Goal: Task Accomplishment & Management: Manage account settings

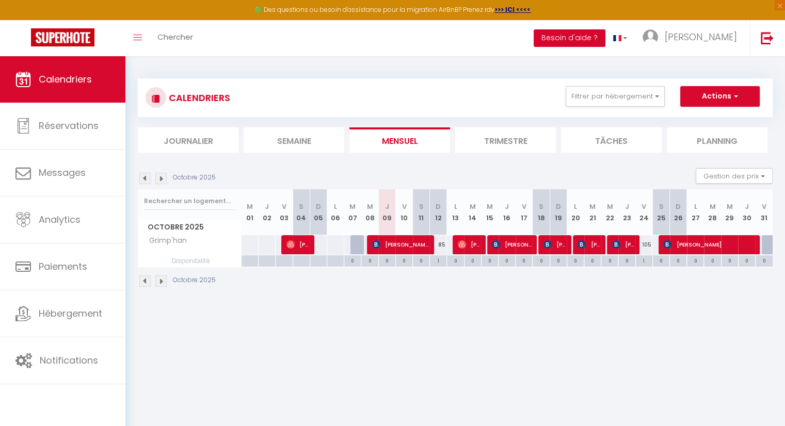
click at [606, 36] on button "Besoin d'aide ?" at bounding box center [570, 38] width 72 height 18
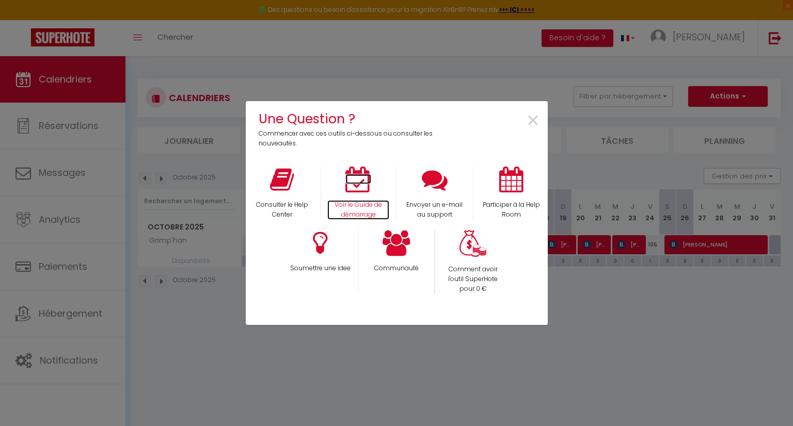
click at [361, 181] on icon at bounding box center [358, 180] width 26 height 26
click at [214, 358] on div "Une Question ? Commencer avec ces outils ci-dessous ou consulter les nouveautés…" at bounding box center [396, 213] width 793 height 426
click at [531, 126] on span "×" at bounding box center [533, 121] width 14 height 33
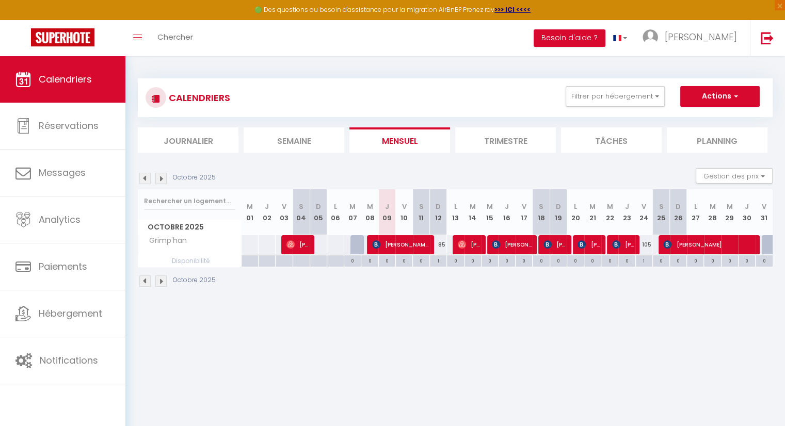
drag, startPoint x: 696, startPoint y: 366, endPoint x: 565, endPoint y: 341, distance: 133.0
click at [565, 341] on body "🟢 Des questions ou besoin d'assistance pour la migration AirBnB? Prenez rdv >>>…" at bounding box center [392, 269] width 785 height 426
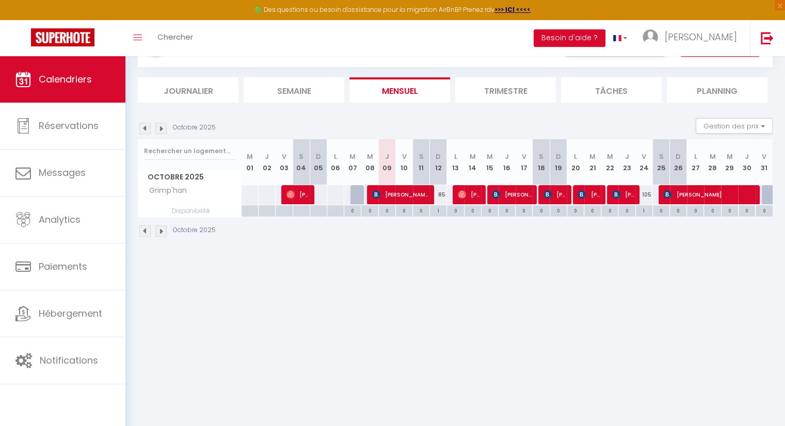
scroll to position [56, 0]
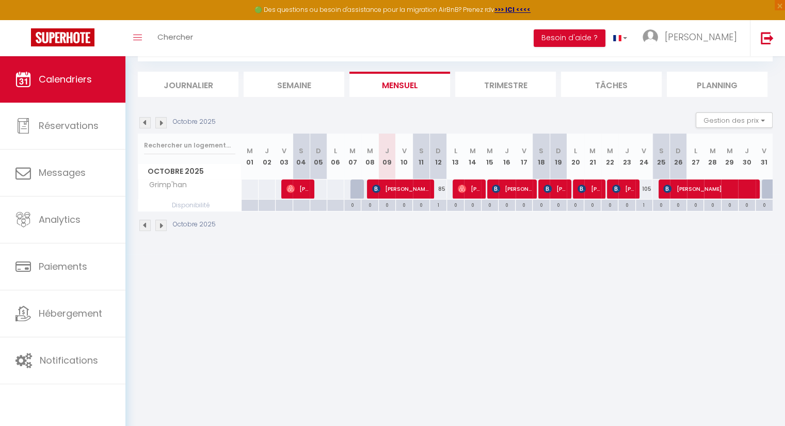
click at [767, 190] on div at bounding box center [770, 190] width 17 height 20
select select "1"
type input "Ven 31 Octobre 2025"
type input "[PERSON_NAME] 01 Novembre 2025"
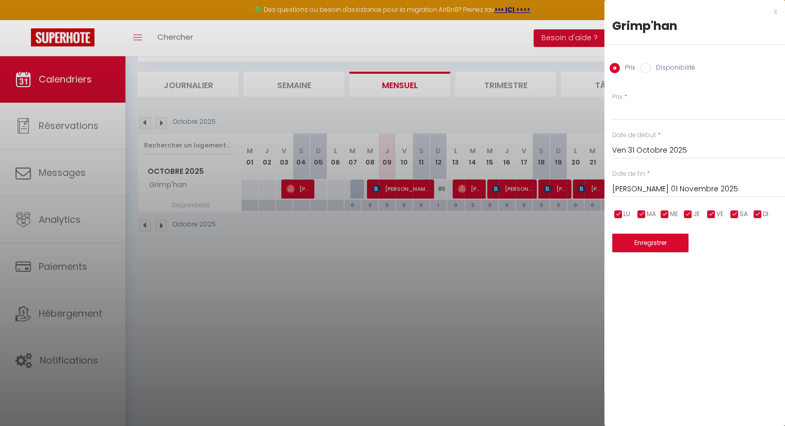
click at [642, 69] on input "Disponibilité" at bounding box center [646, 68] width 10 height 10
radio input "true"
click at [616, 71] on input "Prix" at bounding box center [615, 68] width 10 height 10
radio input "true"
radio input "false"
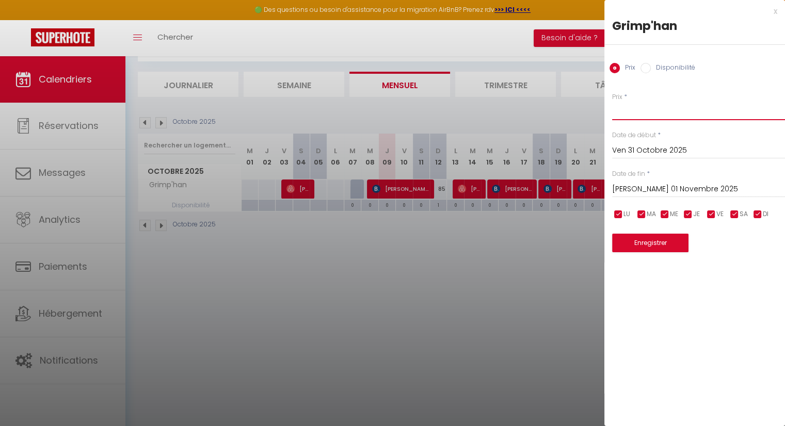
click at [652, 106] on input "Prix" at bounding box center [698, 111] width 173 height 19
type input "187"
click at [716, 188] on input "[PERSON_NAME] 01 Novembre 2025" at bounding box center [698, 189] width 173 height 13
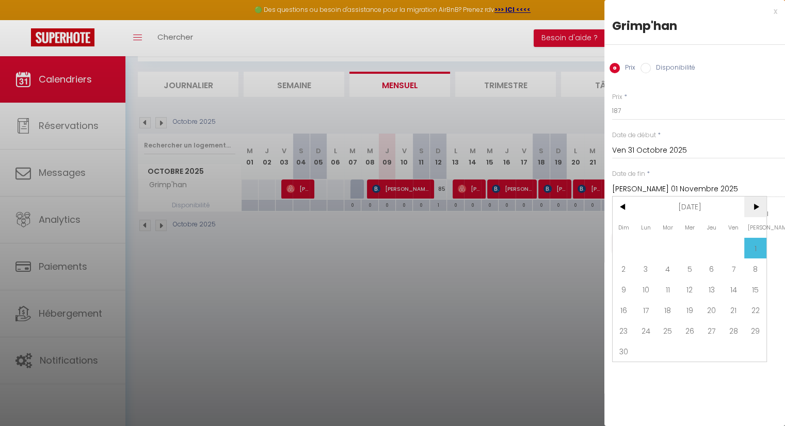
click at [752, 210] on span ">" at bounding box center [755, 207] width 22 height 21
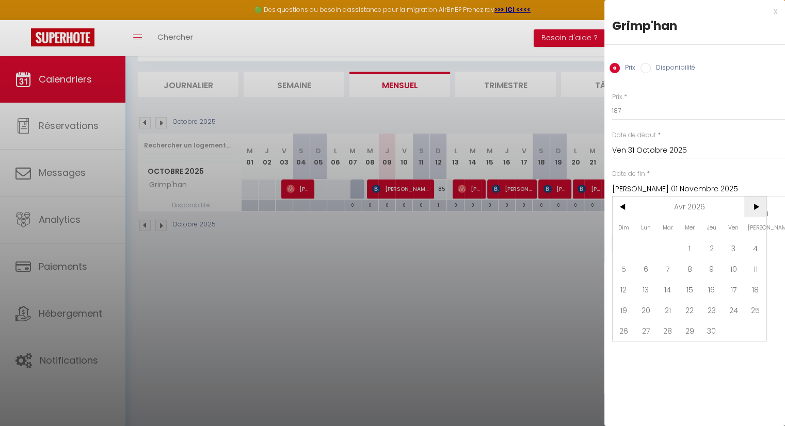
click at [752, 210] on span ">" at bounding box center [755, 207] width 22 height 21
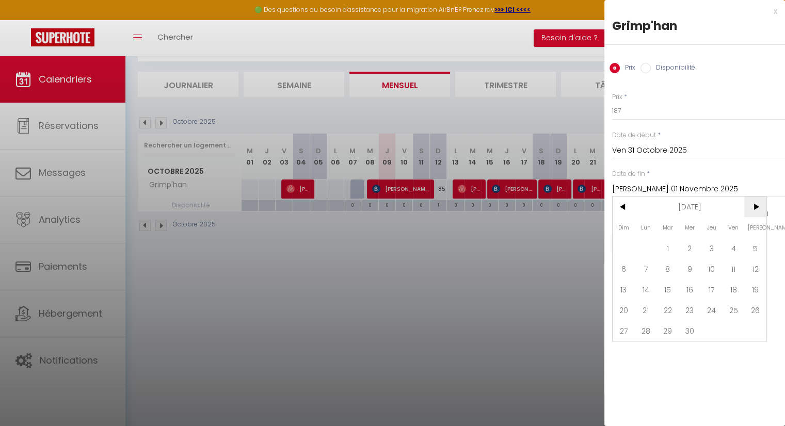
click at [752, 210] on span ">" at bounding box center [755, 207] width 22 height 21
click at [625, 216] on span "<" at bounding box center [624, 207] width 22 height 21
click at [763, 329] on span "31" at bounding box center [755, 331] width 22 height 21
type input "[PERSON_NAME] 31 Octobre 2026"
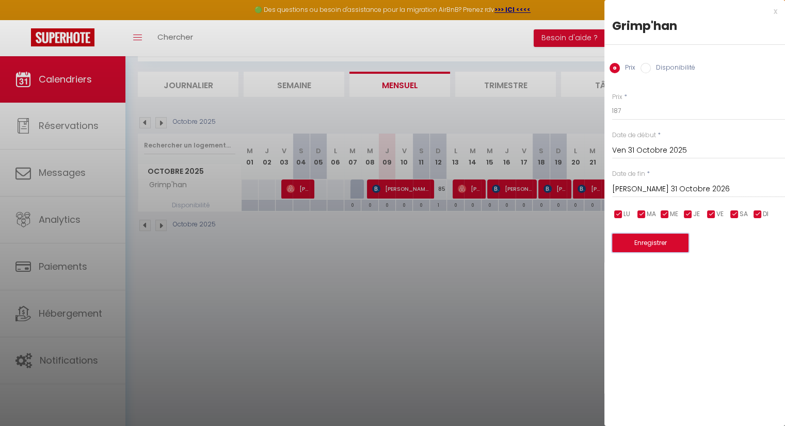
click at [663, 244] on button "Enregistrer" at bounding box center [650, 243] width 76 height 19
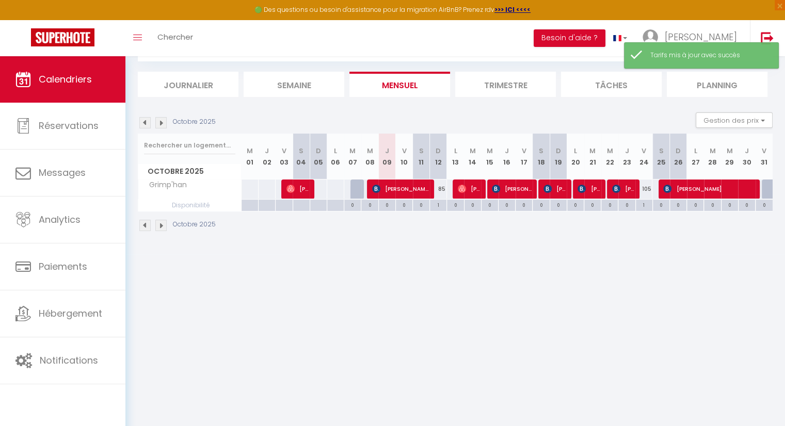
click at [164, 122] on img at bounding box center [160, 122] width 11 height 11
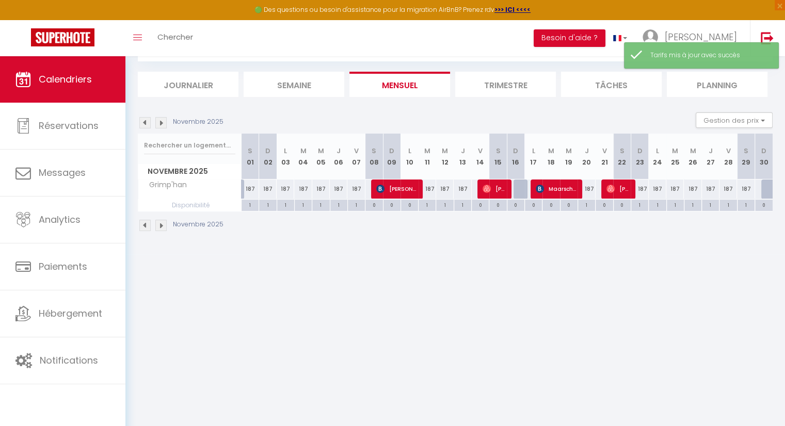
click at [164, 122] on img at bounding box center [160, 122] width 11 height 11
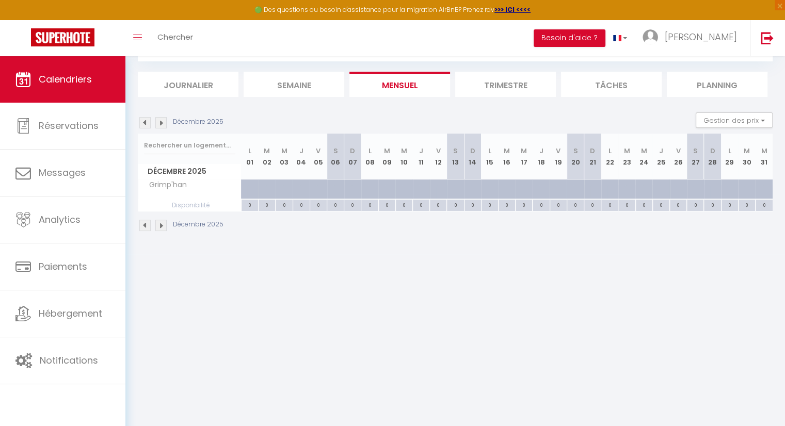
click at [269, 185] on div at bounding box center [273, 195] width 17 height 20
type input "187"
type input "[DATE] Décembre 2025"
type input "Mer 03 Décembre 2025"
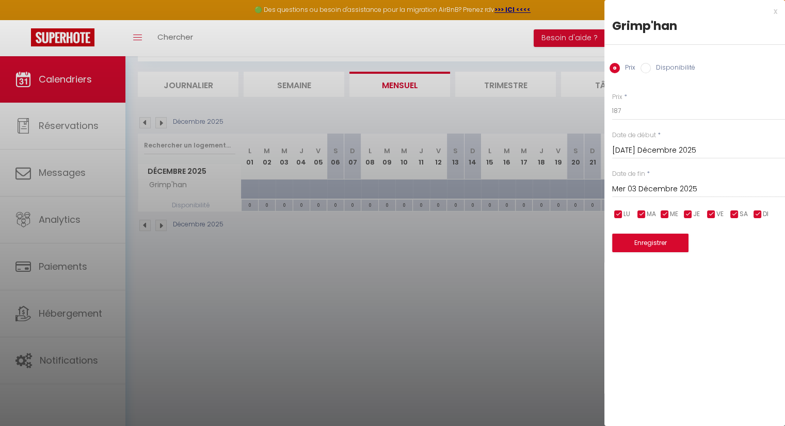
click at [648, 66] on input "Disponibilité" at bounding box center [646, 68] width 10 height 10
radio input "true"
radio input "false"
click at [265, 263] on div at bounding box center [392, 213] width 785 height 426
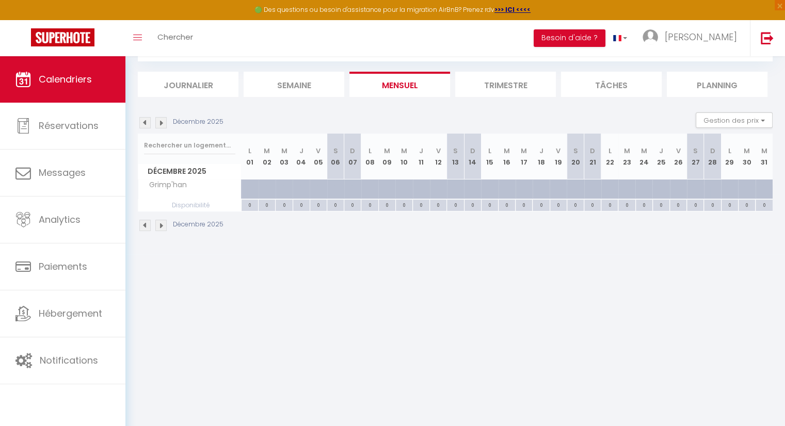
scroll to position [0, 0]
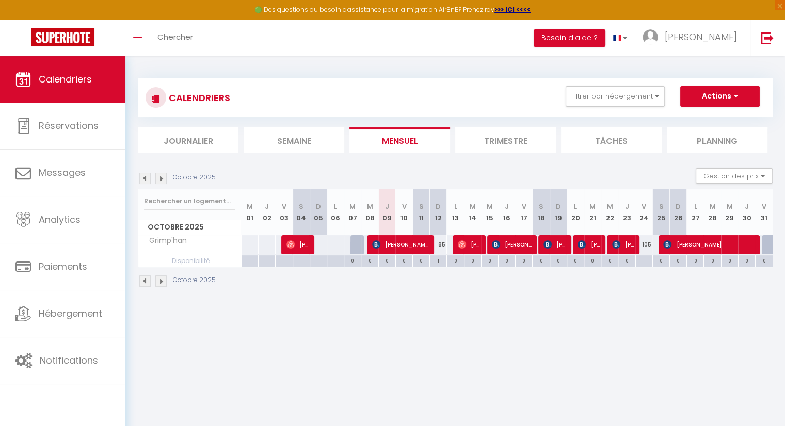
drag, startPoint x: 169, startPoint y: 234, endPoint x: 318, endPoint y: 277, distance: 154.9
click at [357, 303] on div "CALENDRIERS Filtrer par hébergement Tous Grimp'han Effacer Sauvegarder Actions …" at bounding box center [455, 183] width 660 height 254
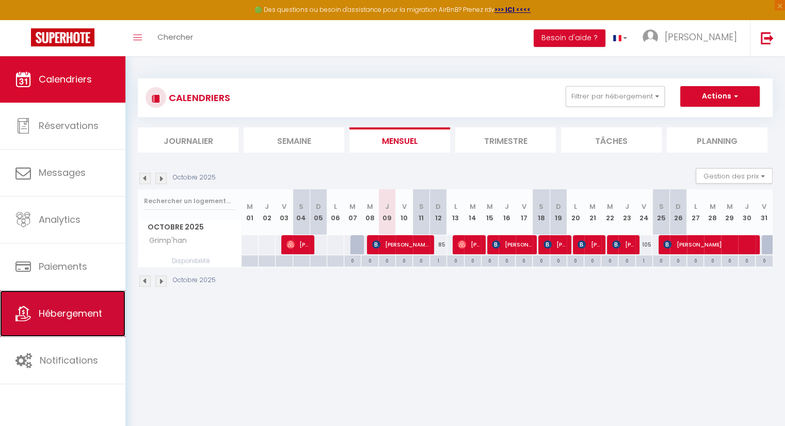
click at [80, 305] on link "Hébergement" at bounding box center [62, 314] width 125 height 46
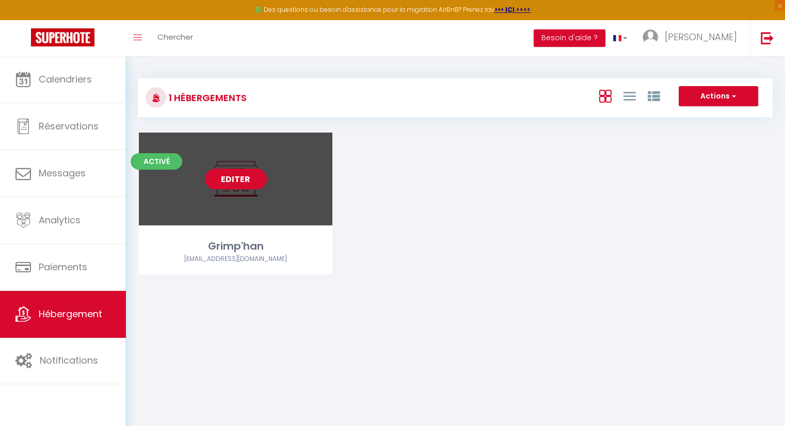
click at [237, 182] on link "Editer" at bounding box center [236, 179] width 62 height 21
select select "3"
select select "2"
select select "1"
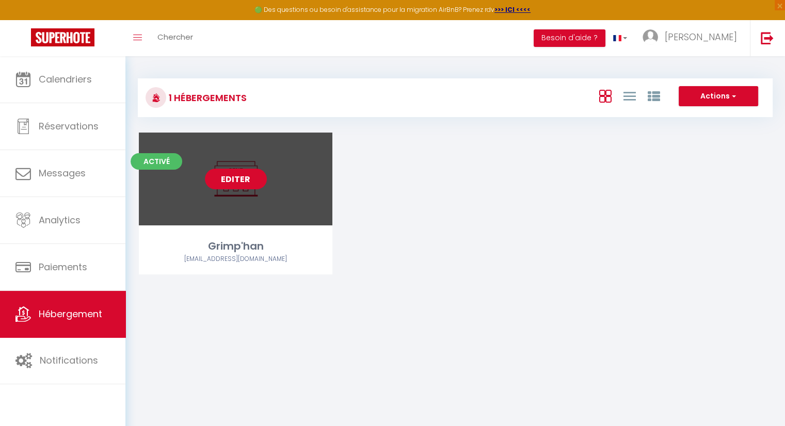
select select "28"
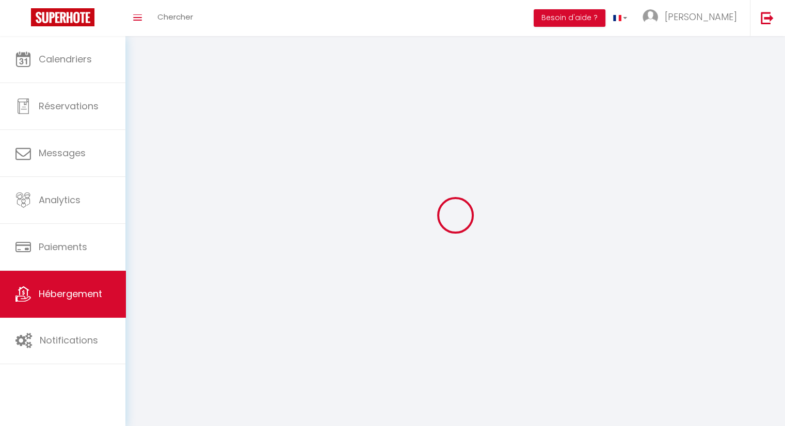
select select
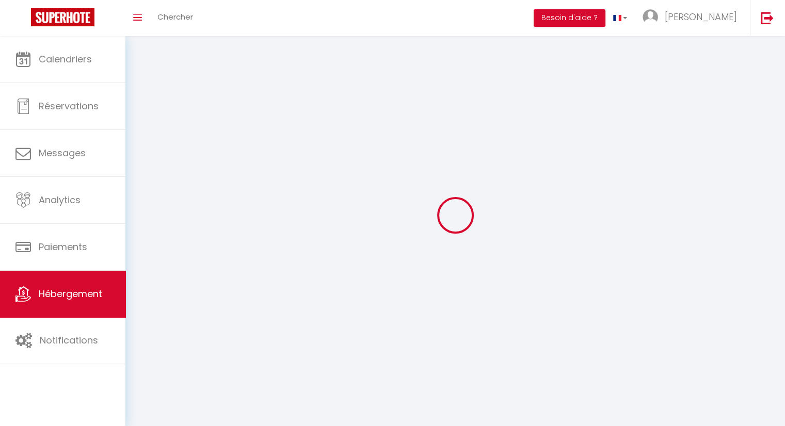
select select
checkbox input "false"
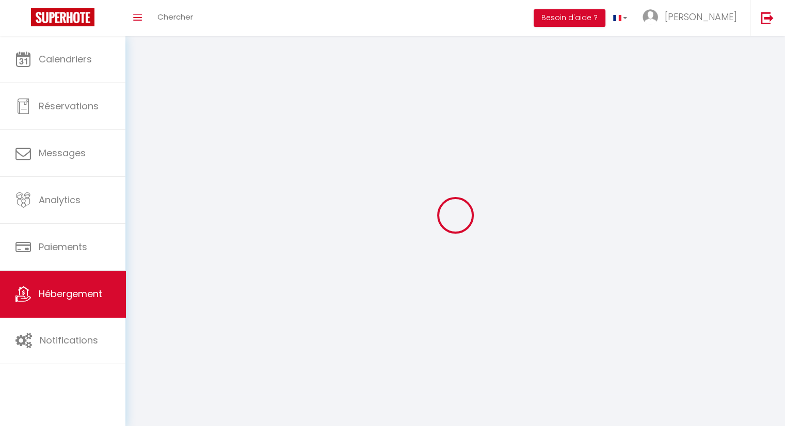
select select
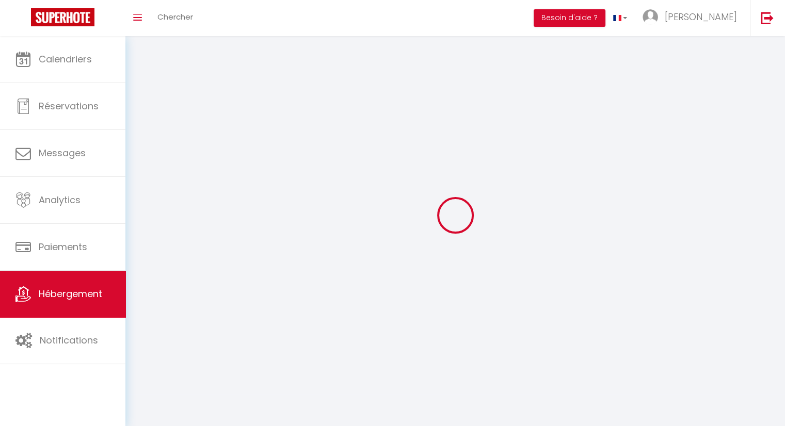
select select
checkbox input "false"
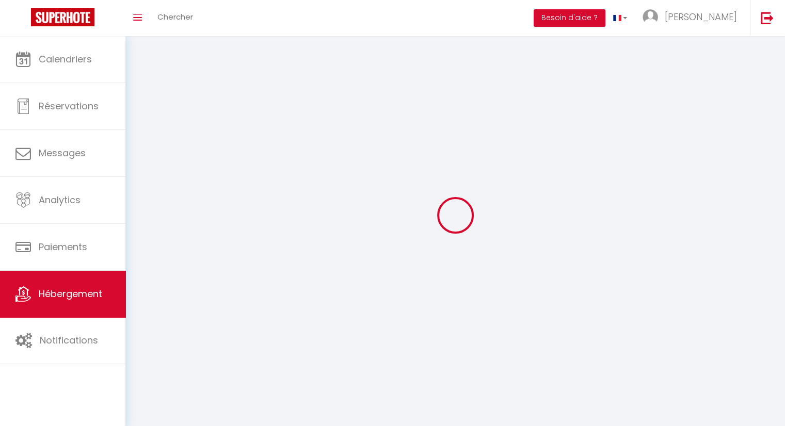
checkbox input "false"
select select
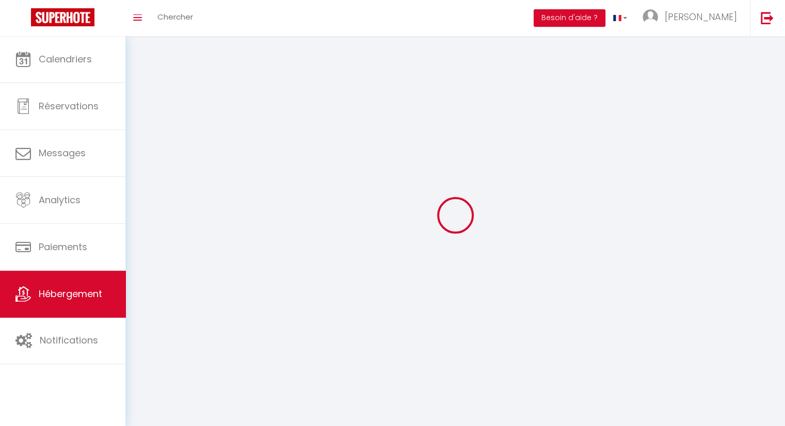
select select
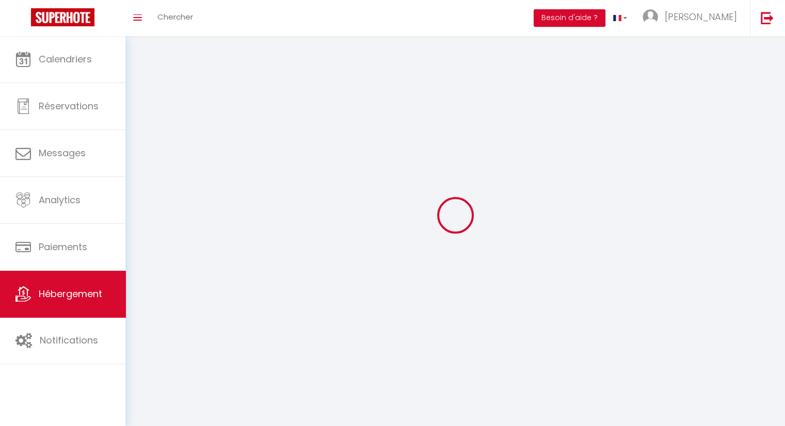
checkbox input "false"
select select
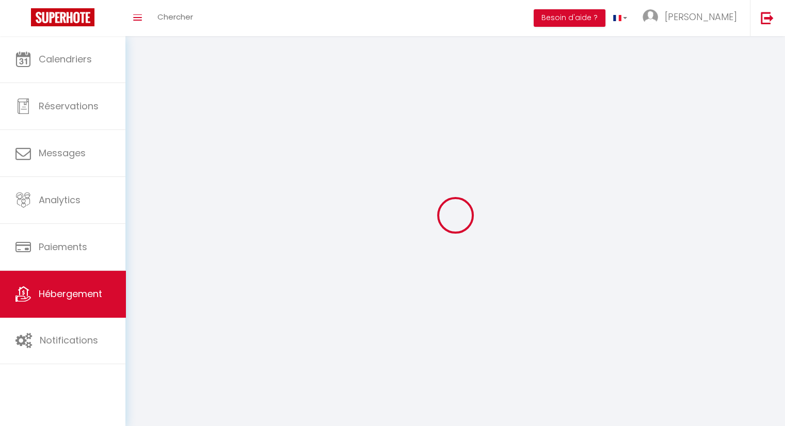
select select
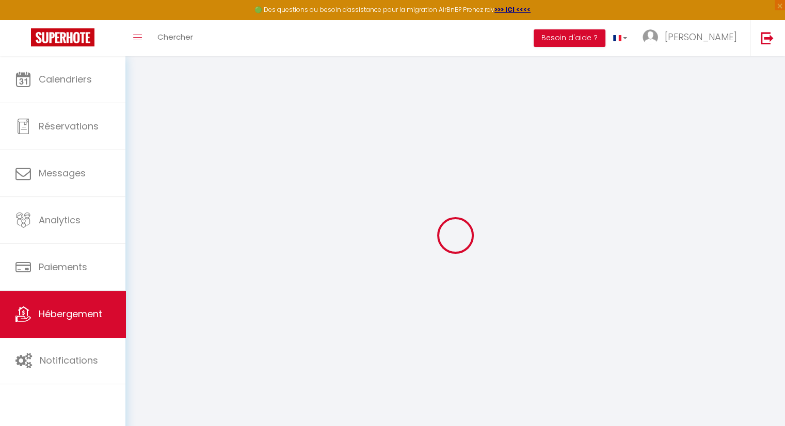
select select
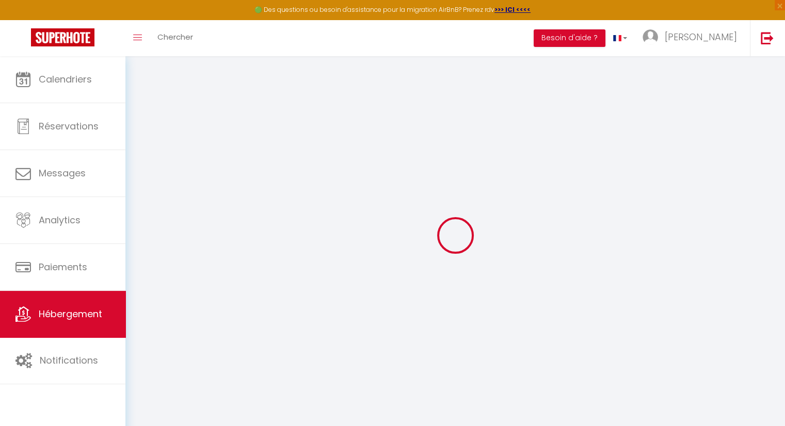
select select
checkbox input "false"
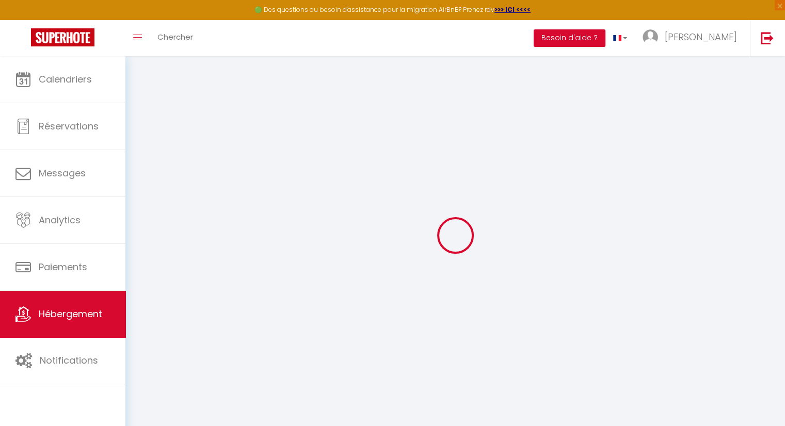
select select
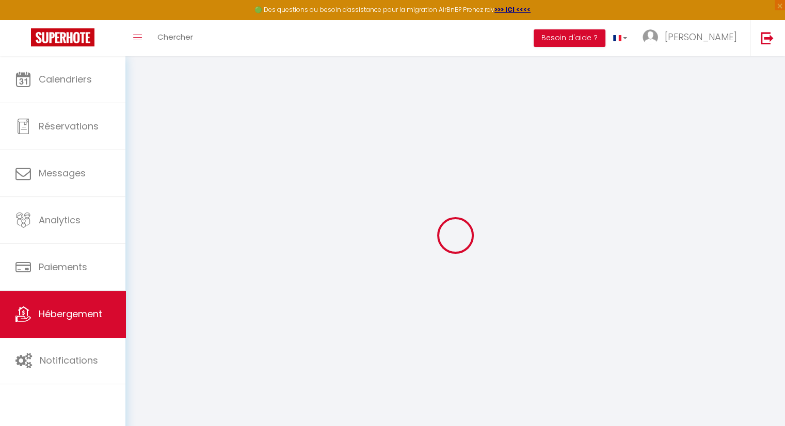
select select
checkbox input "false"
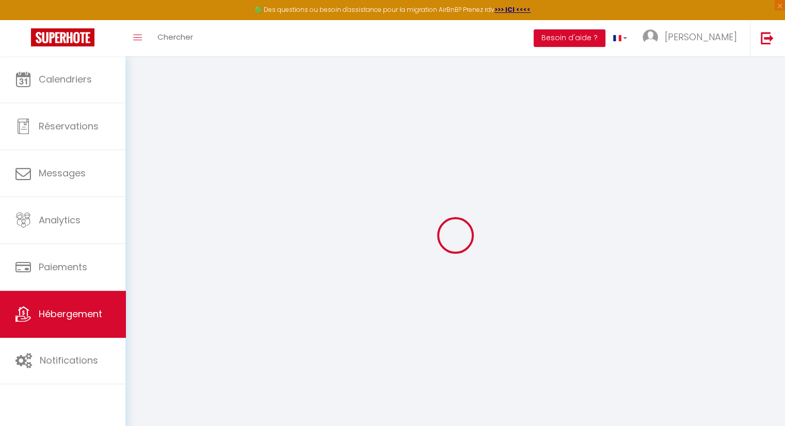
checkbox input "false"
select select
type input "Grimp'han"
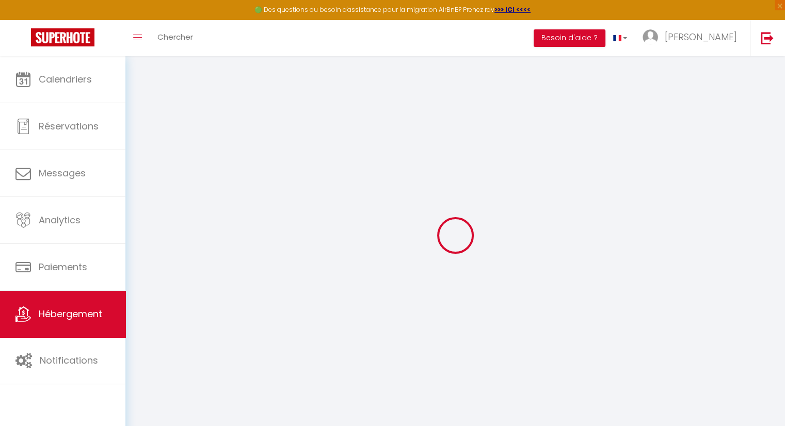
type input "[PERSON_NAME]"
type input "Dambly"
type input "[STREET_ADDRESS]"
type input "5580"
type input "Han sur Lesse"
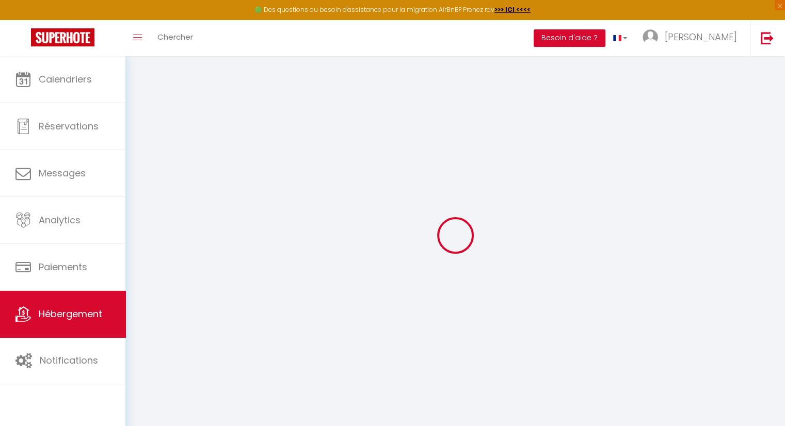
select select "houses"
select select "4"
type input "100"
type input "165"
type input "40"
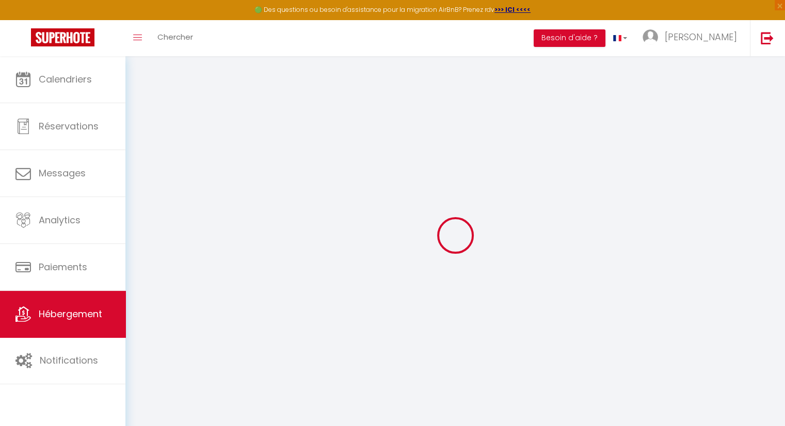
type input "6"
select select
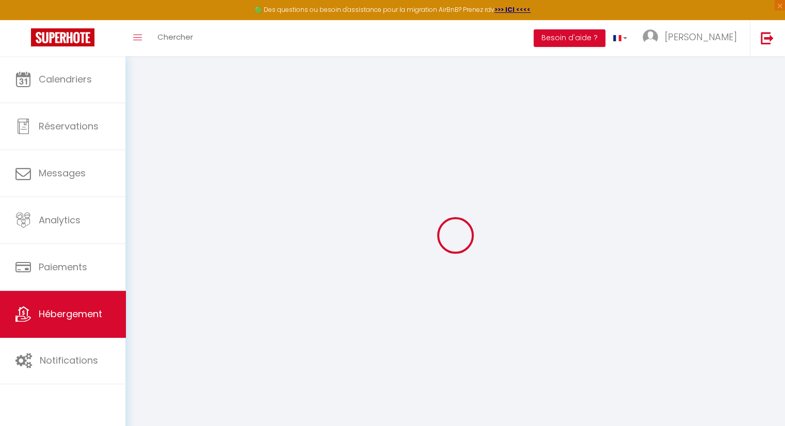
select select
type input "[GEOGRAPHIC_DATA]"
type input "5580"
type input "han sur lesse"
select select "23"
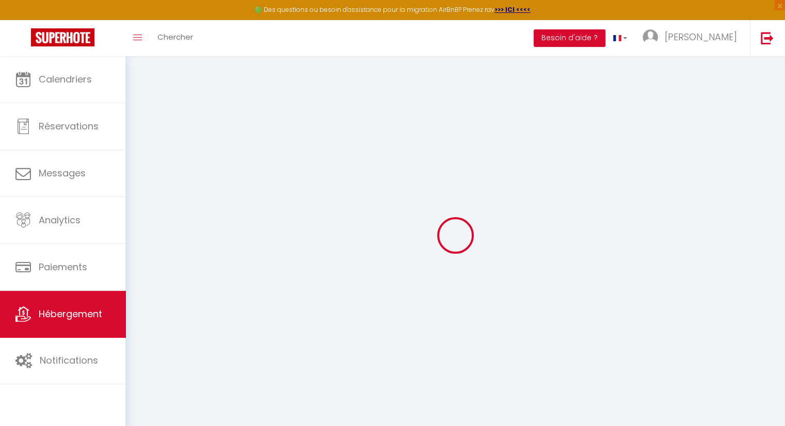
type input "[EMAIL_ADDRESS][DOMAIN_NAME]"
select select
checkbox input "false"
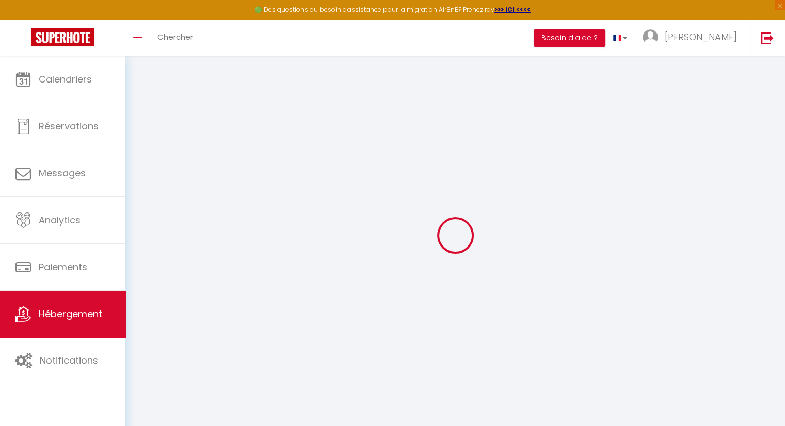
checkbox input "false"
select select
type input "15"
type input "0"
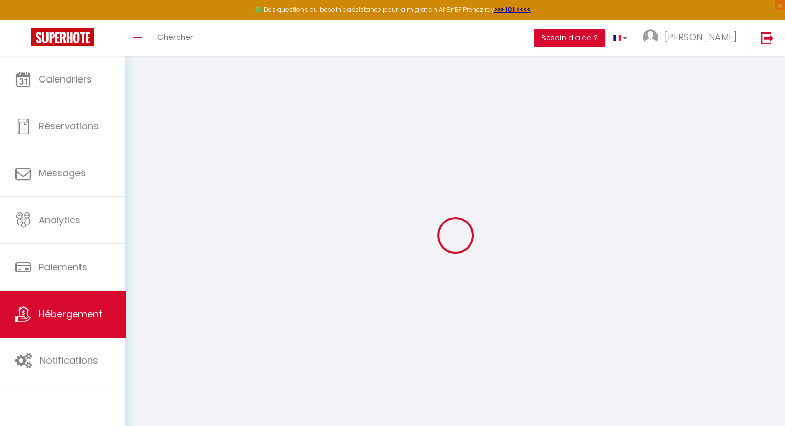
type input "0"
select select
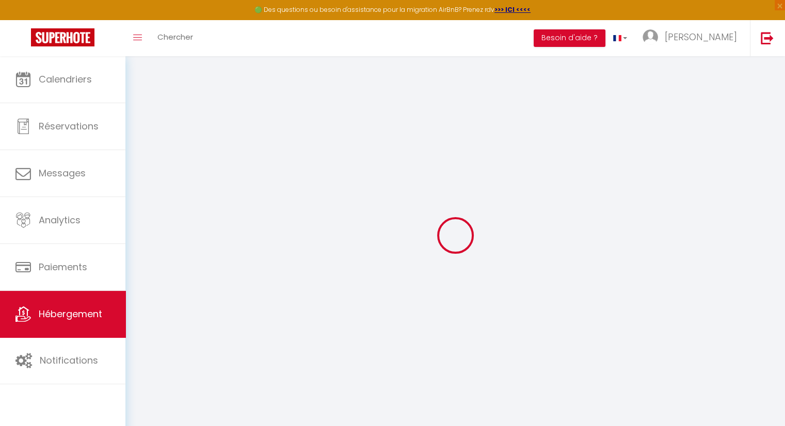
select select
checkbox input "false"
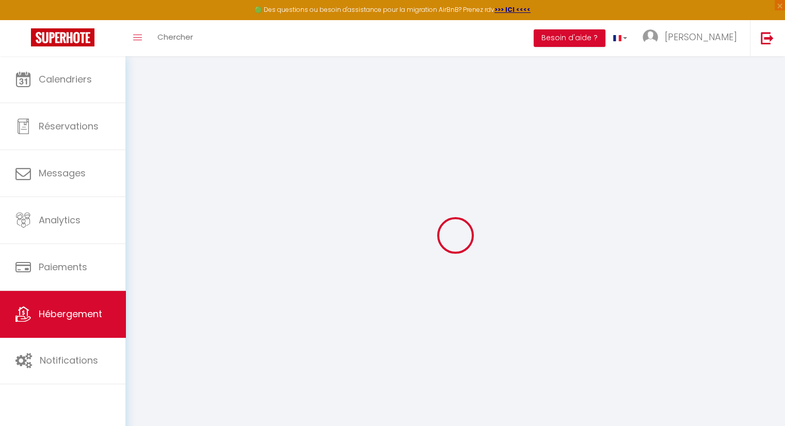
checkbox input "false"
select select
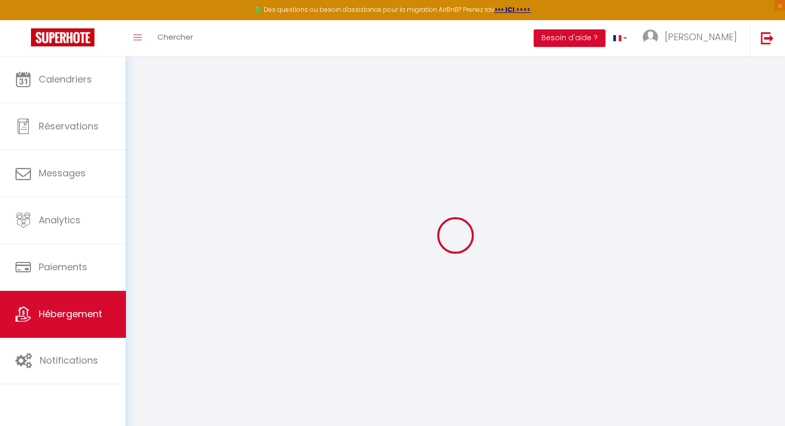
select select
checkbox input "false"
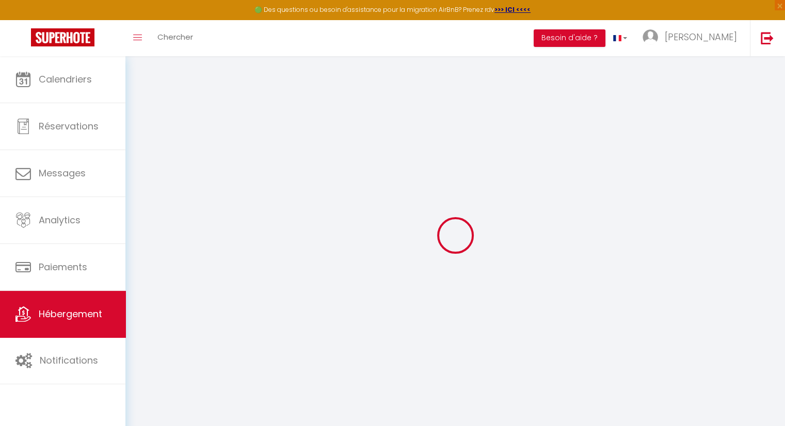
checkbox input "false"
select select
checkbox input "false"
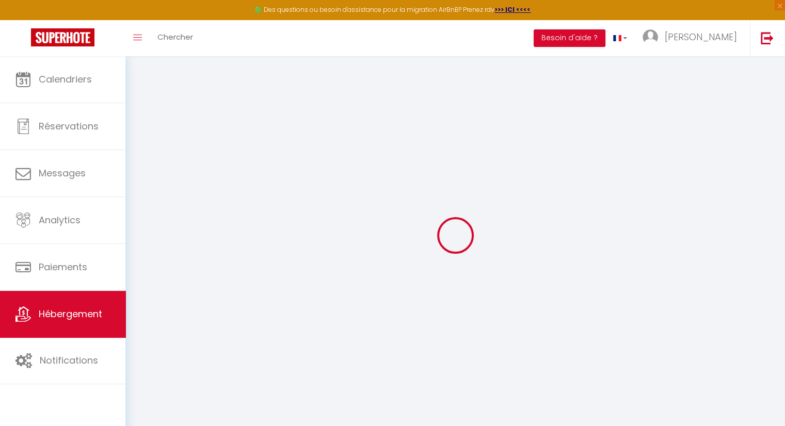
checkbox input "false"
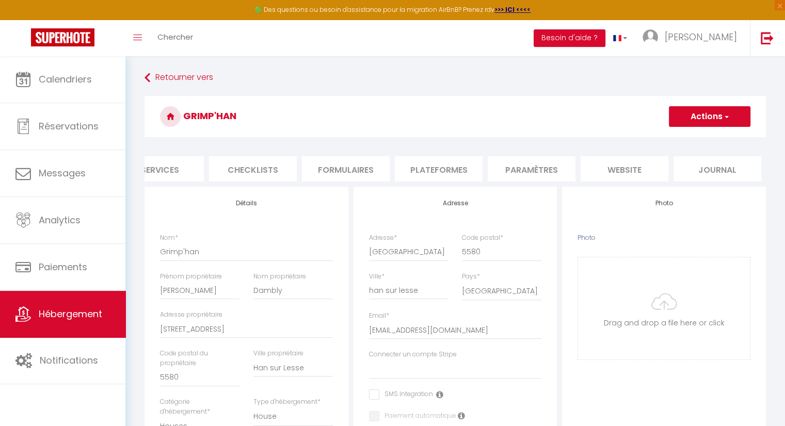
scroll to position [0, 308]
click at [639, 171] on li "website" at bounding box center [624, 168] width 88 height 25
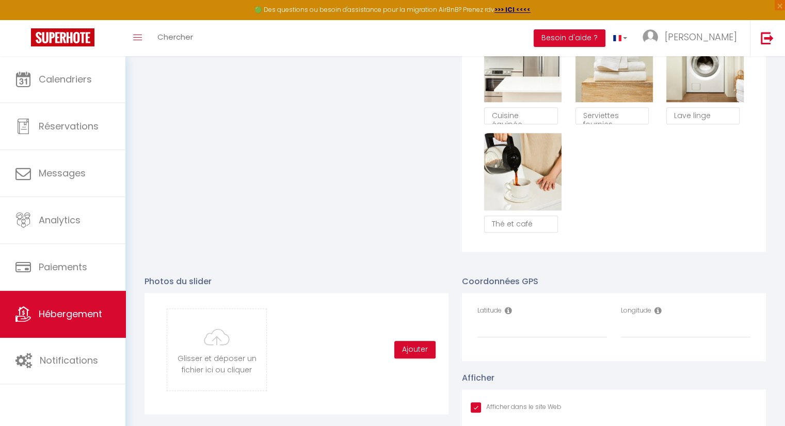
scroll to position [947, 0]
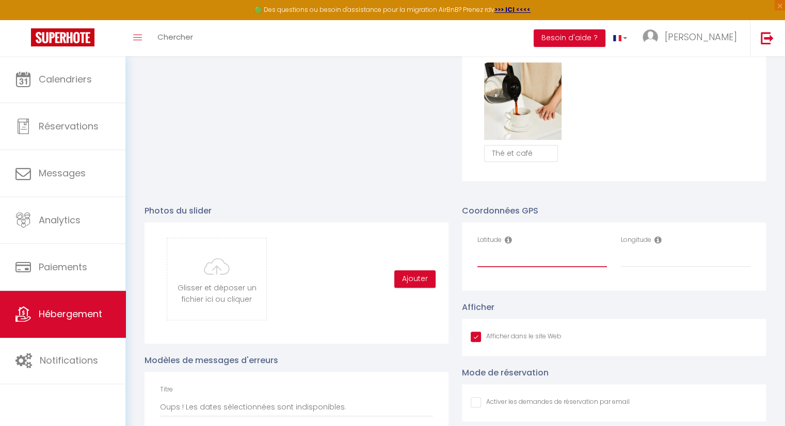
paste input "50.12576617282423, 5.191298597341343"
click at [508, 264] on input "50.12576617282423, 5.191298597341343" at bounding box center [543, 258] width 130 height 19
type input "5"
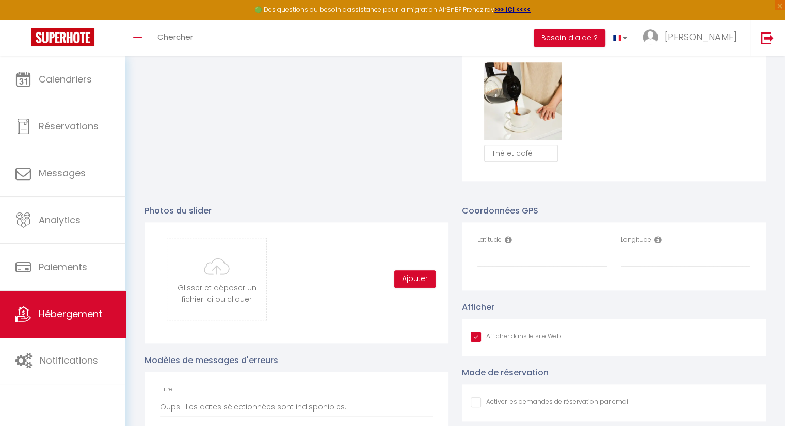
click at [507, 244] on icon at bounding box center [508, 240] width 7 height 8
click at [502, 262] on input "Latitude" at bounding box center [543, 258] width 130 height 19
drag, startPoint x: 502, startPoint y: 262, endPoint x: 488, endPoint y: 272, distance: 17.0
click at [488, 267] on input "Latitude" at bounding box center [543, 258] width 130 height 19
click at [494, 264] on input "Latitude" at bounding box center [543, 258] width 130 height 19
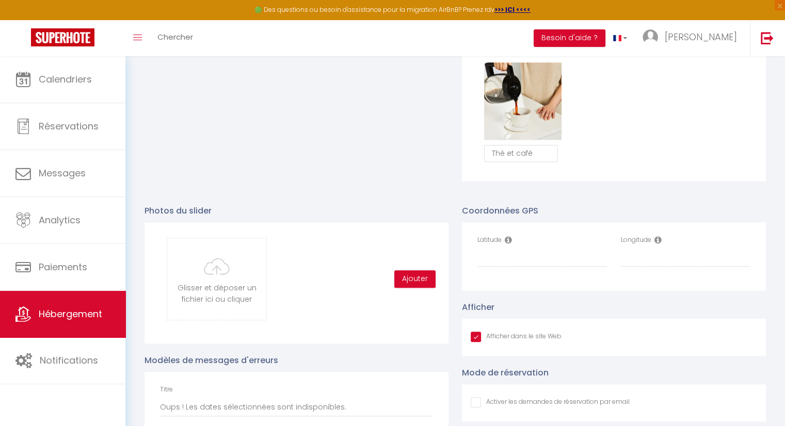
drag, startPoint x: 494, startPoint y: 264, endPoint x: 498, endPoint y: 279, distance: 15.4
click at [500, 278] on div "Latitude" at bounding box center [543, 256] width 144 height 42
click at [490, 267] on input "Latitude" at bounding box center [543, 258] width 130 height 19
paste input "50.12562436631963, 5.191305824269956"
click at [548, 263] on input "50.12562436631963, 5.191305824269956" at bounding box center [543, 258] width 130 height 19
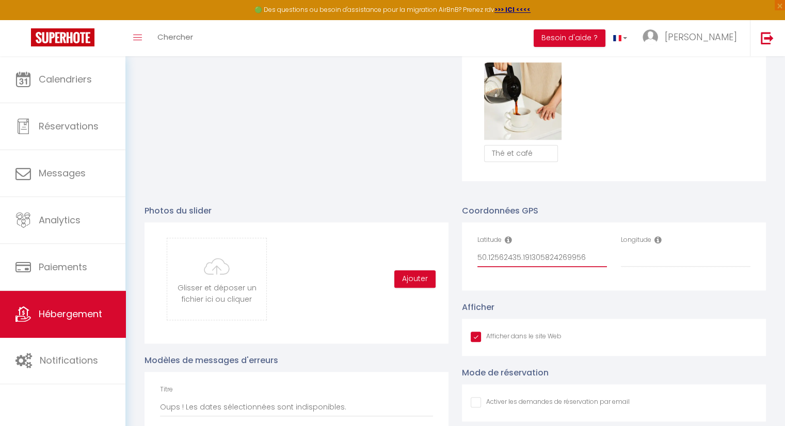
drag, startPoint x: 517, startPoint y: 265, endPoint x: 590, endPoint y: 264, distance: 72.8
click at [590, 264] on input "50.12562435.191305824269956" at bounding box center [543, 258] width 130 height 19
type input "50.12562435.191305824269956"
paste input "5.191305824269956"
type input "5.191305824269956"
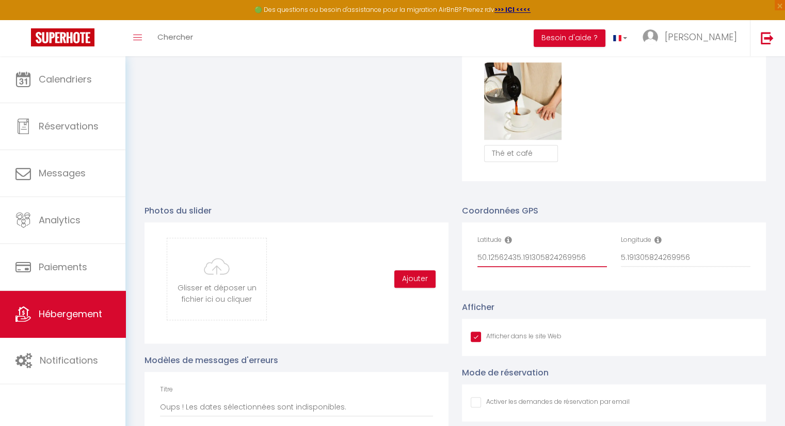
click at [584, 267] on input "50.12562435.191305824269956" at bounding box center [543, 258] width 130 height 19
type input "50.1256243"
click at [694, 266] on input "5.191305824269956" at bounding box center [686, 258] width 130 height 19
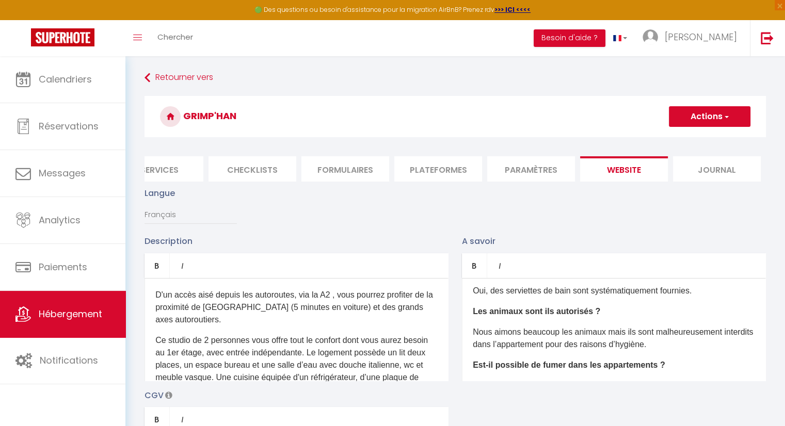
type input "5.1913058"
click at [718, 120] on button "Actions" at bounding box center [710, 116] width 82 height 21
click at [702, 142] on input "Enregistrer" at bounding box center [698, 139] width 38 height 10
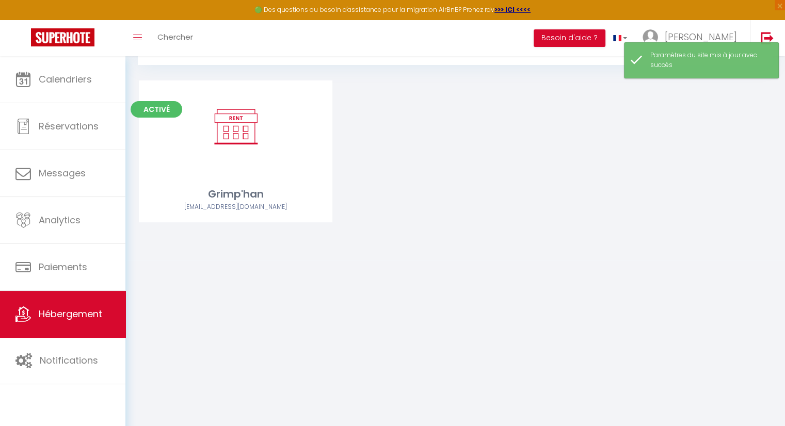
scroll to position [56, 0]
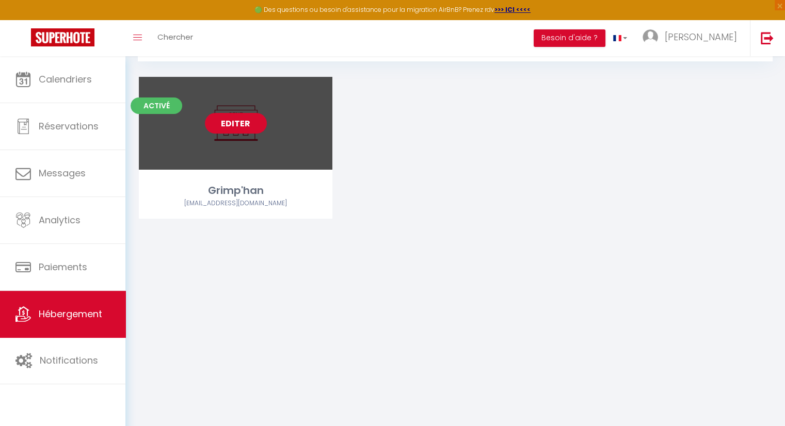
click at [258, 126] on link "Editer" at bounding box center [236, 123] width 62 height 21
click at [243, 124] on link "Editer" at bounding box center [236, 123] width 62 height 21
click at [225, 126] on link "Editer" at bounding box center [236, 123] width 62 height 21
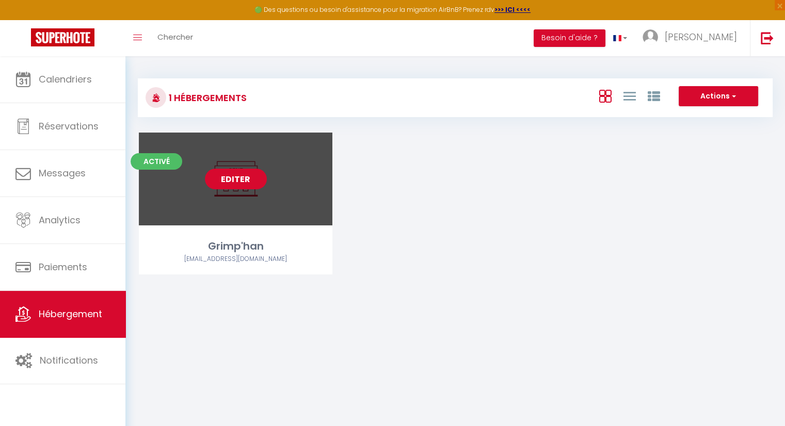
select select "3"
select select "2"
select select "1"
select select "28"
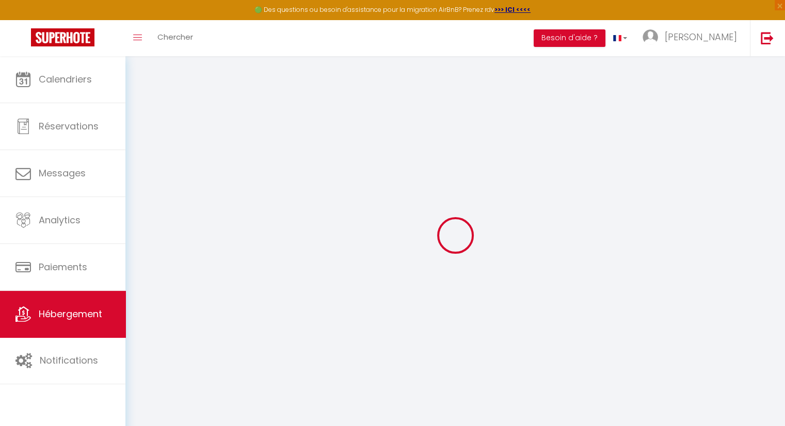
select select
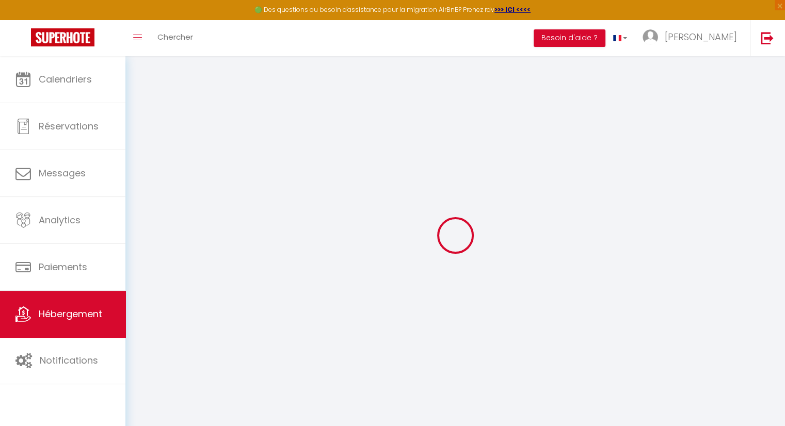
select select
checkbox input "false"
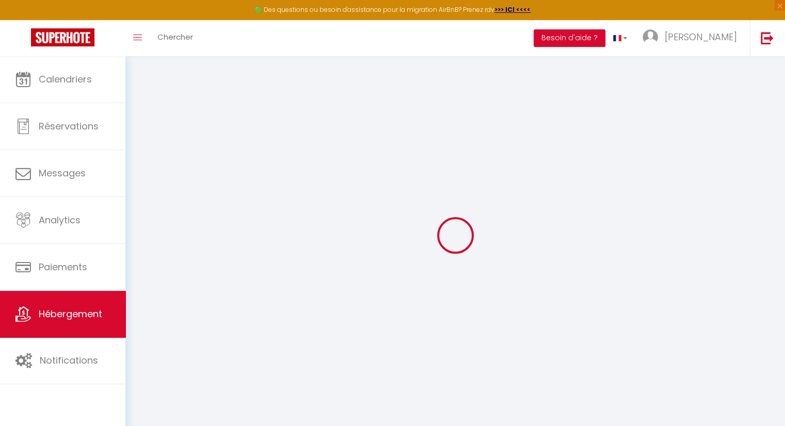
select select
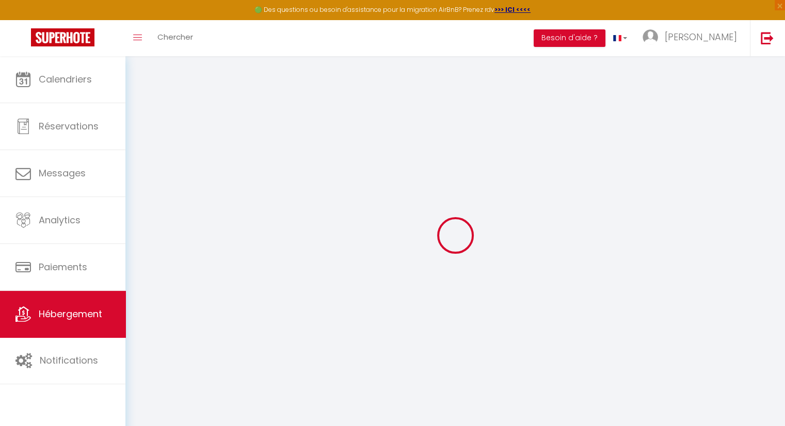
select select
checkbox input "false"
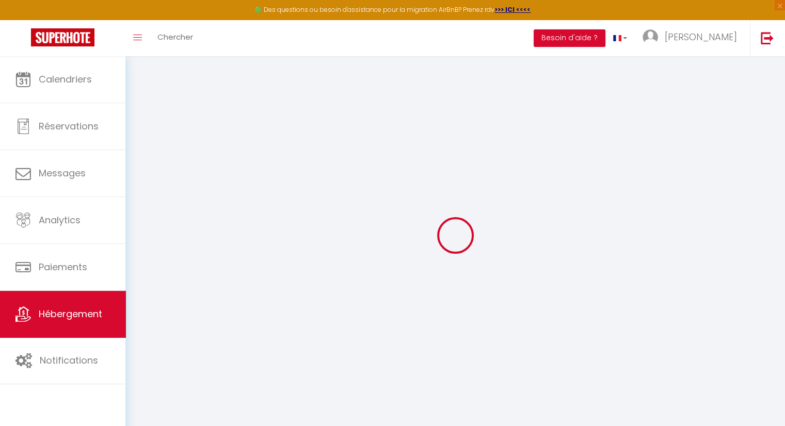
checkbox input "false"
select select
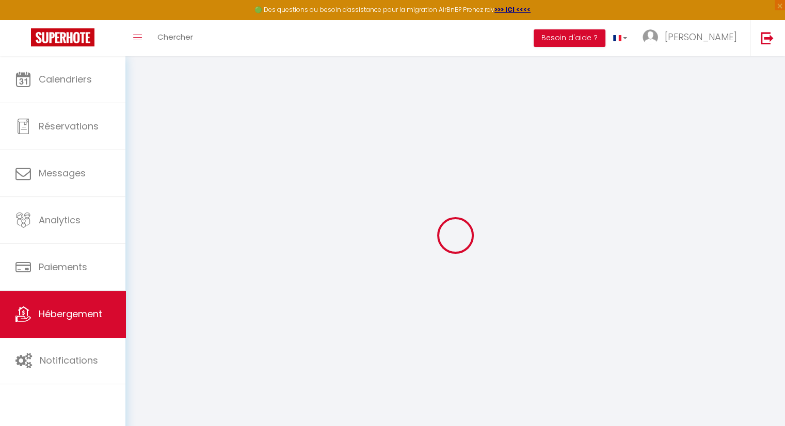
select select
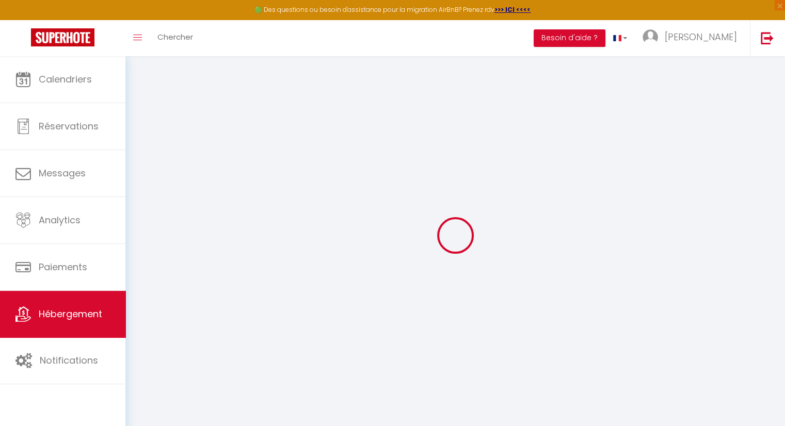
checkbox input "false"
select select
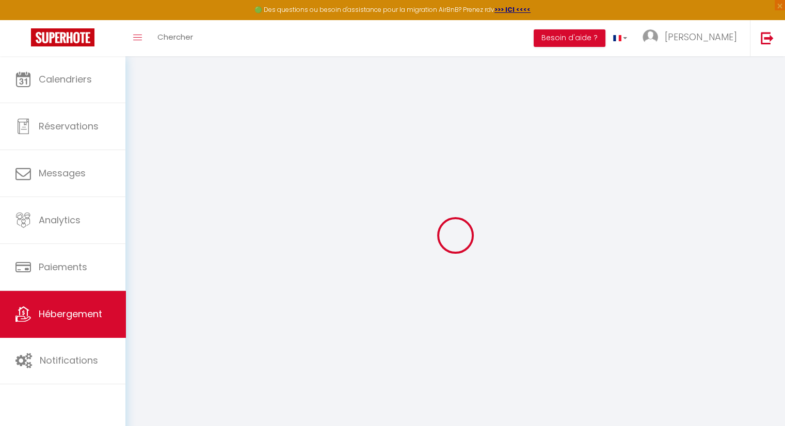
select select
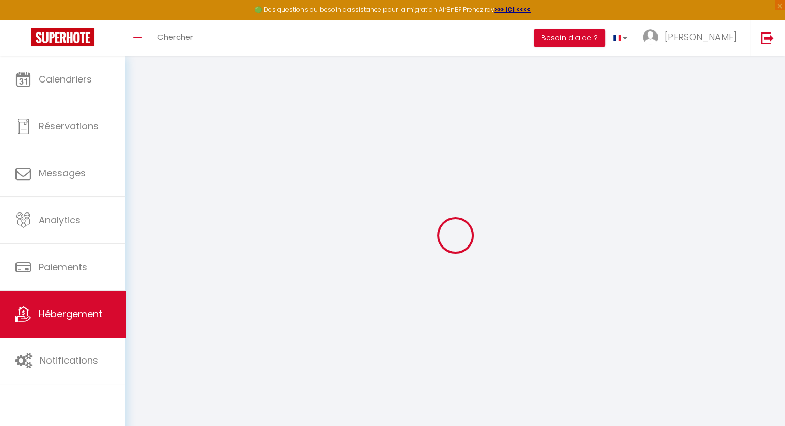
select select
checkbox input "false"
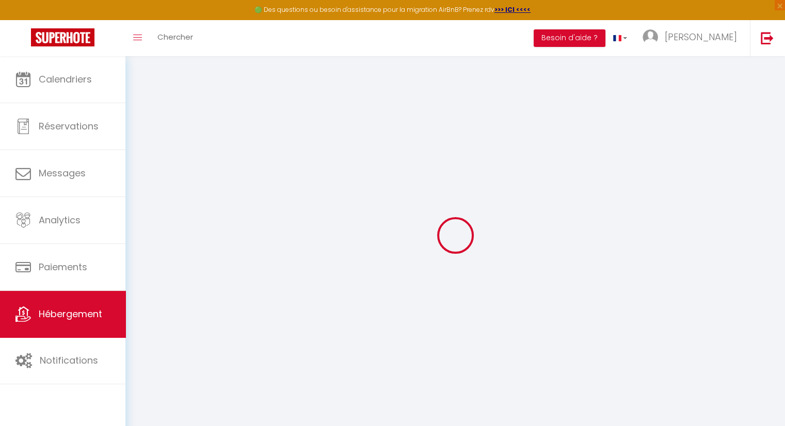
checkbox input "false"
select select
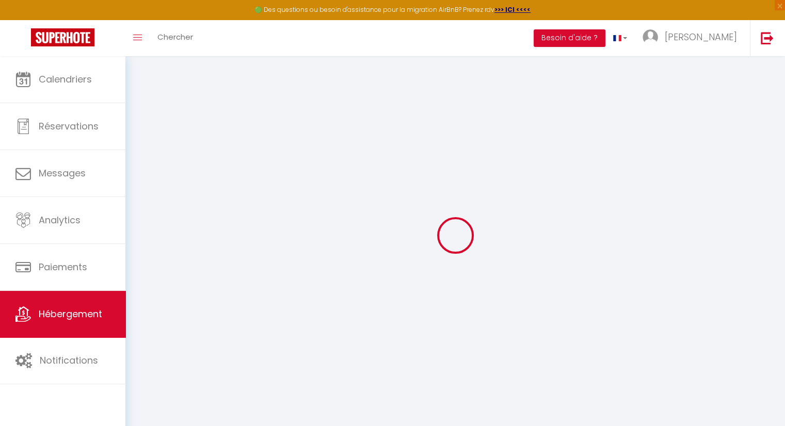
select select
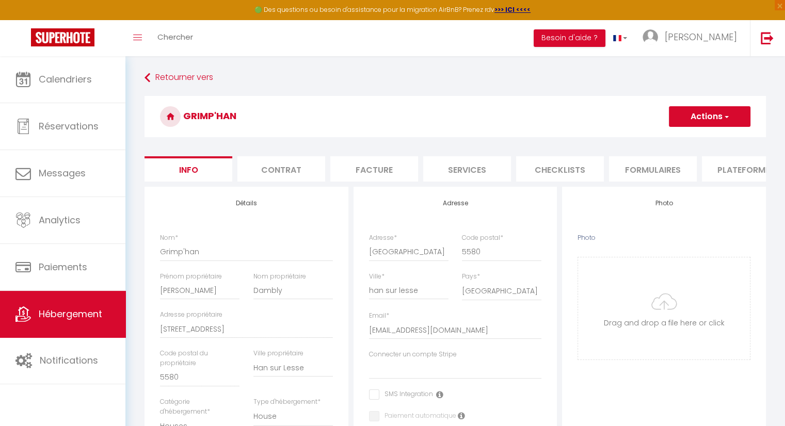
click at [461, 174] on li "Services" at bounding box center [467, 168] width 88 height 25
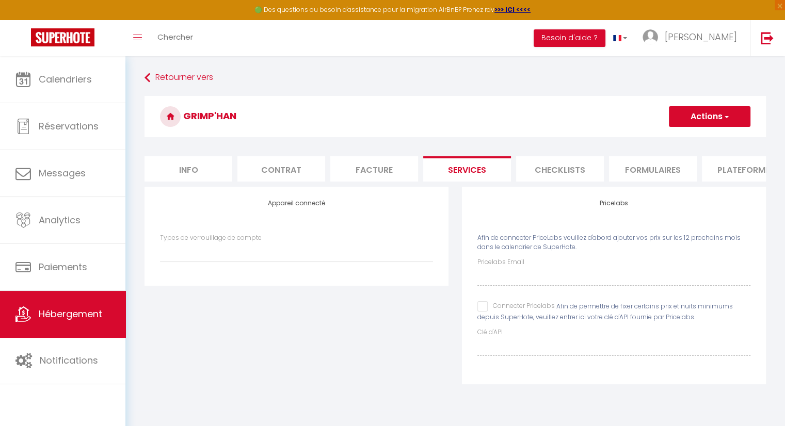
click at [485, 312] on input "Connecter Pricelabs" at bounding box center [516, 306] width 77 height 10
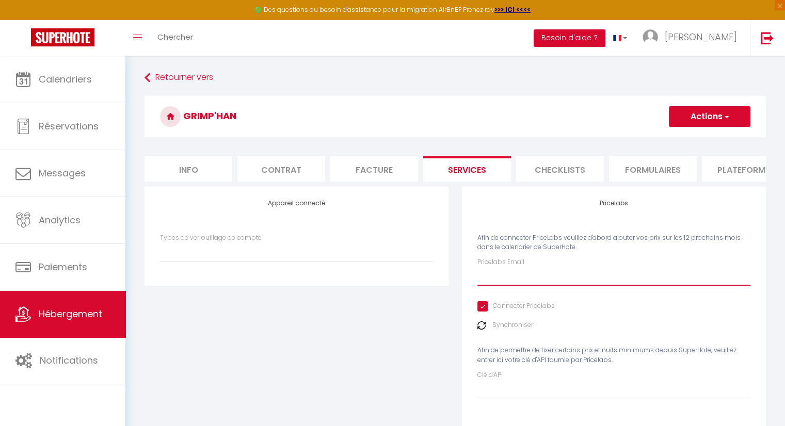
click at [518, 281] on input "Pricelabs Email" at bounding box center [614, 276] width 273 height 19
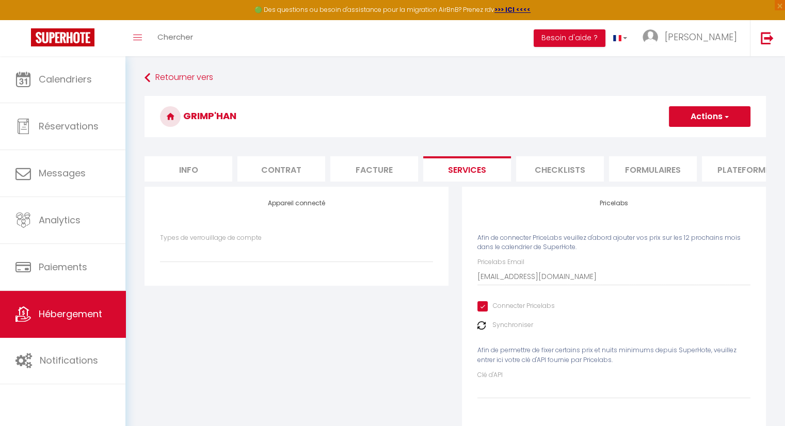
click at [717, 116] on button "Actions" at bounding box center [710, 116] width 82 height 21
click at [702, 138] on link "Enregistrer" at bounding box center [710, 139] width 82 height 13
click at [737, 120] on button "Actions" at bounding box center [710, 116] width 82 height 21
click at [709, 142] on link "Enregistrer" at bounding box center [710, 139] width 82 height 13
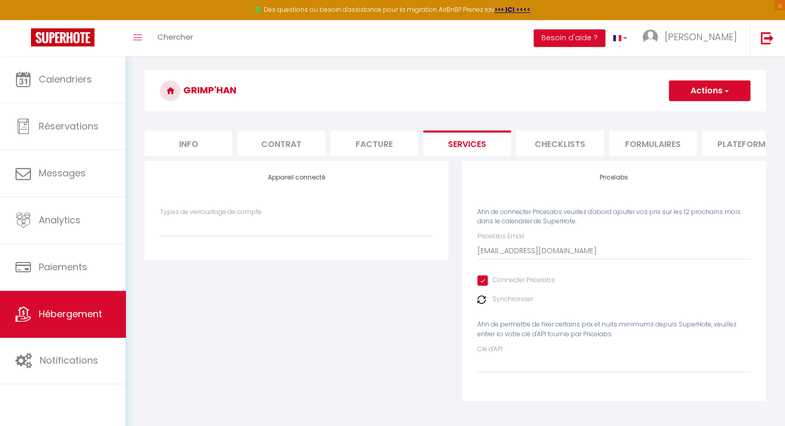
scroll to position [52, 0]
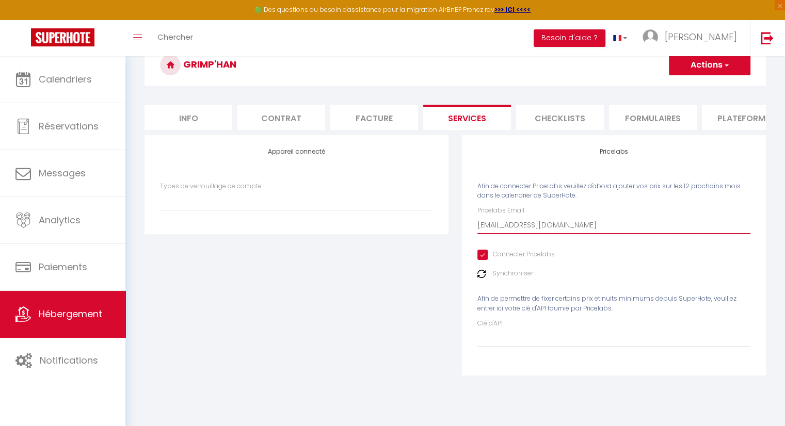
drag, startPoint x: 562, startPoint y: 236, endPoint x: 464, endPoint y: 236, distance: 97.6
click at [464, 236] on div "Pricelabs Afin de connecter PriceLabs veuillez d'abord ajouter vos prix sur les…" at bounding box center [614, 255] width 304 height 240
click at [603, 234] on input "[EMAIL_ADDRESS][DOMAIN_NAME]" at bounding box center [614, 225] width 273 height 19
click at [579, 234] on input "[EMAIL_ADDRESS][DOMAIN_NAME]" at bounding box center [614, 225] width 273 height 19
drag, startPoint x: 424, startPoint y: 242, endPoint x: 419, endPoint y: 242, distance: 5.7
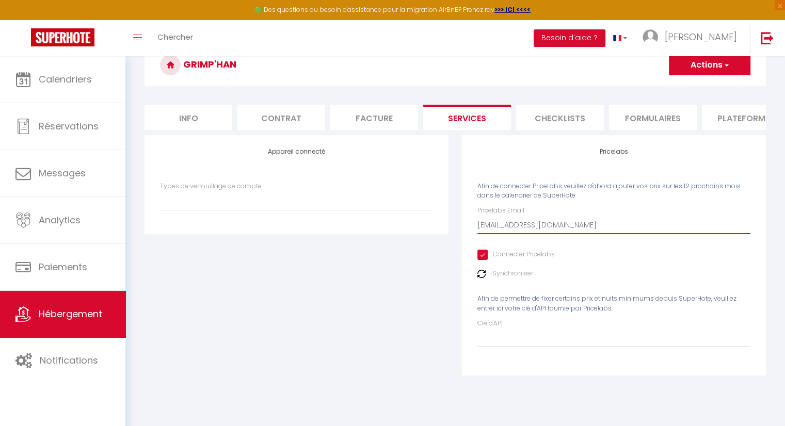
click at [419, 242] on div "Appareil connecté Types de verrouillage de compte Pricelabs Afin de connecter P…" at bounding box center [455, 262] width 635 height 254
click at [716, 63] on button "Actions" at bounding box center [710, 65] width 82 height 21
click at [713, 87] on link "Enregistrer" at bounding box center [710, 87] width 82 height 13
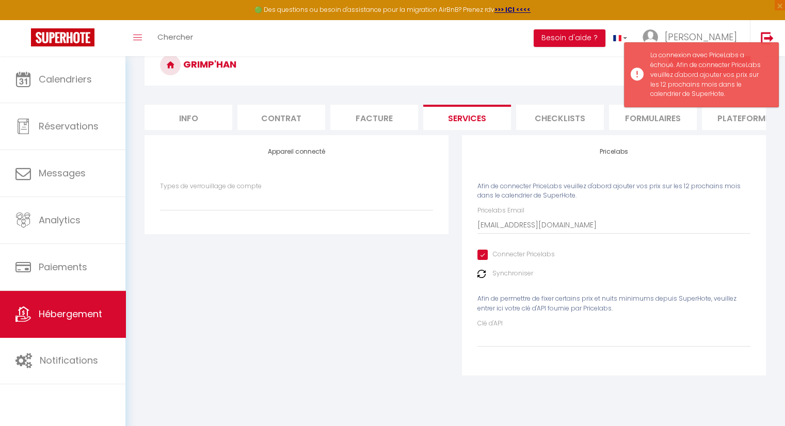
click at [268, 288] on div "Appareil connecté Types de verrouillage de compte" at bounding box center [296, 262] width 317 height 254
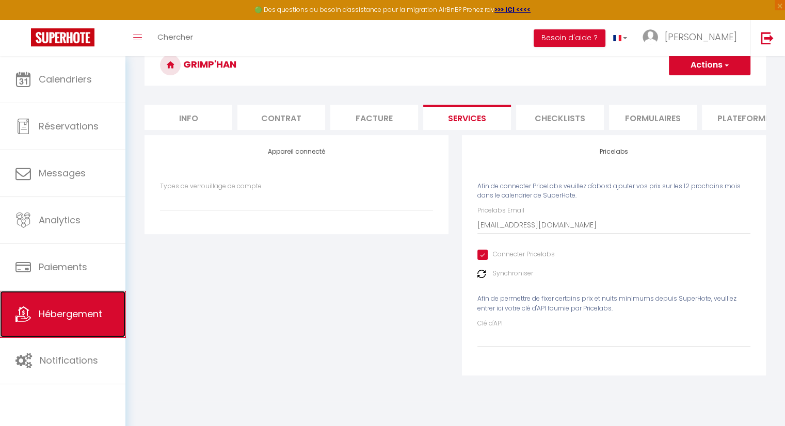
click at [83, 321] on link "Hébergement" at bounding box center [62, 314] width 125 height 46
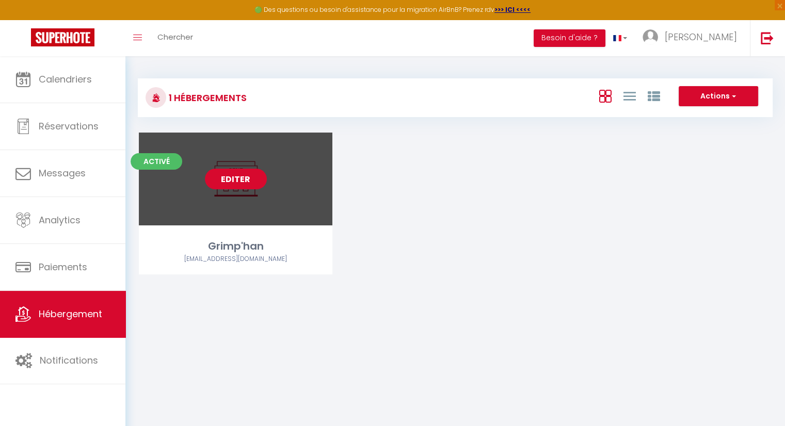
click at [250, 177] on link "Editer" at bounding box center [236, 179] width 62 height 21
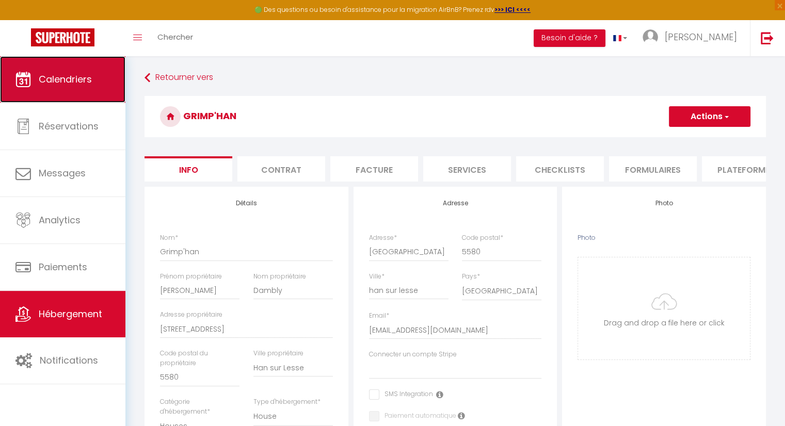
click at [78, 85] on span "Calendriers" at bounding box center [65, 79] width 53 height 13
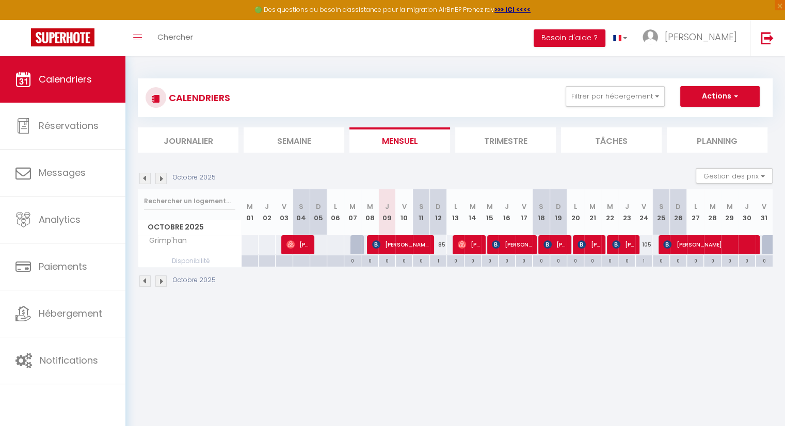
click at [357, 245] on div at bounding box center [359, 251] width 17 height 20
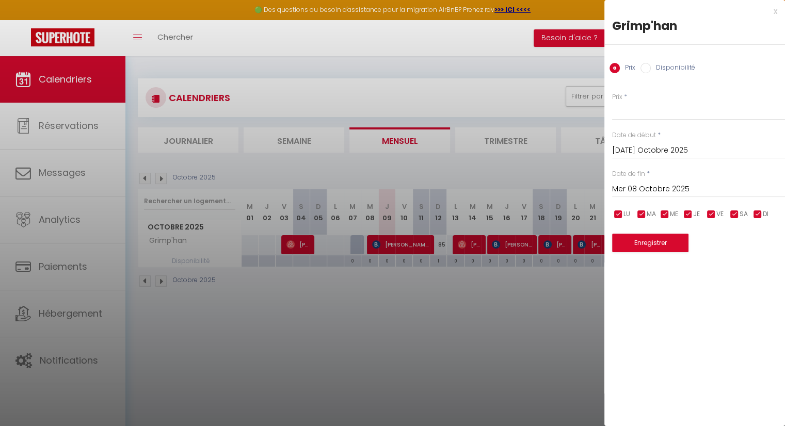
click at [507, 320] on div at bounding box center [392, 213] width 785 height 426
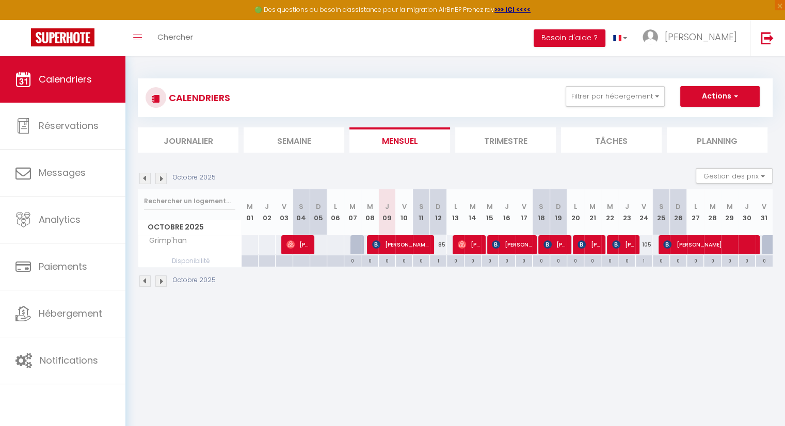
click at [440, 244] on div "85" at bounding box center [438, 244] width 17 height 19
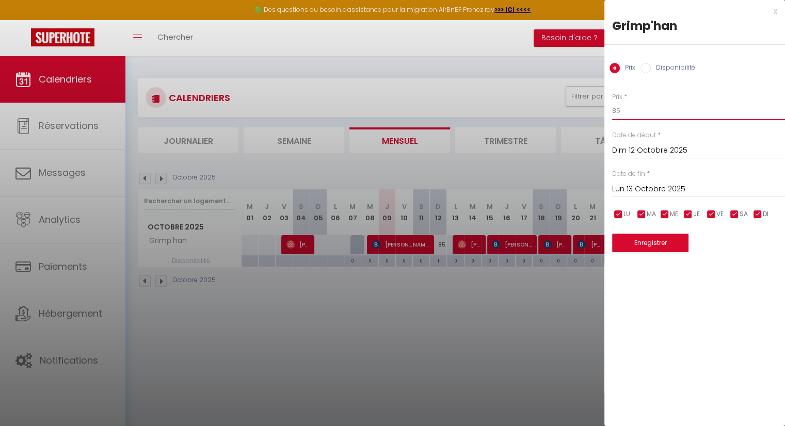
drag, startPoint x: 630, startPoint y: 113, endPoint x: 586, endPoint y: 111, distance: 43.4
click at [586, 111] on body "🟢 Des questions ou besoin d'assistance pour la migration AirBnB? Prenez rdv >>>…" at bounding box center [392, 269] width 785 height 426
click at [691, 188] on input "Lun 13 Octobre 2025" at bounding box center [698, 189] width 173 height 13
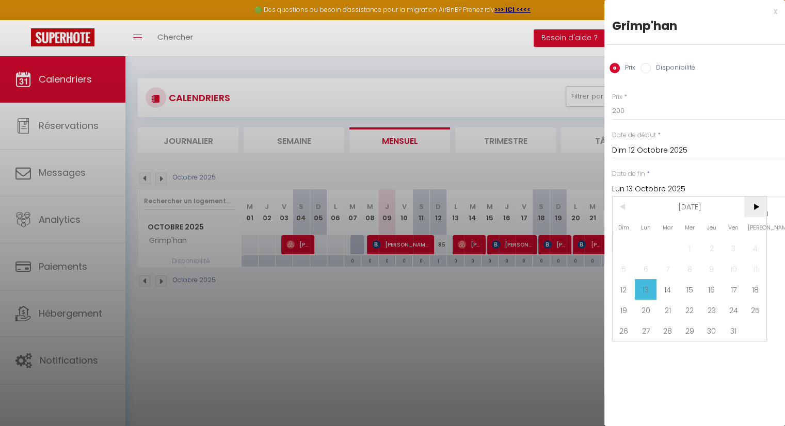
click at [759, 205] on span ">" at bounding box center [755, 207] width 22 height 21
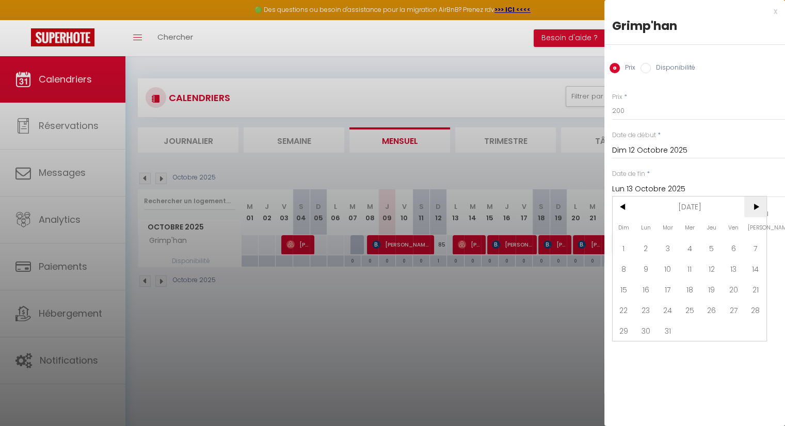
click at [759, 205] on span ">" at bounding box center [755, 207] width 22 height 21
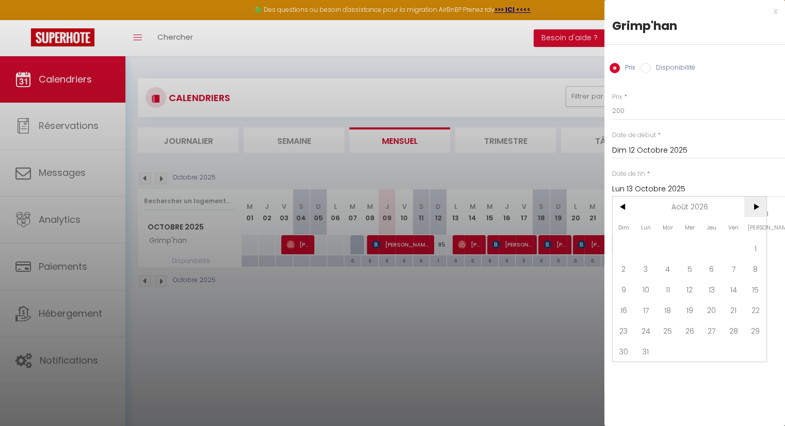
click at [759, 205] on span ">" at bounding box center [755, 207] width 22 height 21
click at [615, 207] on span "<" at bounding box center [624, 207] width 22 height 21
click at [617, 205] on span "<" at bounding box center [624, 207] width 22 height 21
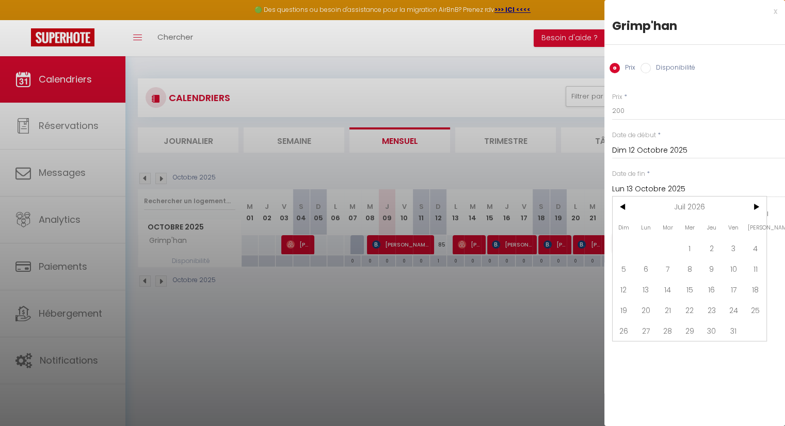
click at [425, 382] on div at bounding box center [392, 213] width 785 height 426
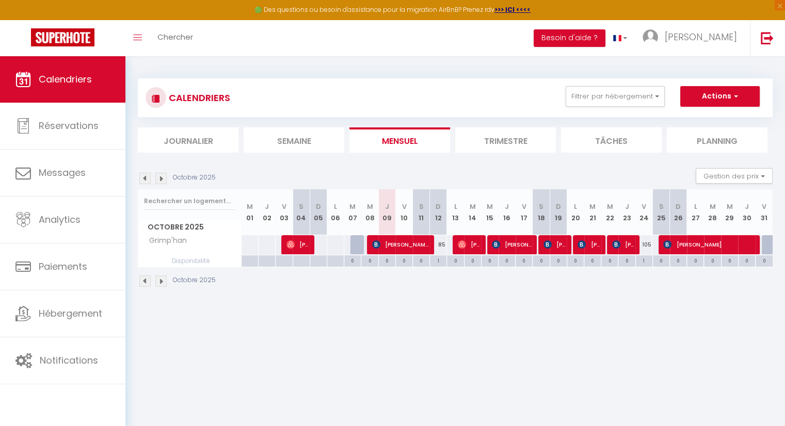
click at [764, 248] on div at bounding box center [770, 245] width 17 height 20
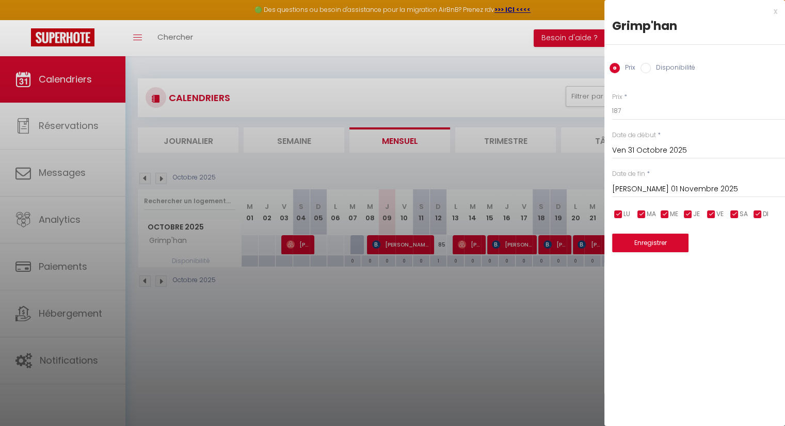
click at [490, 329] on div at bounding box center [392, 213] width 785 height 426
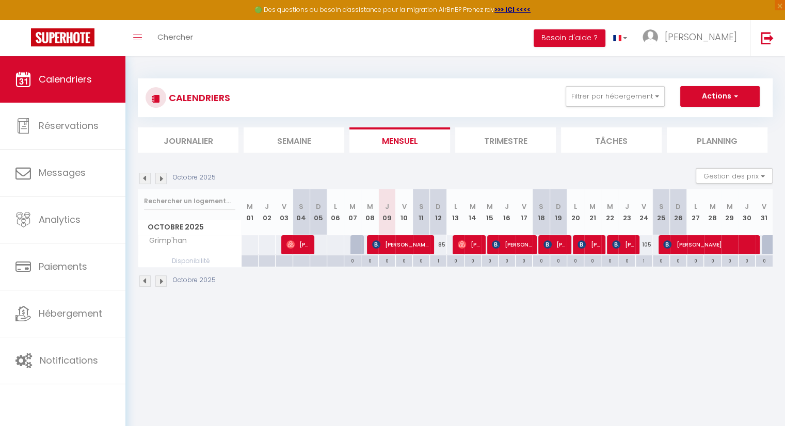
click at [165, 177] on img at bounding box center [160, 178] width 11 height 11
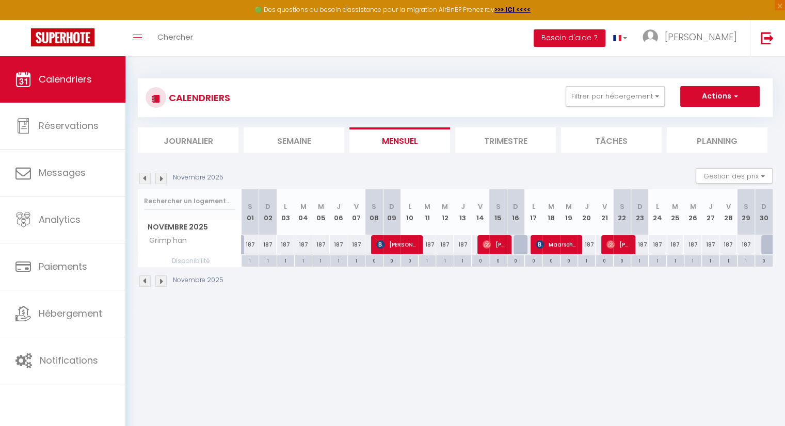
click at [519, 242] on div at bounding box center [523, 245] width 18 height 20
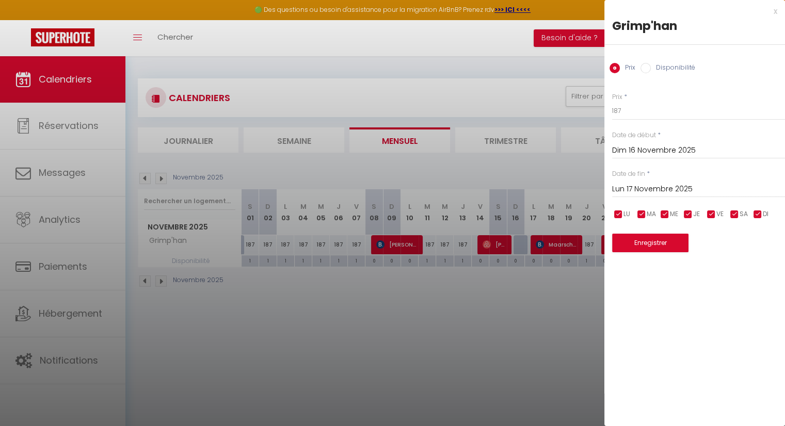
click at [512, 305] on div at bounding box center [392, 213] width 785 height 426
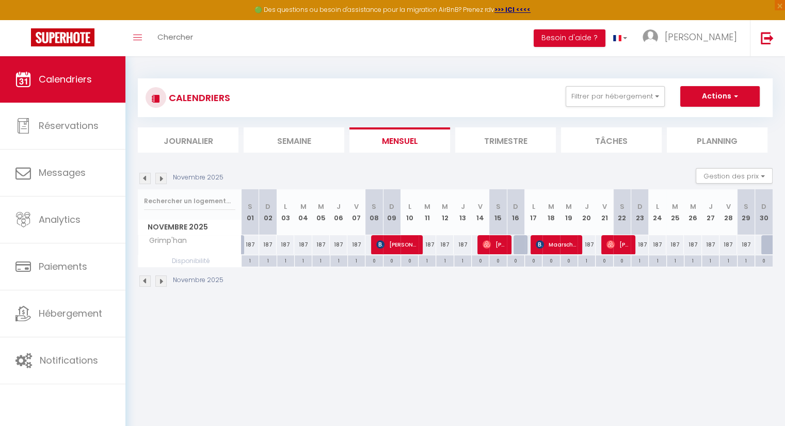
click at [770, 242] on div at bounding box center [770, 245] width 18 height 20
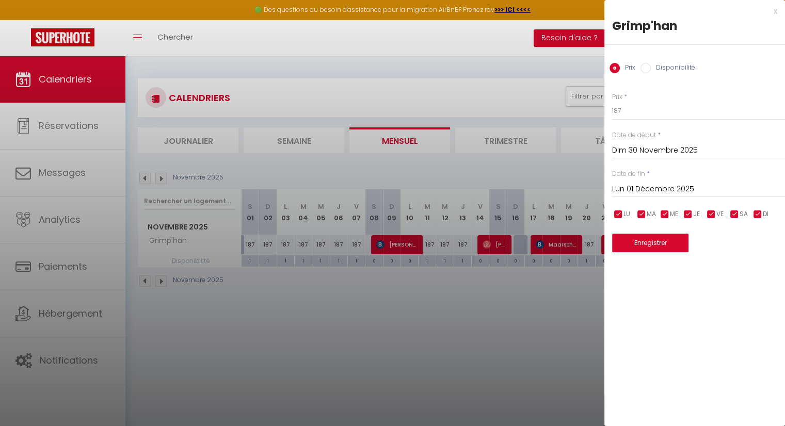
click at [504, 348] on div at bounding box center [392, 213] width 785 height 426
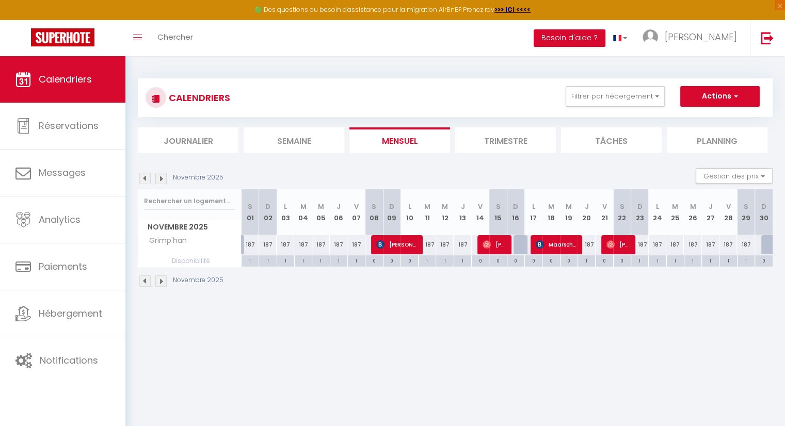
click at [510, 320] on body "🟢 Des questions ou besoin d'assistance pour la migration AirBnB? Prenez rdv >>>…" at bounding box center [392, 269] width 785 height 426
click at [394, 225] on th "D 09" at bounding box center [392, 212] width 18 height 46
click at [392, 213] on th "D 09" at bounding box center [392, 212] width 18 height 46
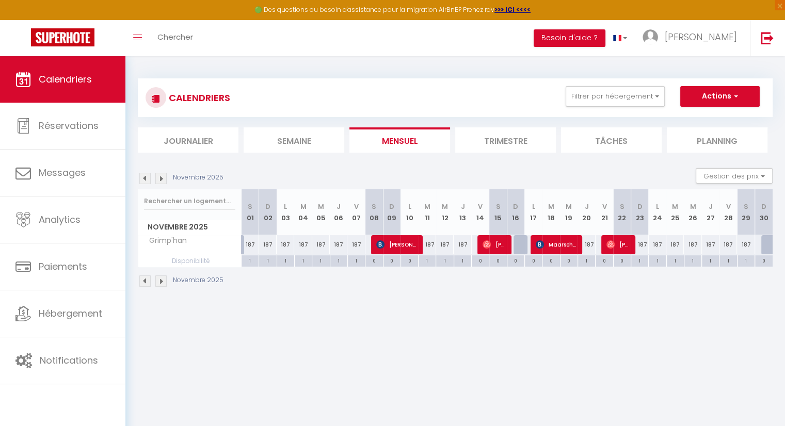
click at [392, 209] on abbr "D" at bounding box center [391, 207] width 5 height 10
click at [391, 220] on th "D 09" at bounding box center [392, 212] width 18 height 46
click at [392, 241] on span "[PERSON_NAME]" at bounding box center [396, 245] width 41 height 20
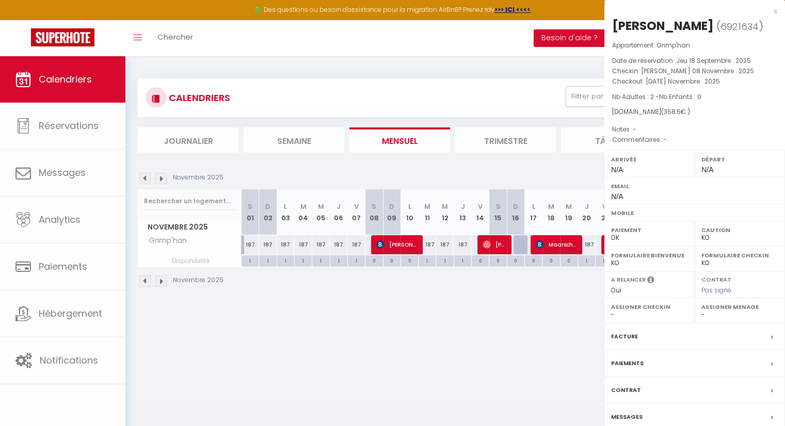
click at [392, 241] on div at bounding box center [392, 213] width 785 height 426
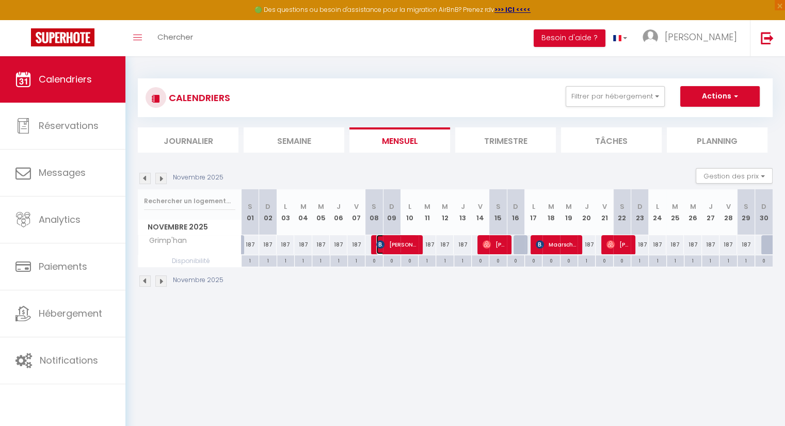
click at [392, 242] on span "[PERSON_NAME]" at bounding box center [396, 245] width 41 height 20
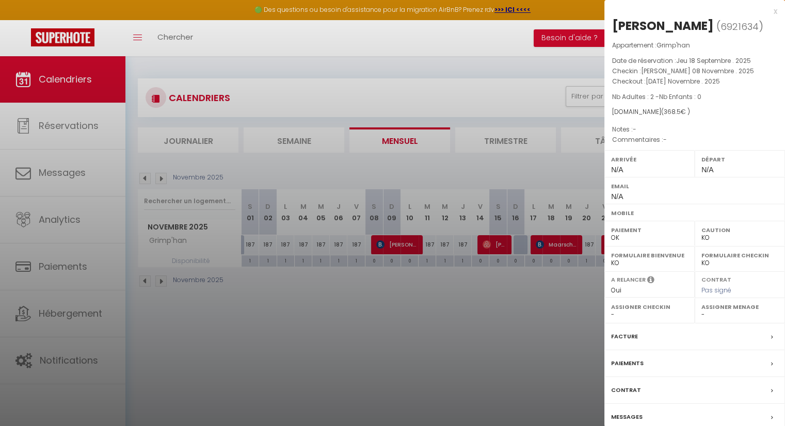
click at [396, 412] on div at bounding box center [392, 213] width 785 height 426
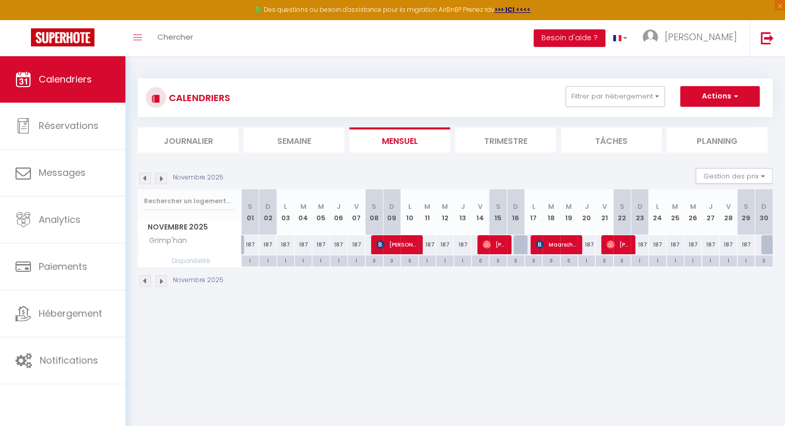
click at [392, 261] on div "0" at bounding box center [392, 261] width 17 height 10
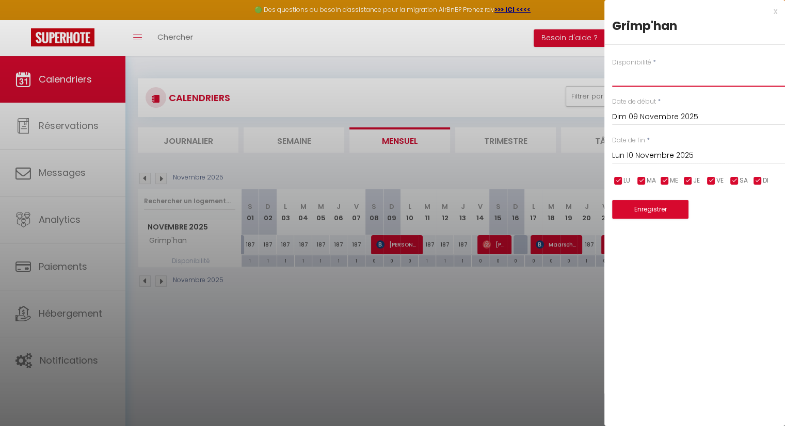
click at [627, 80] on select "Disponible Indisponible" at bounding box center [698, 77] width 173 height 20
click at [628, 79] on select "Disponible Indisponible" at bounding box center [698, 77] width 173 height 20
click at [387, 363] on div at bounding box center [392, 213] width 785 height 426
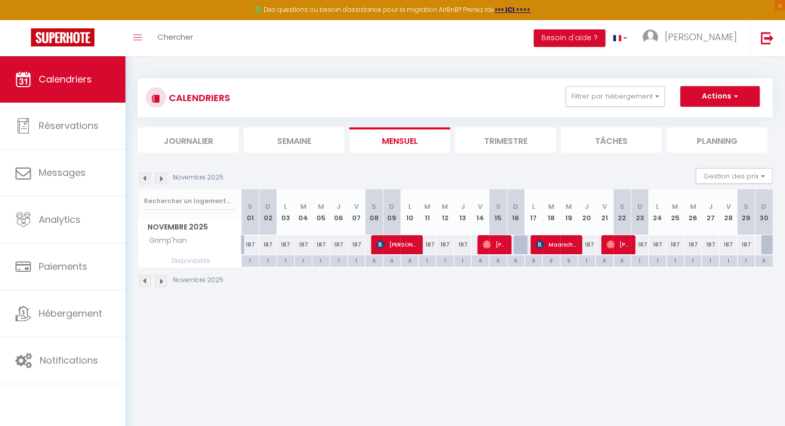
click at [390, 212] on th "D 09" at bounding box center [392, 212] width 18 height 46
click at [355, 215] on th "V 07" at bounding box center [356, 212] width 18 height 46
click at [144, 180] on img at bounding box center [144, 178] width 11 height 11
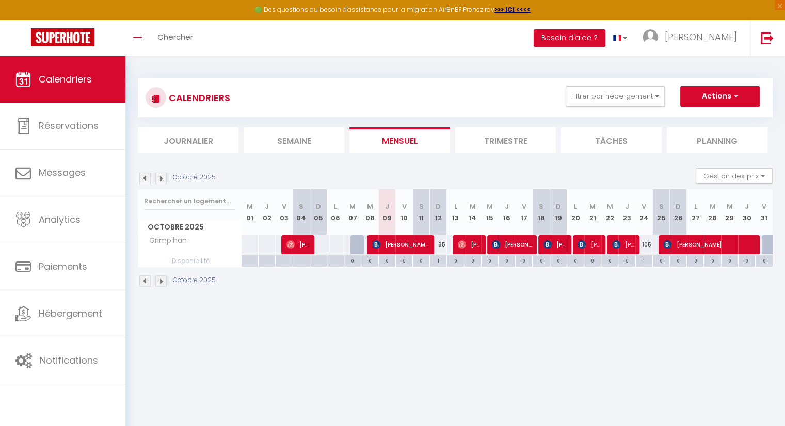
click at [391, 227] on th "J 09" at bounding box center [386, 212] width 17 height 46
click at [386, 260] on div "0" at bounding box center [387, 261] width 17 height 10
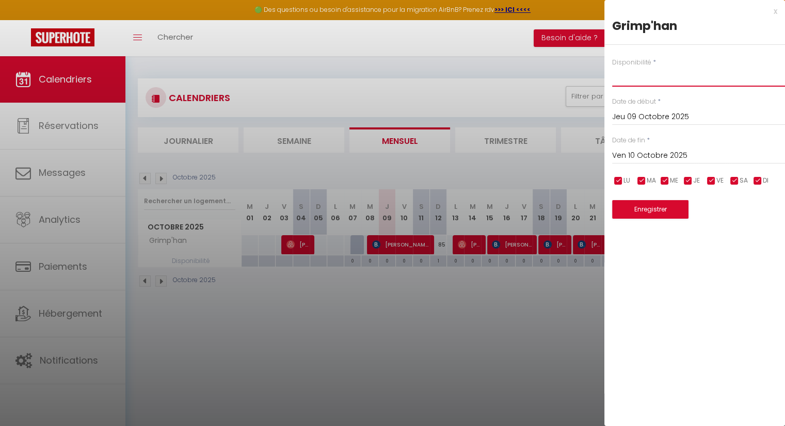
click at [622, 80] on select "Disponible Indisponible" at bounding box center [698, 77] width 173 height 20
click at [612, 67] on select "Disponible Indisponible" at bounding box center [698, 77] width 173 height 20
click at [450, 298] on div at bounding box center [392, 213] width 785 height 426
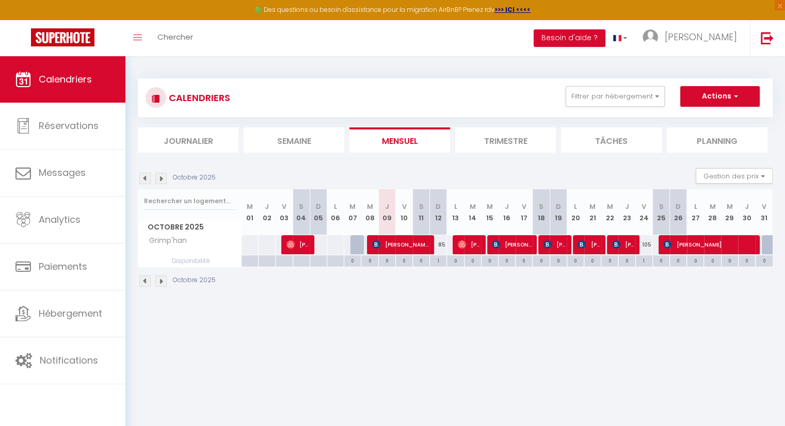
click at [359, 243] on div at bounding box center [359, 251] width 17 height 20
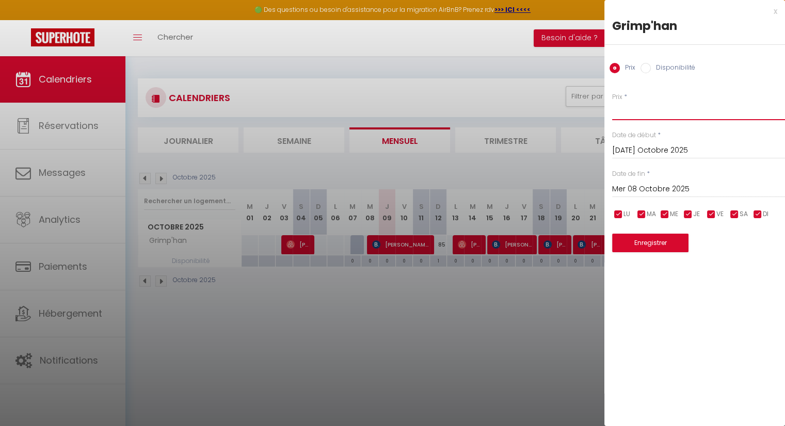
click at [629, 112] on input "Prix" at bounding box center [698, 111] width 173 height 19
click at [665, 188] on input "Mer 08 Octobre 2025" at bounding box center [698, 189] width 173 height 13
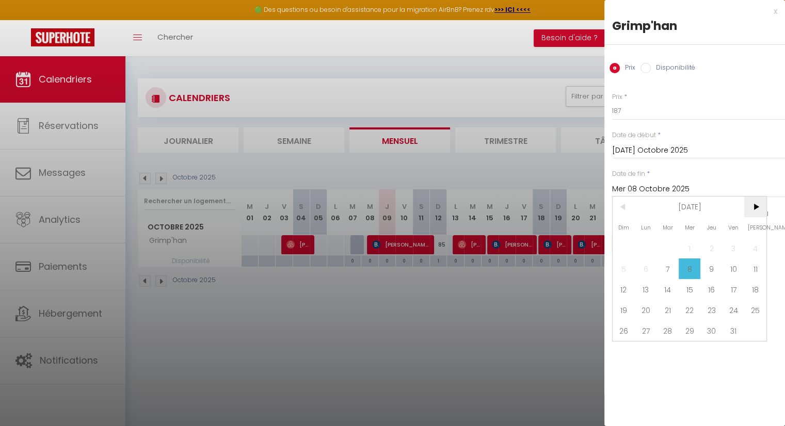
click at [755, 206] on span ">" at bounding box center [755, 207] width 22 height 21
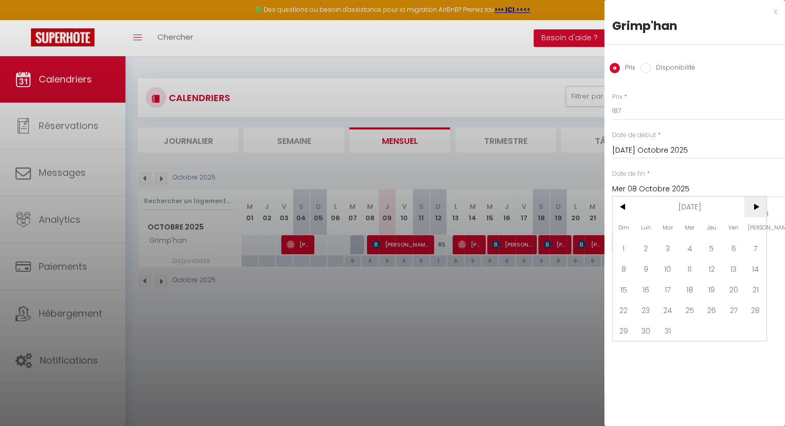
click at [755, 206] on span ">" at bounding box center [755, 207] width 22 height 21
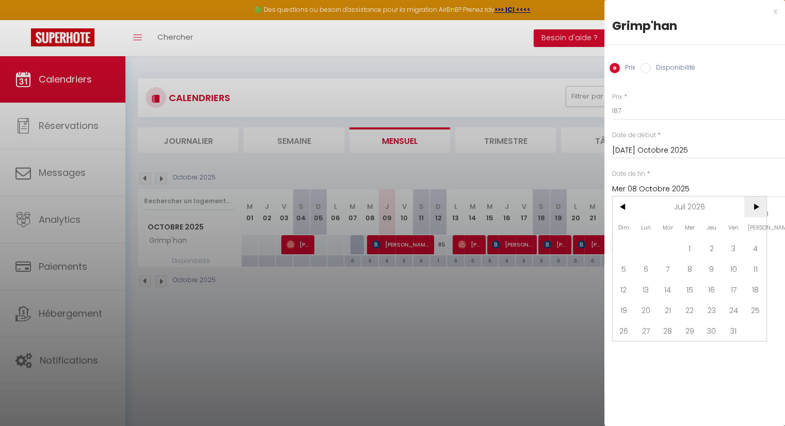
click at [755, 206] on span ">" at bounding box center [755, 207] width 22 height 21
click at [621, 208] on span "<" at bounding box center [624, 207] width 22 height 21
click at [690, 265] on span "7" at bounding box center [690, 269] width 22 height 21
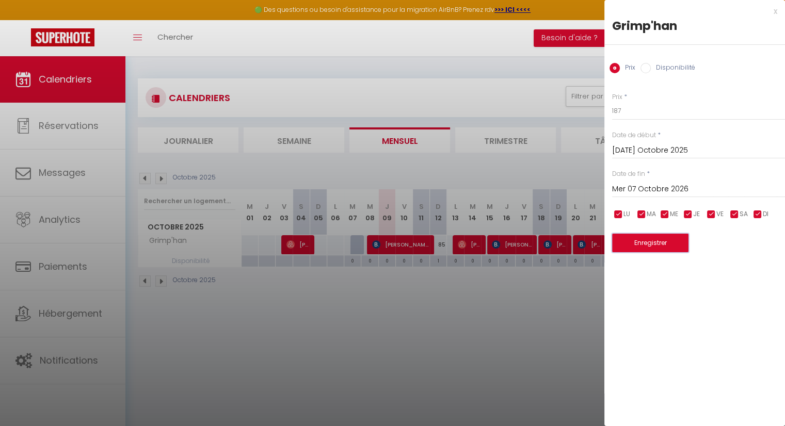
click at [658, 243] on button "Enregistrer" at bounding box center [650, 243] width 76 height 19
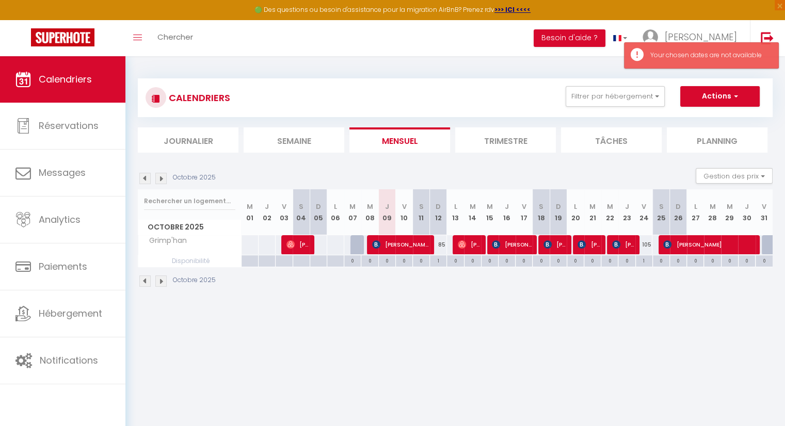
click at [442, 245] on div "85" at bounding box center [438, 244] width 17 height 19
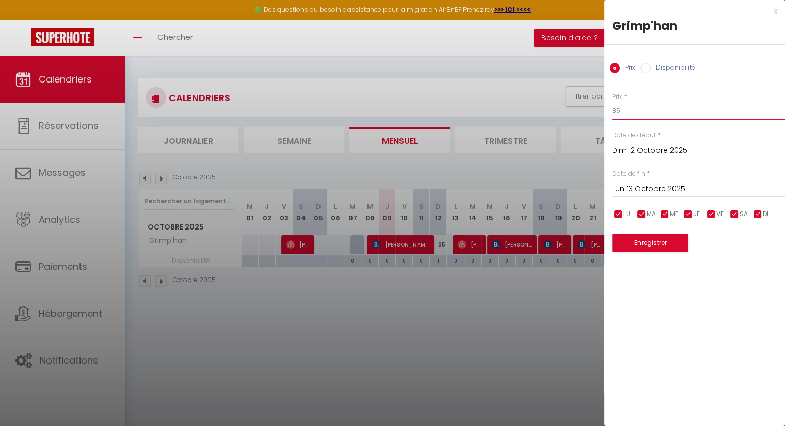
drag, startPoint x: 630, startPoint y: 114, endPoint x: 588, endPoint y: 112, distance: 41.8
click at [588, 112] on body "🟢 Des questions ou besoin d'assistance pour la migration AirBnB? Prenez rdv >>>…" at bounding box center [392, 269] width 785 height 426
click at [676, 188] on input "Lun 13 Octobre 2025" at bounding box center [698, 189] width 173 height 13
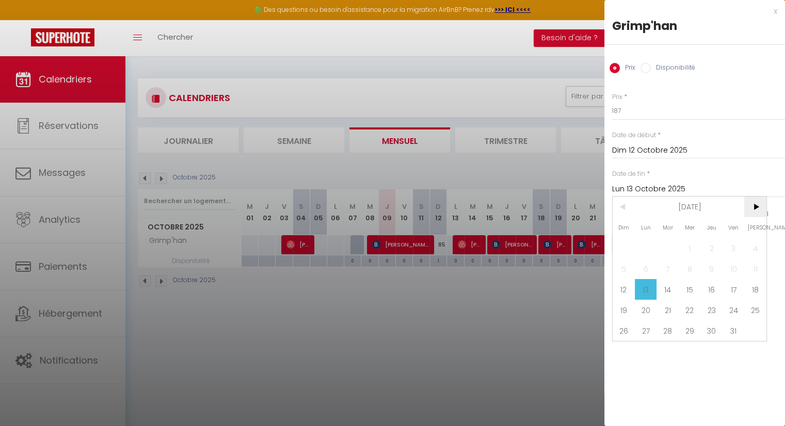
click at [754, 204] on span ">" at bounding box center [755, 207] width 22 height 21
click at [753, 204] on span ">" at bounding box center [755, 207] width 22 height 21
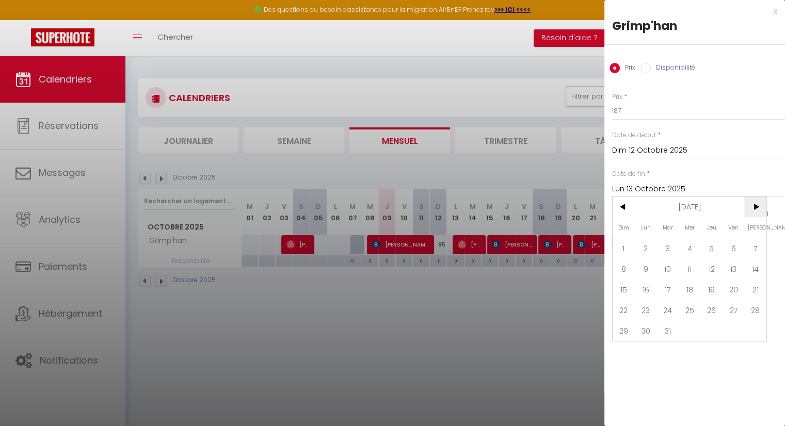
click at [753, 204] on span ">" at bounding box center [755, 207] width 22 height 21
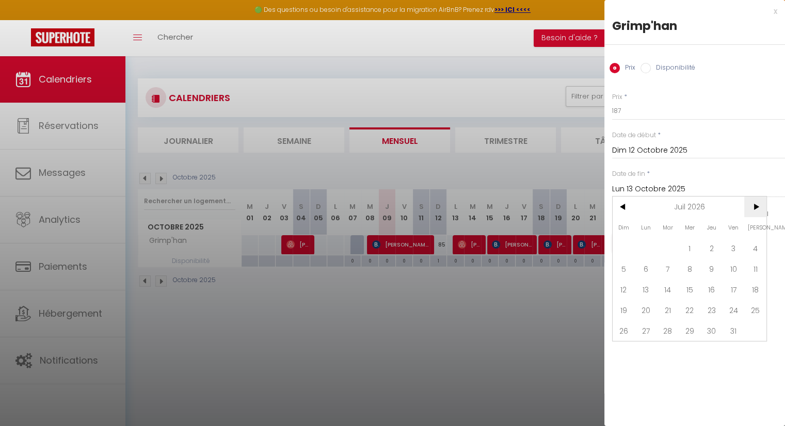
click at [753, 204] on span ">" at bounding box center [755, 207] width 22 height 21
click at [616, 208] on span "<" at bounding box center [624, 207] width 22 height 21
click at [664, 292] on span "13" at bounding box center [668, 289] width 22 height 21
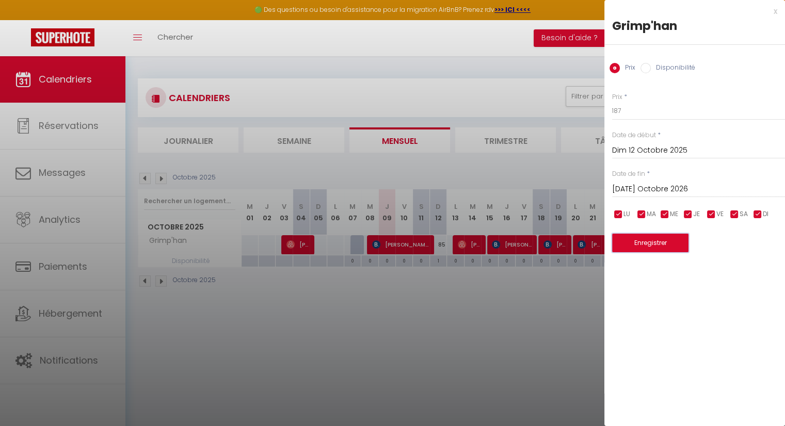
click at [649, 245] on button "Enregistrer" at bounding box center [650, 243] width 76 height 19
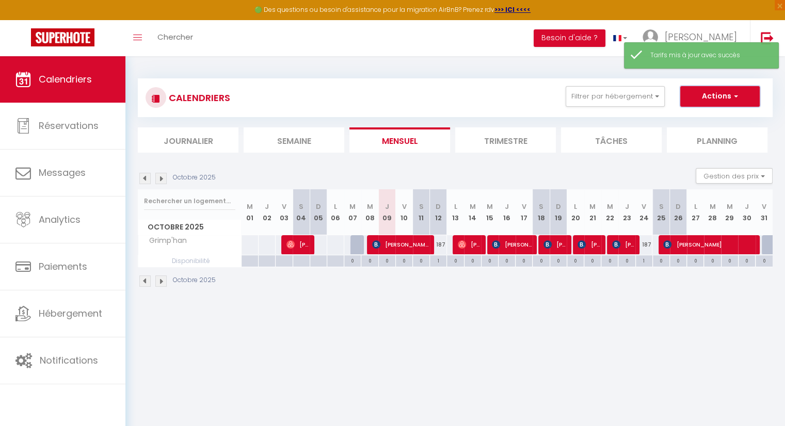
click at [745, 100] on button "Actions" at bounding box center [720, 96] width 80 height 21
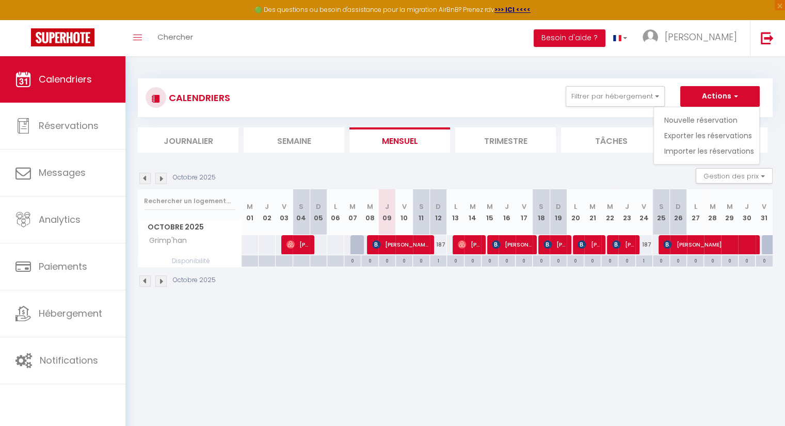
click at [439, 93] on div "CALENDRIERS Filtrer par hébergement Tous Grimp'han Effacer Sauvegarder Actions …" at bounding box center [456, 97] width 620 height 23
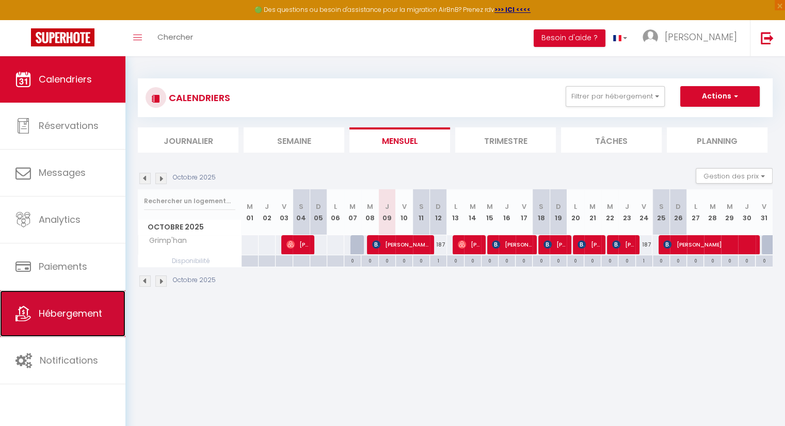
click at [45, 309] on span "Hébergement" at bounding box center [70, 313] width 63 height 13
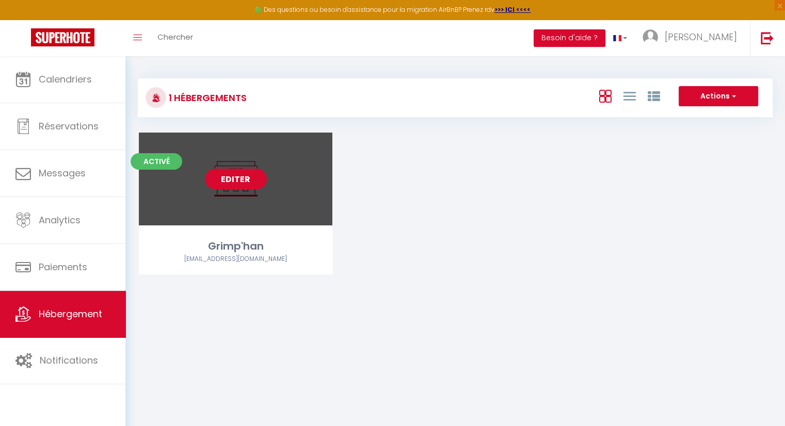
click at [248, 180] on link "Editer" at bounding box center [236, 179] width 62 height 21
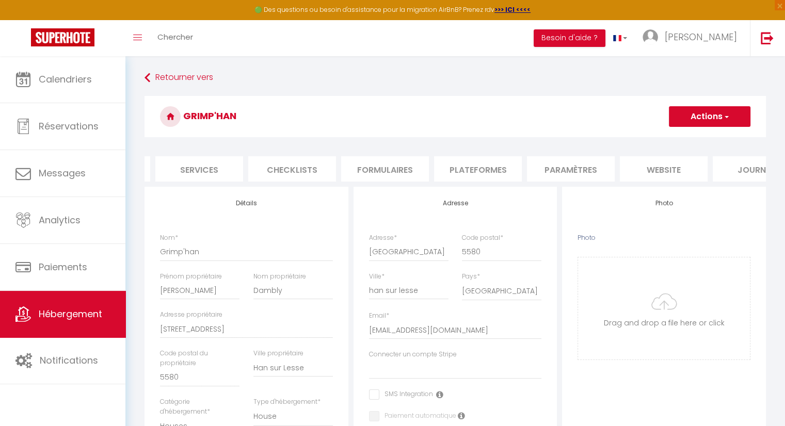
scroll to position [0, 268]
click at [211, 166] on li "Services" at bounding box center [199, 168] width 88 height 25
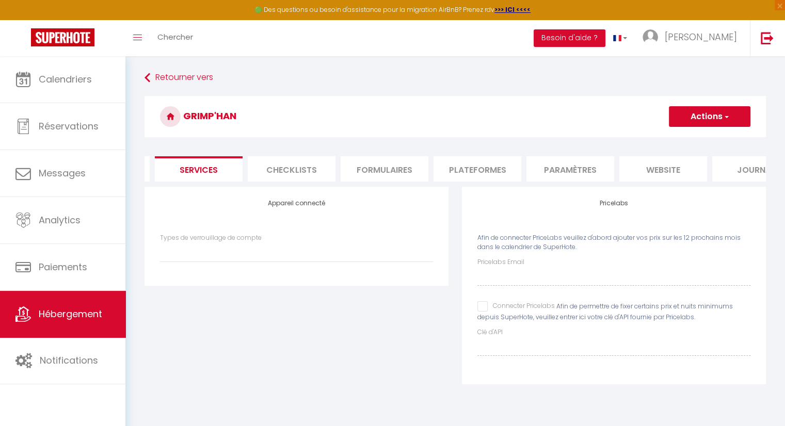
click at [479, 312] on input "Connecter Pricelabs" at bounding box center [516, 306] width 77 height 10
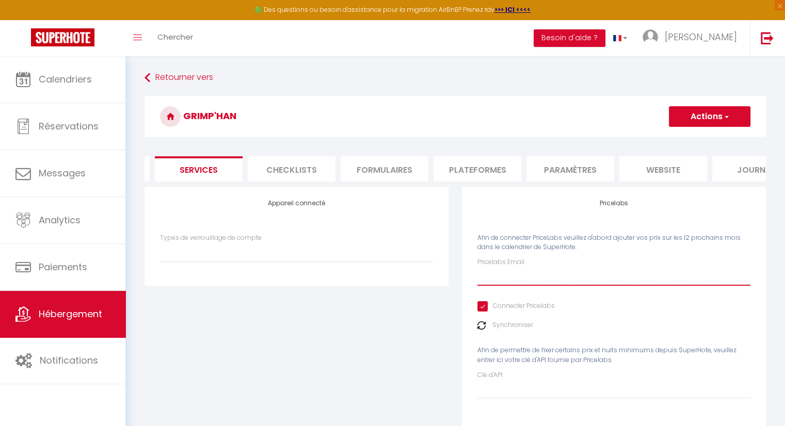
click at [507, 286] on input "Pricelabs Email" at bounding box center [614, 276] width 273 height 19
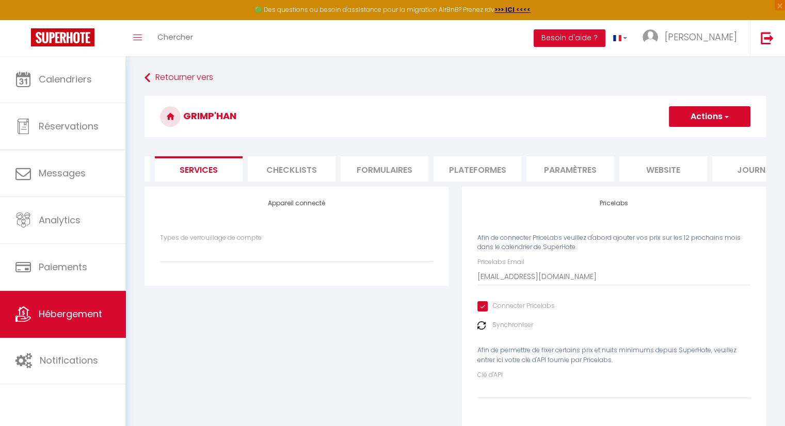
drag, startPoint x: 482, startPoint y: 272, endPoint x: 467, endPoint y: 272, distance: 14.5
click at [467, 272] on div "Pricelabs Afin de connecter PriceLabs veuillez d'abord ajouter vos prix sur les…" at bounding box center [614, 307] width 304 height 240
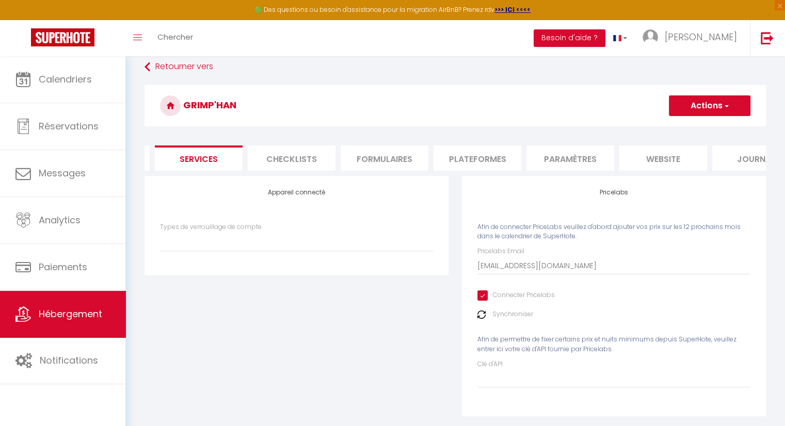
scroll to position [52, 0]
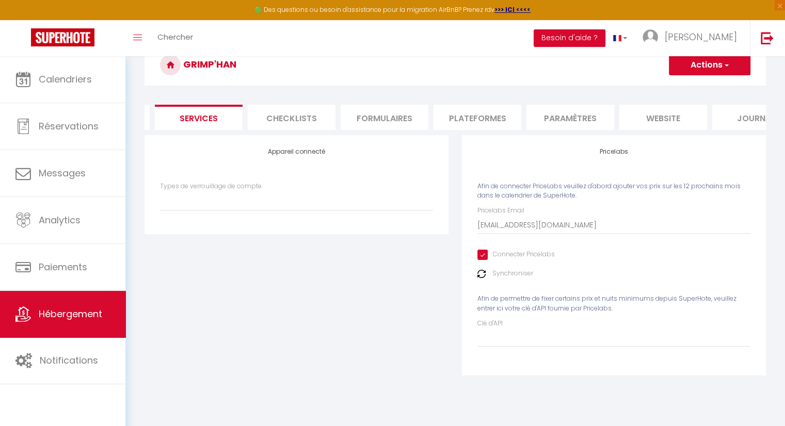
click at [709, 63] on button "Actions" at bounding box center [710, 65] width 82 height 21
click at [712, 89] on link "Enregistrer" at bounding box center [710, 87] width 82 height 13
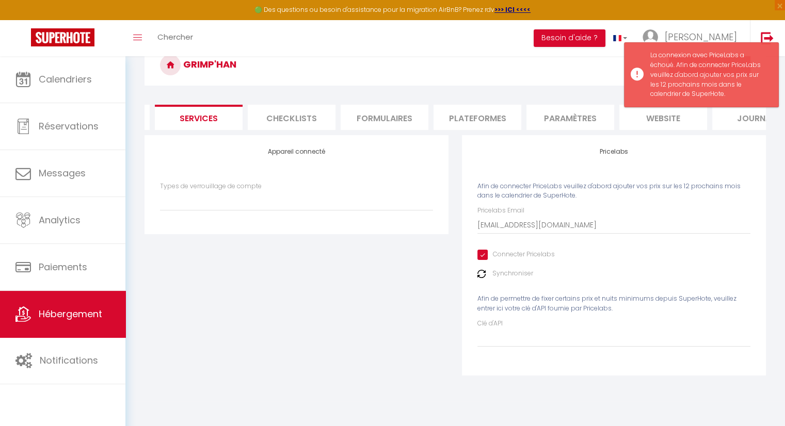
click at [266, 370] on div "Appareil connecté Types de verrouillage de compte" at bounding box center [296, 262] width 317 height 254
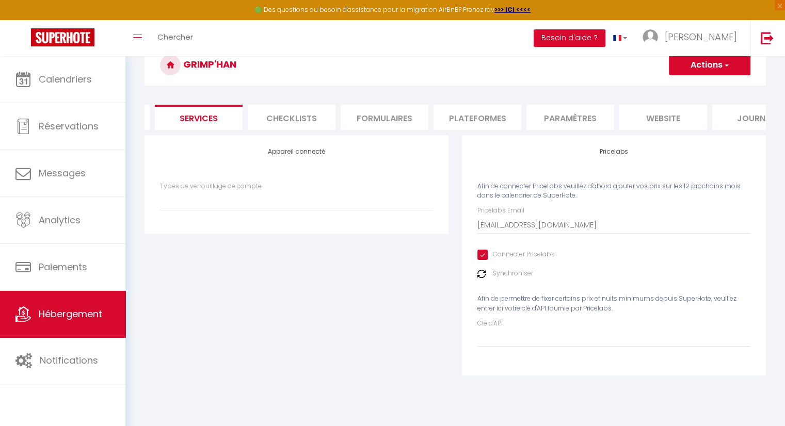
click at [246, 402] on div "Retourner vers [GEOGRAPHIC_DATA] Actions Enregistrer Info Contrat Facture Servi…" at bounding box center [455, 203] width 660 height 397
click at [98, 316] on span "Hébergement" at bounding box center [70, 314] width 63 height 13
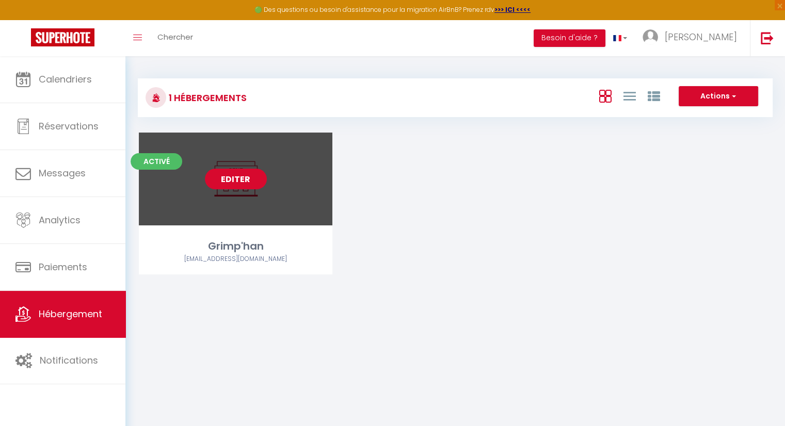
click at [236, 180] on link "Editer" at bounding box center [236, 179] width 62 height 21
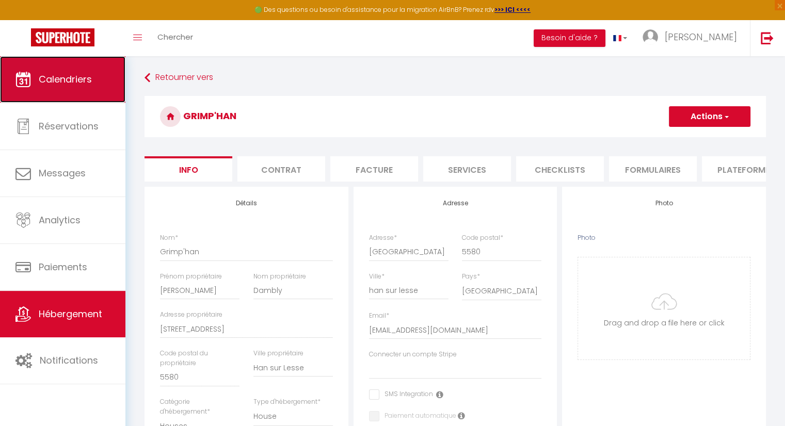
click at [66, 85] on span "Calendriers" at bounding box center [65, 79] width 53 height 13
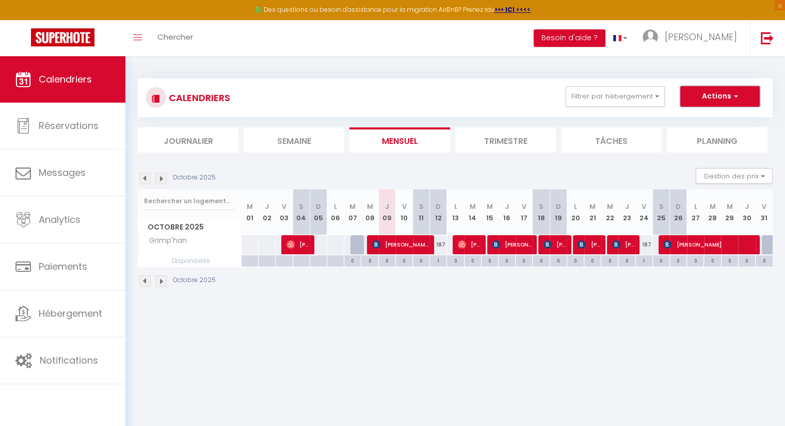
click at [722, 98] on button "Actions" at bounding box center [720, 96] width 80 height 21
drag, startPoint x: 612, startPoint y: 375, endPoint x: 569, endPoint y: 297, distance: 88.5
click at [610, 372] on body "🟢 Des questions ou besoin d'assistance pour la migration AirBnB? Prenez rdv >>>…" at bounding box center [392, 269] width 785 height 426
click at [386, 219] on th "J 09" at bounding box center [386, 212] width 17 height 46
click at [389, 216] on th "J 09" at bounding box center [386, 212] width 17 height 46
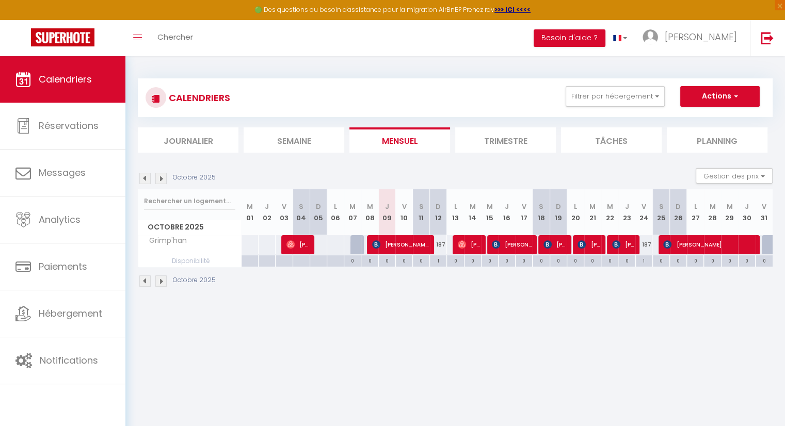
click at [389, 216] on th "J 09" at bounding box center [386, 212] width 17 height 46
click at [388, 260] on div "0" at bounding box center [387, 261] width 17 height 10
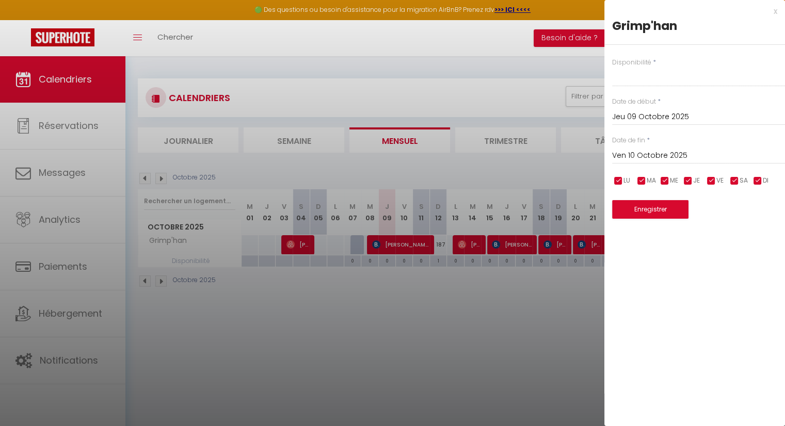
click at [388, 260] on div at bounding box center [392, 213] width 785 height 426
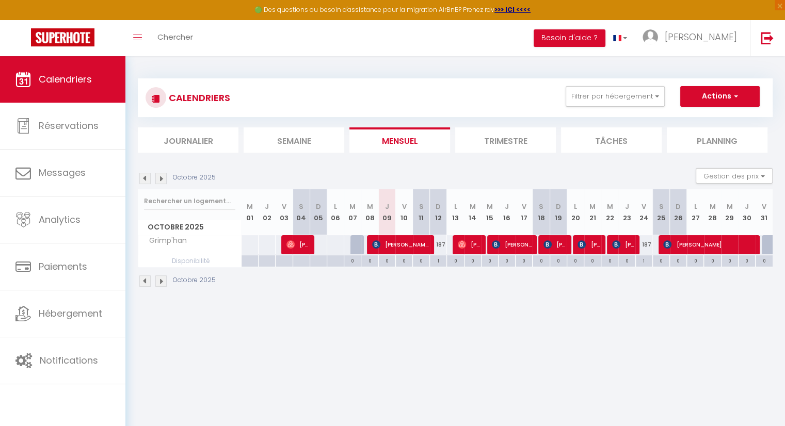
click at [400, 261] on div "0" at bounding box center [404, 261] width 17 height 10
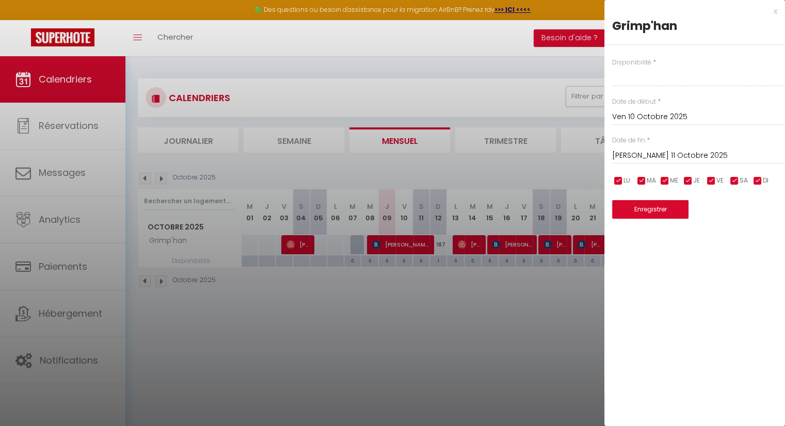
click at [400, 261] on div at bounding box center [392, 213] width 785 height 426
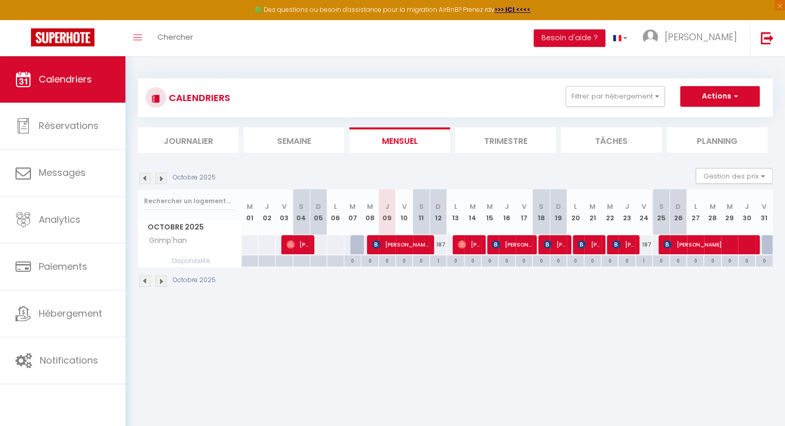
click at [421, 261] on div "0" at bounding box center [421, 261] width 17 height 10
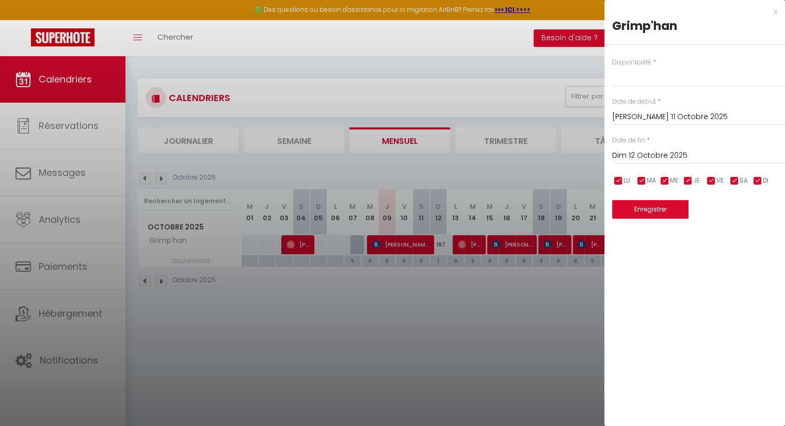
click at [440, 261] on div at bounding box center [392, 213] width 785 height 426
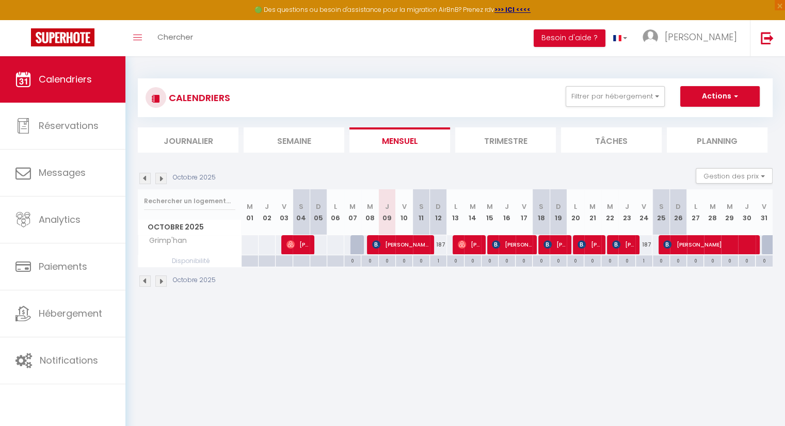
click at [436, 263] on div "1" at bounding box center [438, 261] width 17 height 10
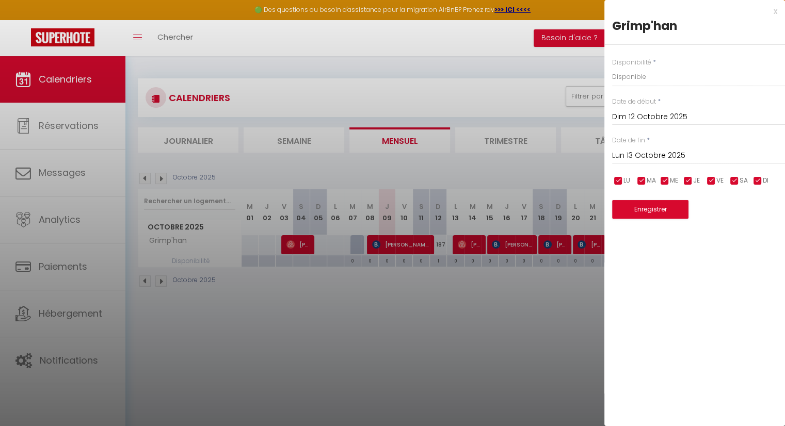
click at [436, 246] on div at bounding box center [392, 213] width 785 height 426
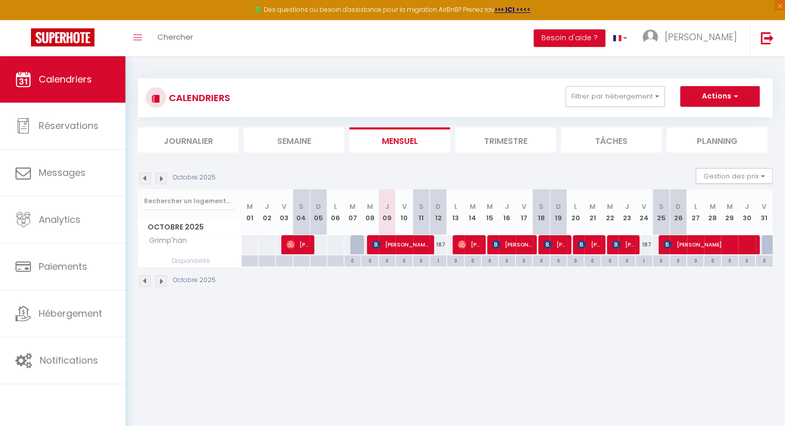
click at [436, 246] on div "187" at bounding box center [438, 244] width 17 height 19
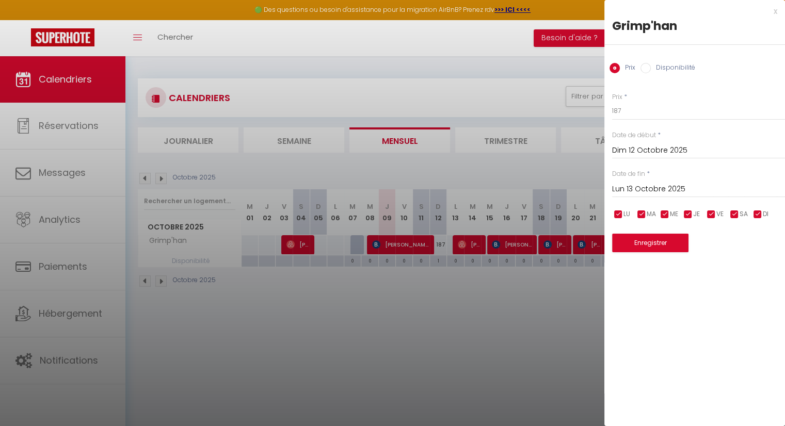
click at [670, 155] on input "Dim 12 Octobre 2025" at bounding box center [698, 150] width 173 height 13
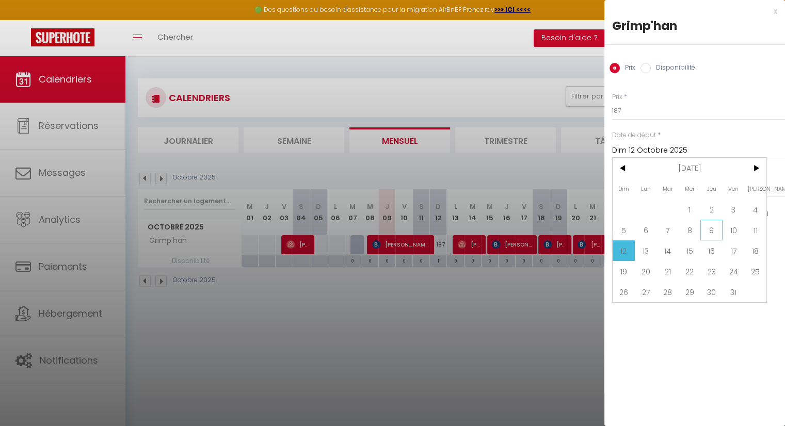
click at [714, 233] on span "9" at bounding box center [712, 230] width 22 height 21
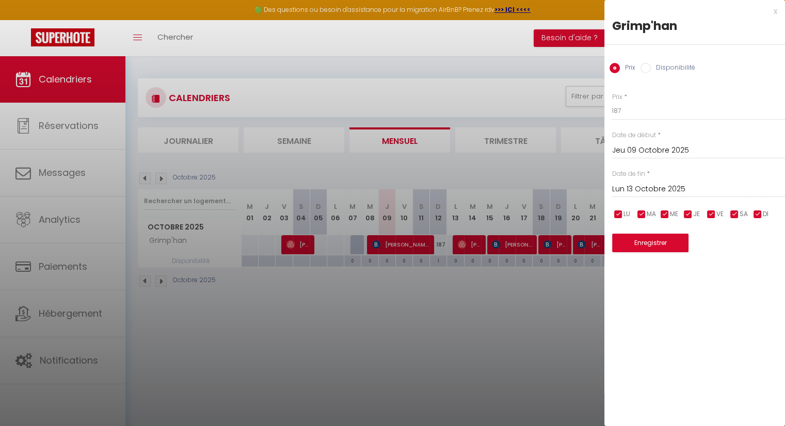
click at [669, 193] on input "Lun 13 Octobre 2025" at bounding box center [698, 189] width 173 height 13
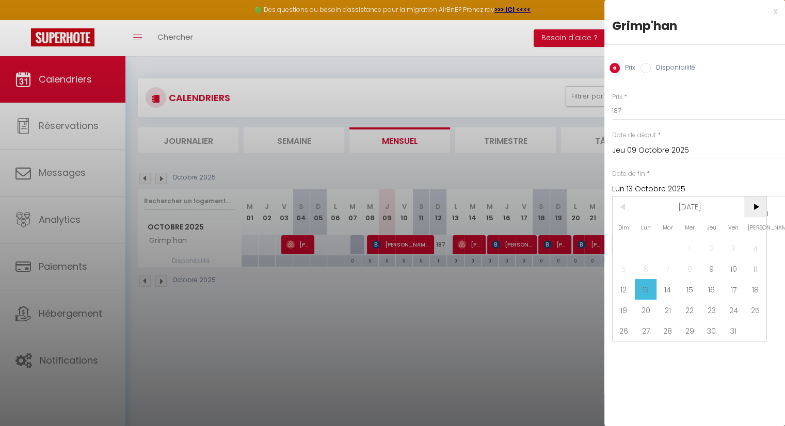
click at [757, 207] on span ">" at bounding box center [755, 207] width 22 height 21
click at [628, 211] on span "<" at bounding box center [624, 207] width 22 height 21
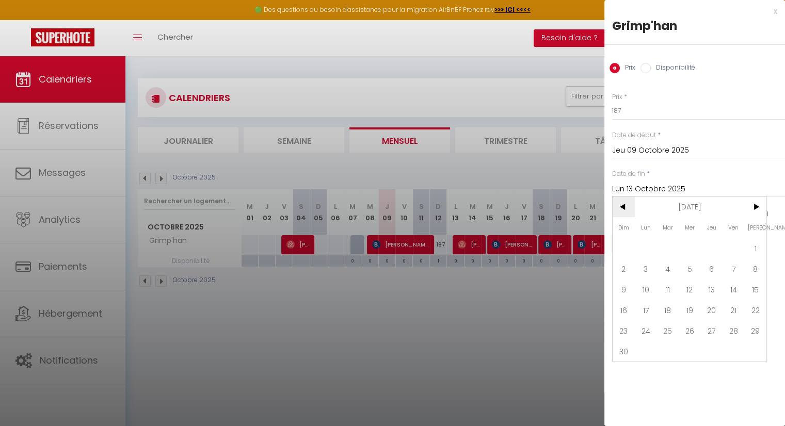
click at [628, 211] on span "<" at bounding box center [624, 207] width 22 height 21
click at [758, 207] on span ">" at bounding box center [755, 207] width 22 height 21
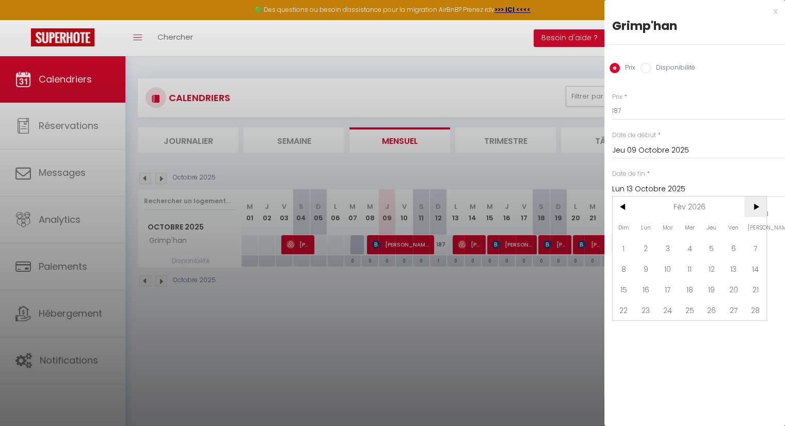
click at [758, 207] on span ">" at bounding box center [755, 207] width 22 height 21
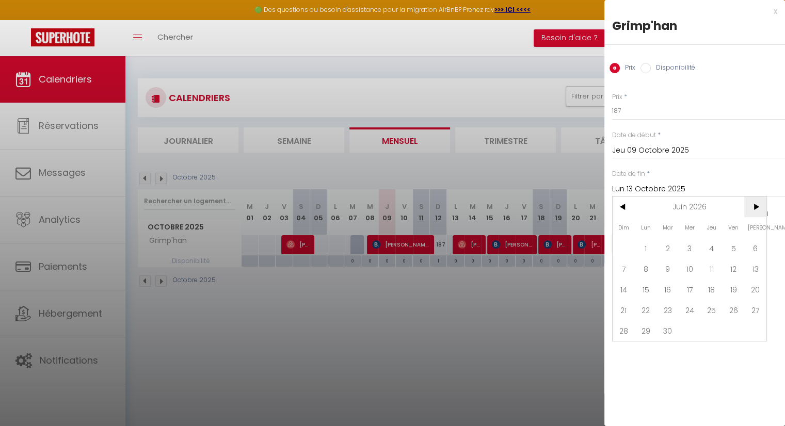
click at [758, 207] on span ">" at bounding box center [755, 207] width 22 height 21
click at [757, 207] on span ">" at bounding box center [755, 207] width 22 height 21
click at [621, 209] on span "<" at bounding box center [624, 207] width 22 height 21
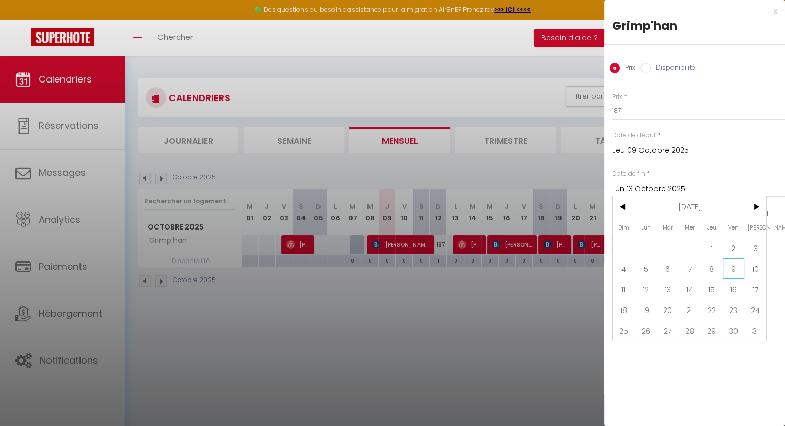
click at [727, 271] on span "9" at bounding box center [734, 269] width 22 height 21
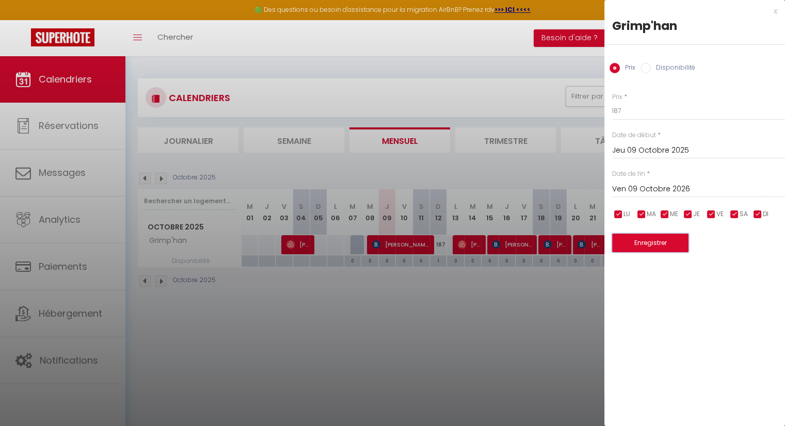
click at [657, 244] on button "Enregistrer" at bounding box center [650, 243] width 76 height 19
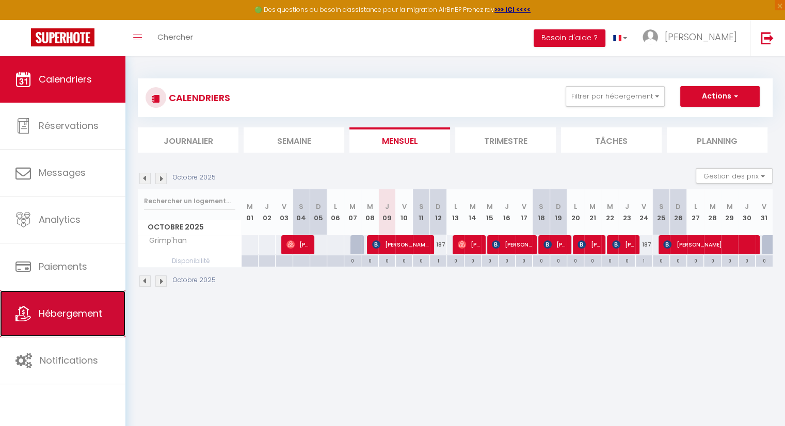
click at [85, 322] on link "Hébergement" at bounding box center [62, 314] width 125 height 46
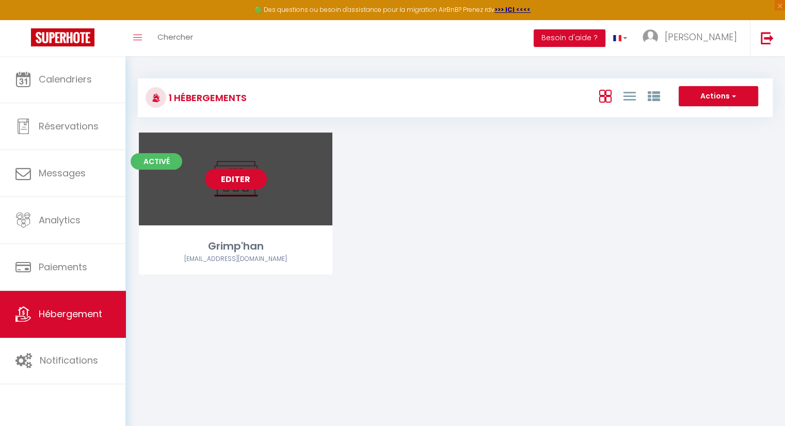
click at [236, 175] on link "Editer" at bounding box center [236, 179] width 62 height 21
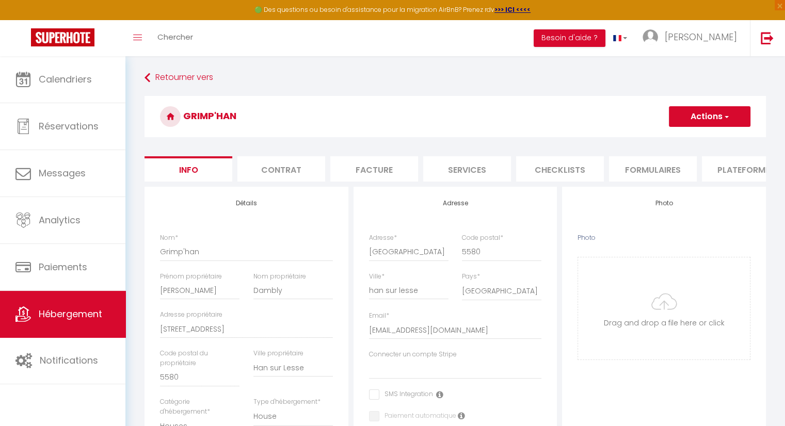
click at [471, 169] on li "Services" at bounding box center [467, 168] width 88 height 25
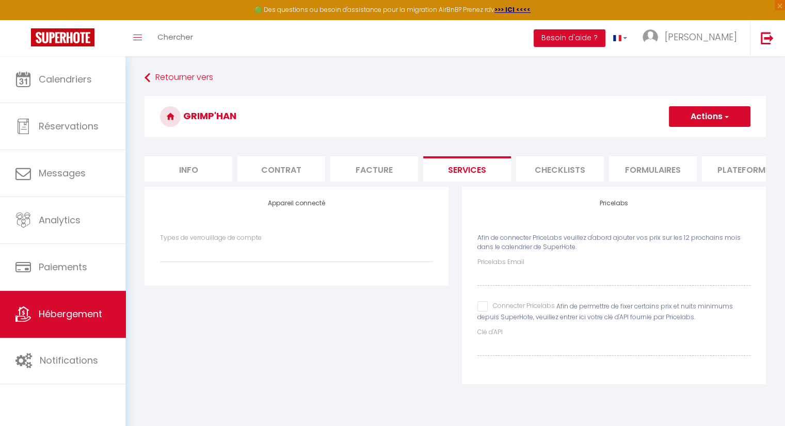
drag, startPoint x: 482, startPoint y: 315, endPoint x: 509, endPoint y: 285, distance: 40.2
click at [481, 312] on input "Connecter Pricelabs" at bounding box center [516, 306] width 77 height 10
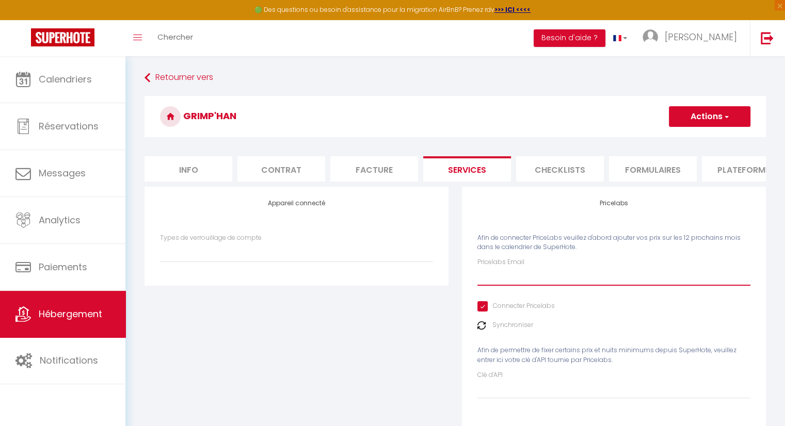
click at [509, 285] on input "Pricelabs Email" at bounding box center [614, 276] width 273 height 19
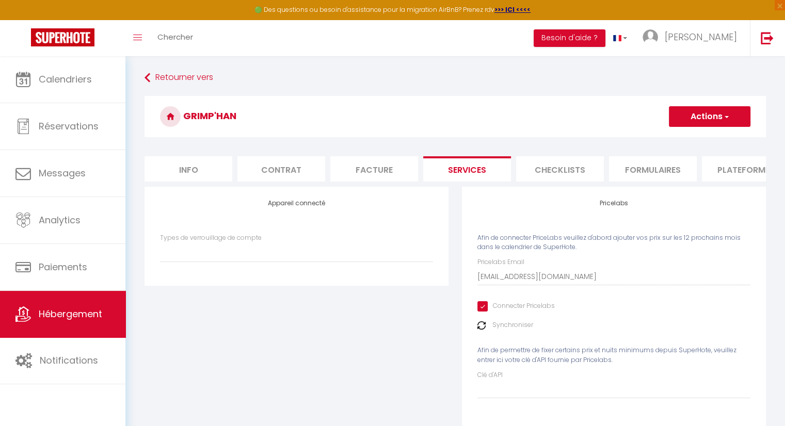
click at [696, 119] on button "Actions" at bounding box center [710, 116] width 82 height 21
click at [695, 145] on link "Enregistrer" at bounding box center [710, 139] width 82 height 13
click at [187, 176] on li "Info" at bounding box center [189, 168] width 88 height 25
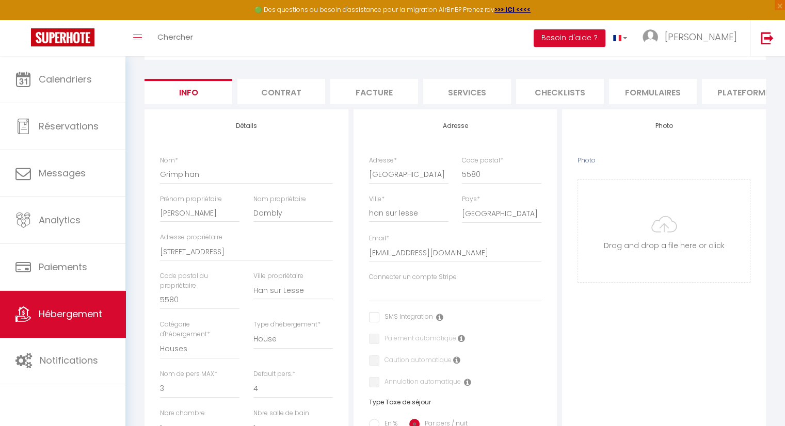
scroll to position [129, 0]
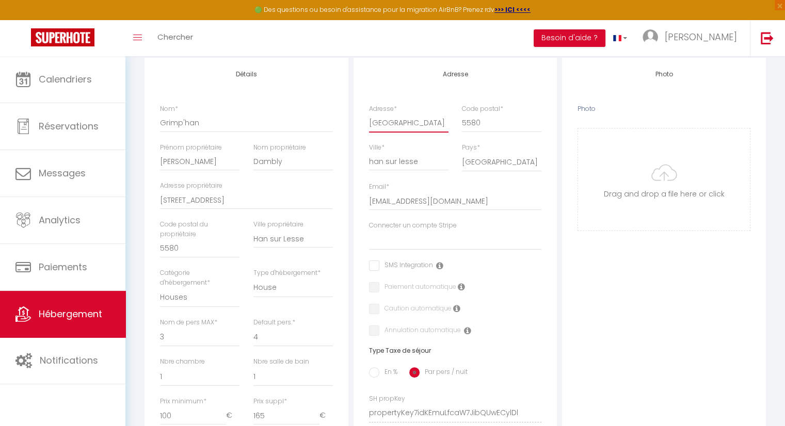
click at [437, 131] on input "[GEOGRAPHIC_DATA]" at bounding box center [409, 123] width 80 height 19
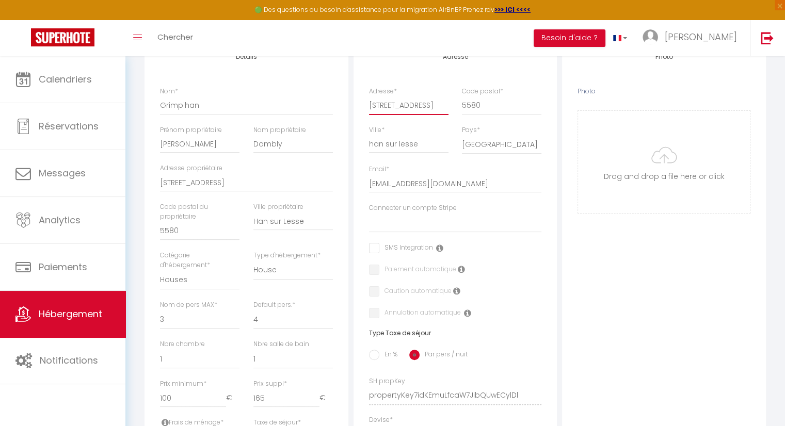
scroll to position [26, 0]
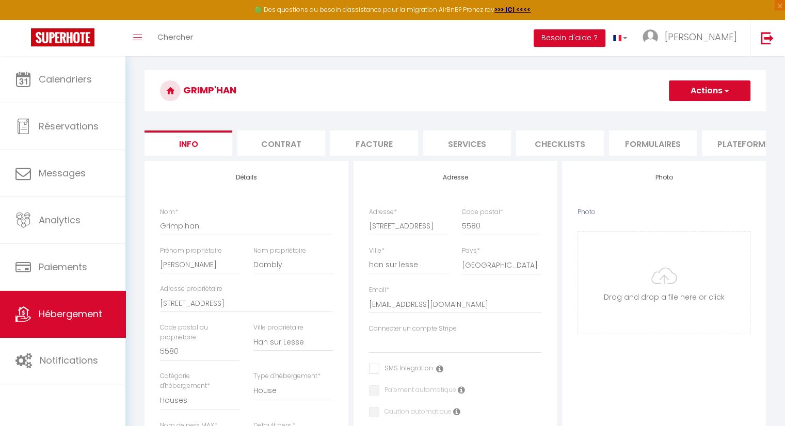
click at [724, 89] on span "button" at bounding box center [726, 91] width 7 height 10
click at [696, 114] on link "Enregistrer" at bounding box center [695, 113] width 110 height 13
click at [697, 93] on button "Actions" at bounding box center [710, 91] width 82 height 21
click at [680, 115] on input "Enregistrer" at bounding box center [669, 113] width 38 height 10
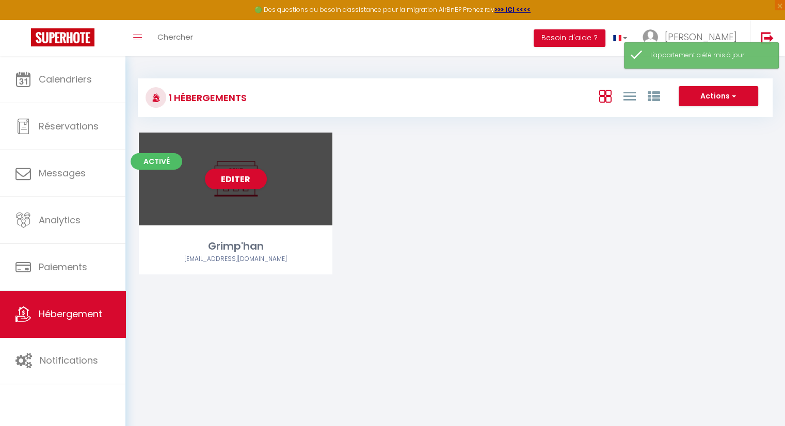
click at [310, 181] on div "Editer" at bounding box center [236, 179] width 194 height 93
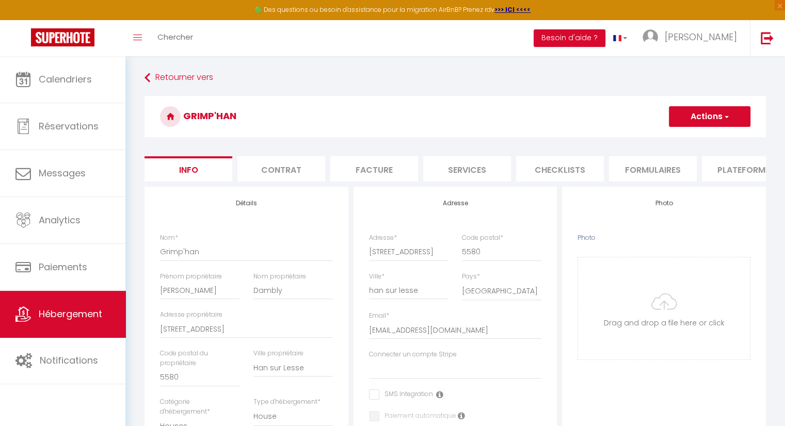
click at [484, 171] on li "Services" at bounding box center [467, 168] width 88 height 25
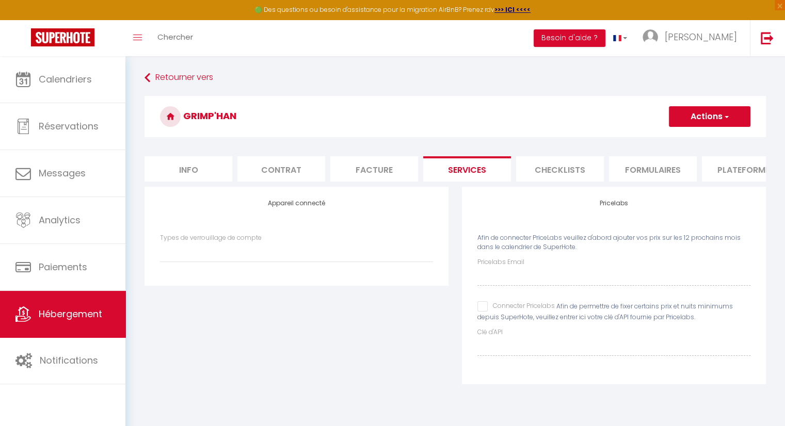
click at [487, 312] on input "Connecter Pricelabs" at bounding box center [516, 306] width 77 height 10
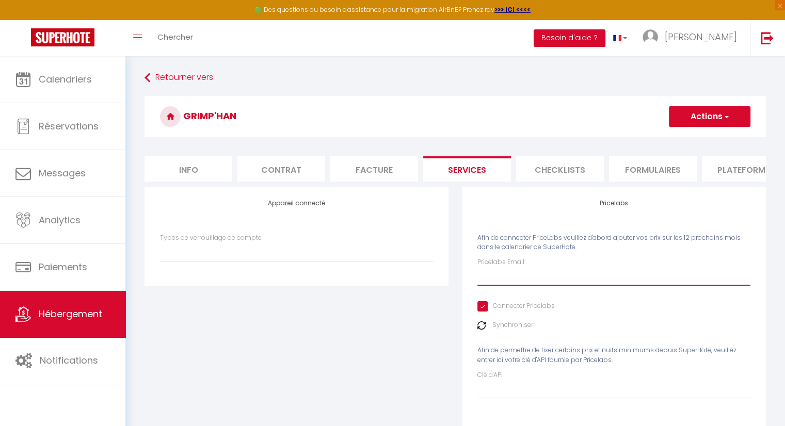
click at [506, 286] on input "Pricelabs Email" at bounding box center [614, 276] width 273 height 19
click at [506, 286] on input "info" at bounding box center [614, 276] width 273 height 19
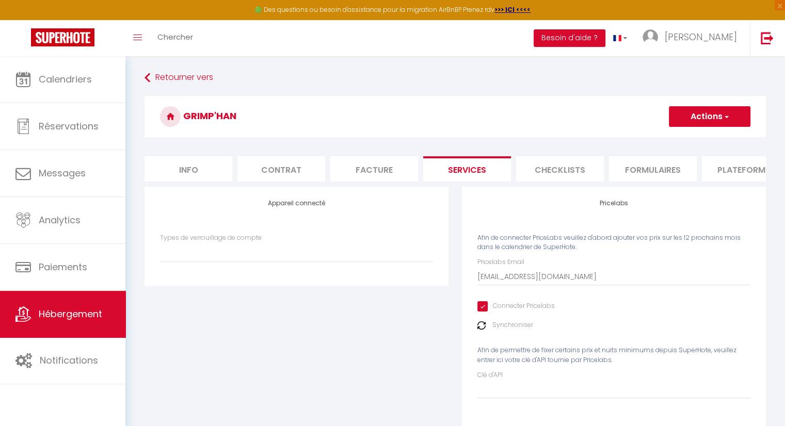
click at [704, 116] on button "Actions" at bounding box center [710, 116] width 82 height 21
click at [704, 137] on link "Enregistrer" at bounding box center [710, 139] width 82 height 13
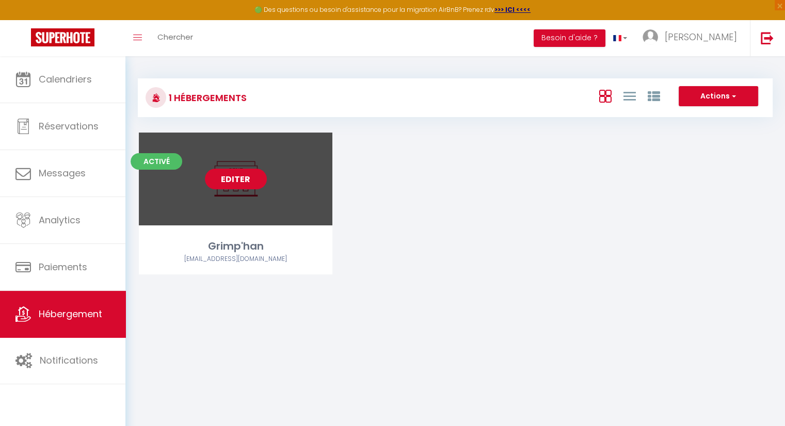
click at [252, 181] on link "Editer" at bounding box center [236, 179] width 62 height 21
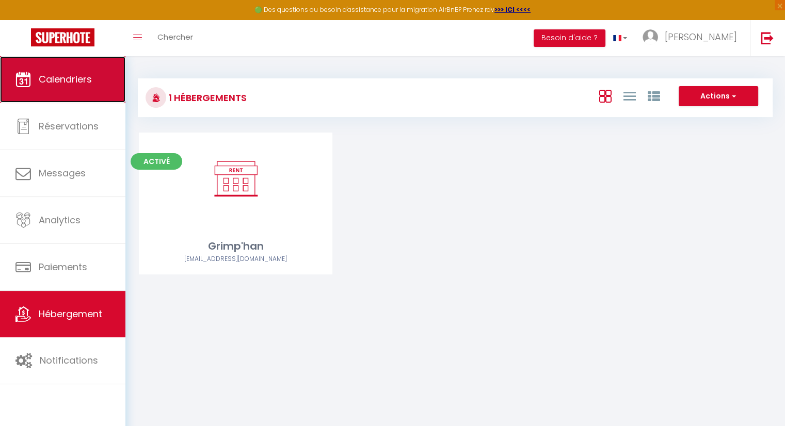
click at [71, 88] on link "Calendriers" at bounding box center [62, 79] width 125 height 46
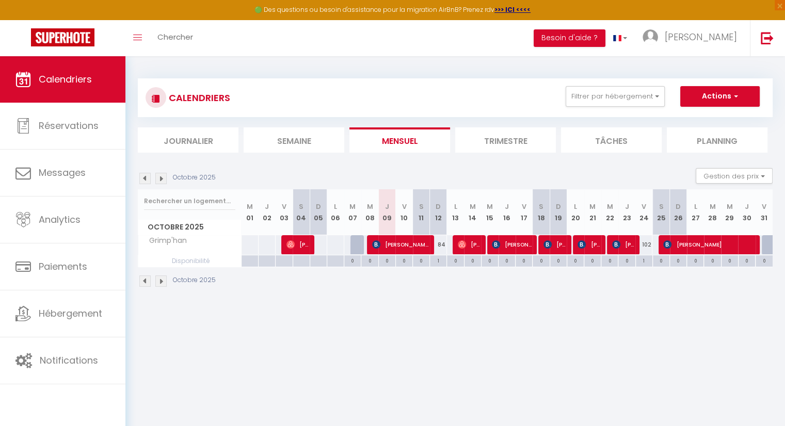
click at [506, 145] on li "Trimestre" at bounding box center [505, 140] width 101 height 25
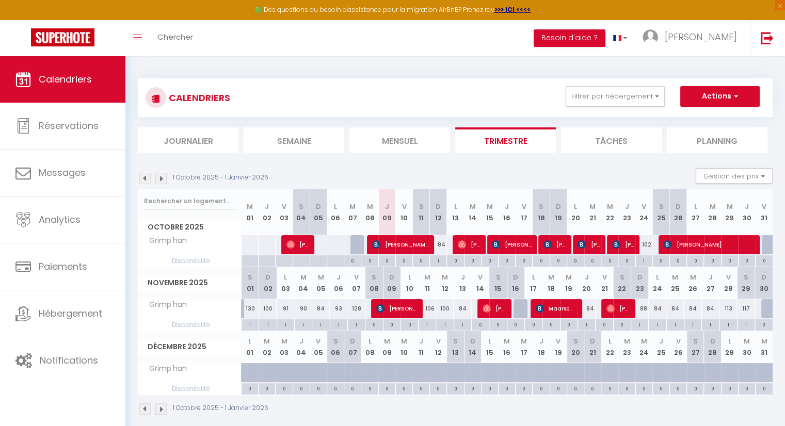
drag, startPoint x: 711, startPoint y: 308, endPoint x: 638, endPoint y: 308, distance: 73.3
click at [638, 308] on tr "Grimp'han 130 100 91 90 84 93 128 137 [PERSON_NAME]" at bounding box center [455, 309] width 635 height 20
click at [661, 416] on div "1 Octobre 2025 - 1 Janvier 2026" at bounding box center [455, 410] width 635 height 30
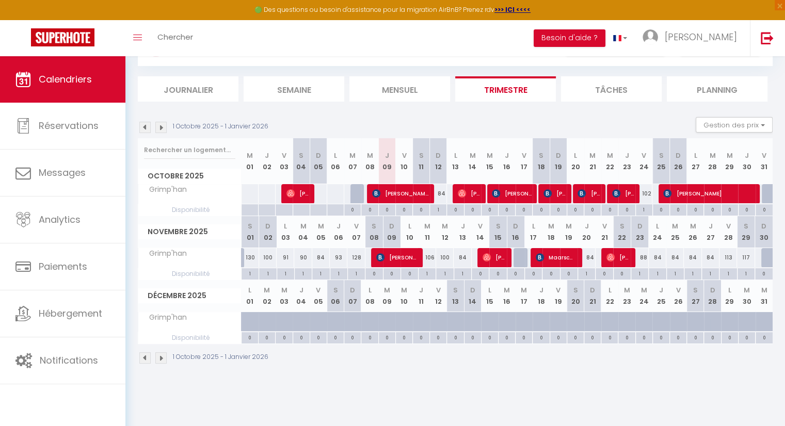
scroll to position [52, 0]
click at [246, 322] on div at bounding box center [250, 322] width 17 height 20
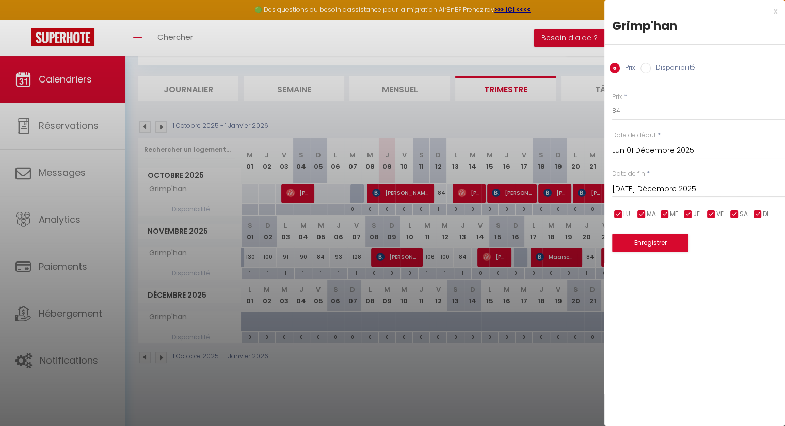
click at [646, 69] on input "Disponibilité" at bounding box center [646, 68] width 10 height 10
click at [669, 189] on input "[DATE] Décembre 2025" at bounding box center [698, 190] width 173 height 13
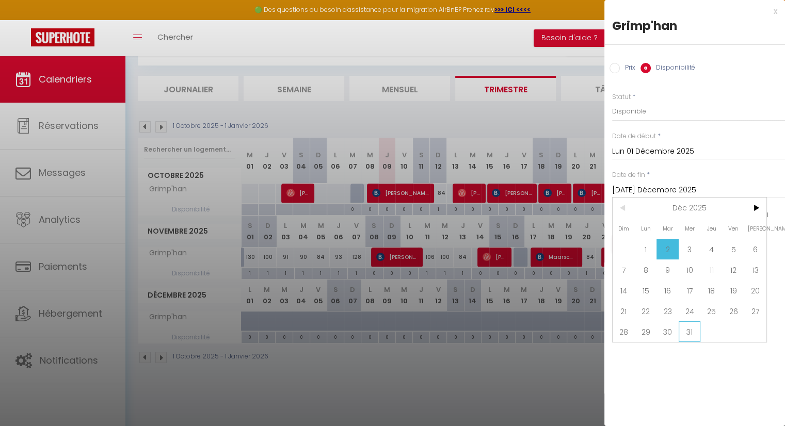
click at [694, 328] on span "31" at bounding box center [690, 332] width 22 height 21
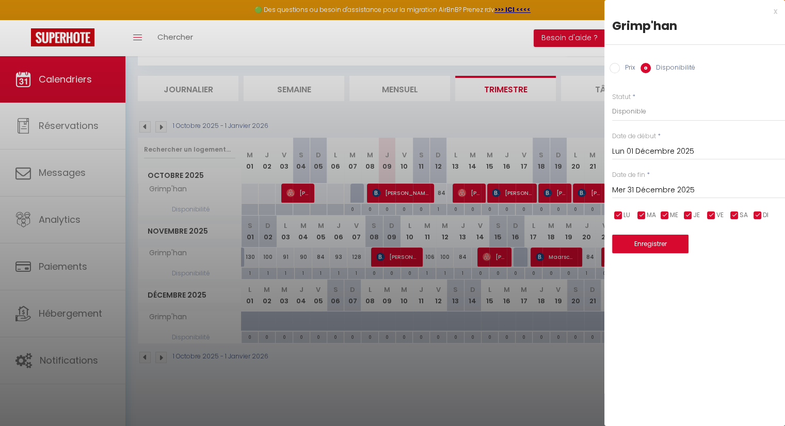
click at [697, 190] on input "Mer 31 Décembre 2025" at bounding box center [698, 190] width 173 height 13
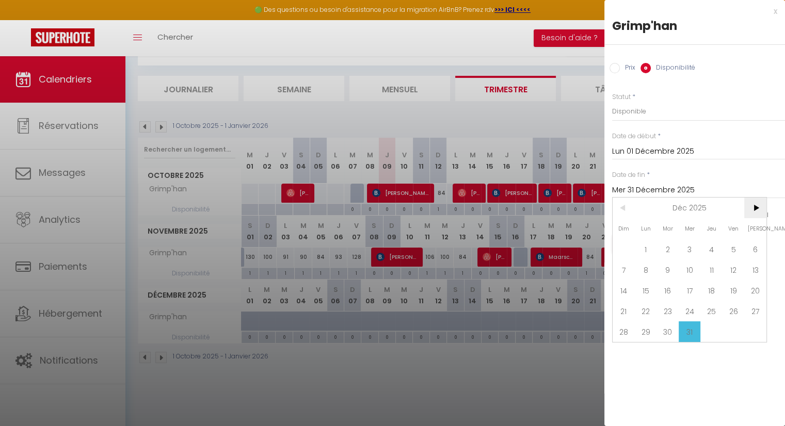
click at [751, 209] on span ">" at bounding box center [755, 208] width 22 height 21
click at [752, 333] on span "31" at bounding box center [755, 332] width 22 height 21
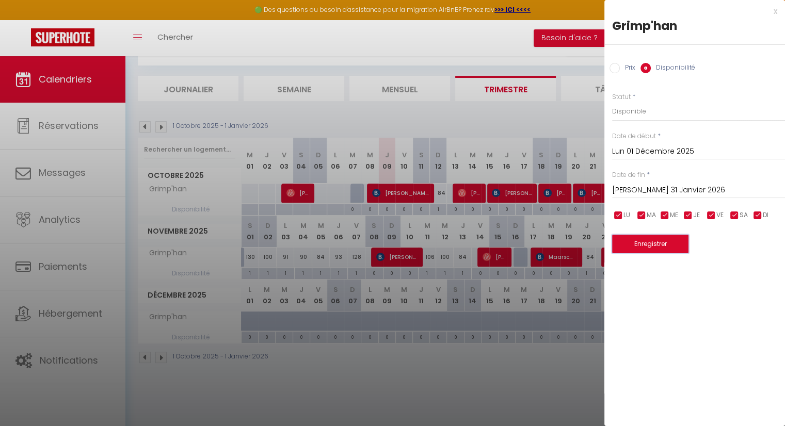
click at [655, 246] on button "Enregistrer" at bounding box center [650, 244] width 76 height 19
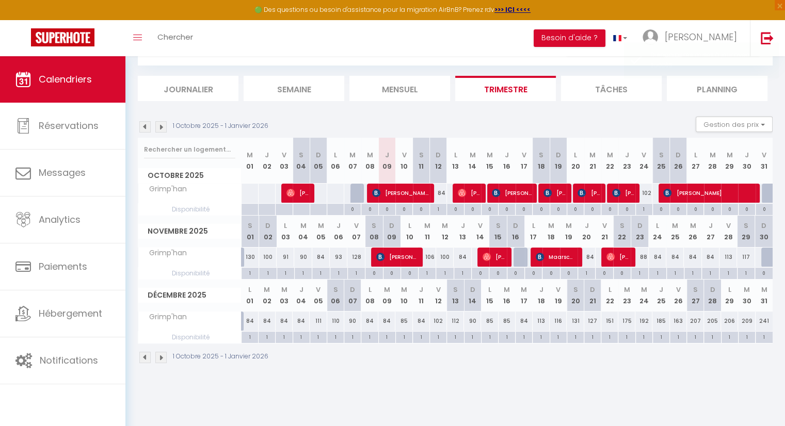
scroll to position [56, 0]
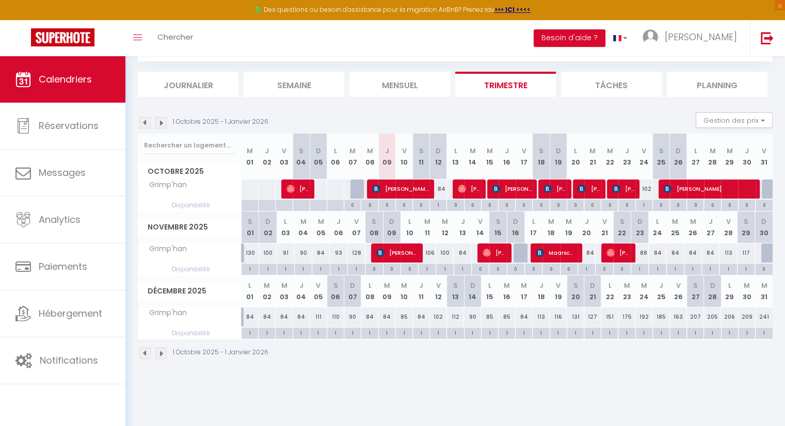
drag, startPoint x: 604, startPoint y: 368, endPoint x: 612, endPoint y: 364, distance: 8.8
click at [604, 368] on div "1 Octobre 2025 - 1 Janvier 2026 Gestion des prix Nb Nuits minimum Règles Dispon…" at bounding box center [455, 242] width 635 height 258
click at [625, 341] on div "1 Octobre 2025 - 1 Janvier 2026" at bounding box center [455, 355] width 635 height 30
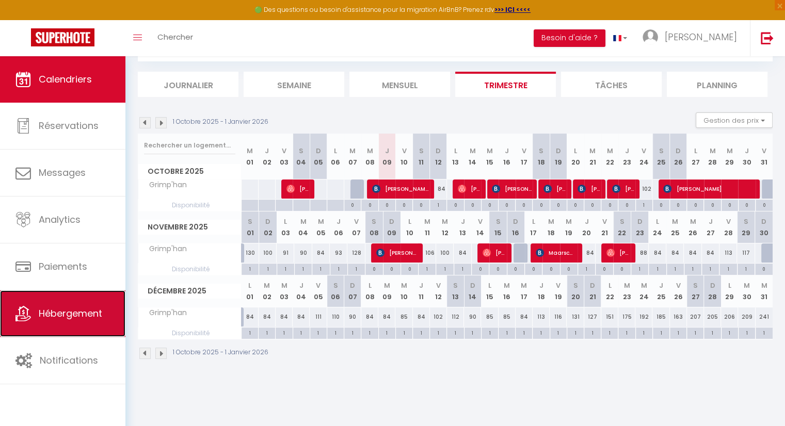
click at [67, 310] on span "Hébergement" at bounding box center [70, 313] width 63 height 13
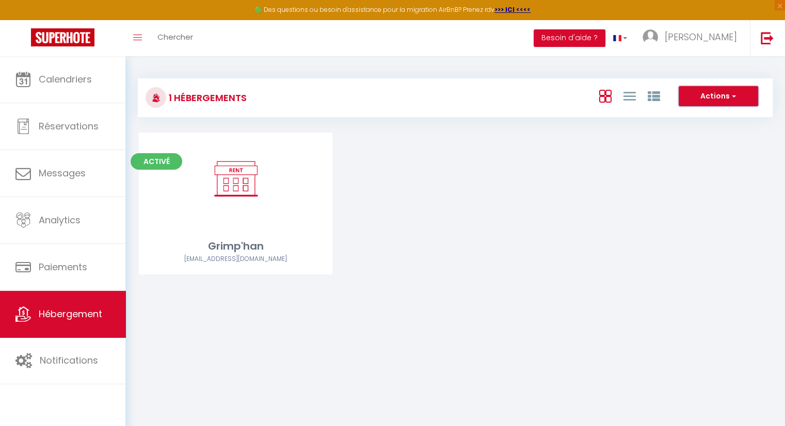
click at [704, 96] on button "Actions" at bounding box center [719, 96] width 80 height 21
click at [423, 207] on div "Activé Editer Grimp'han [EMAIL_ADDRESS][DOMAIN_NAME]" at bounding box center [455, 217] width 659 height 168
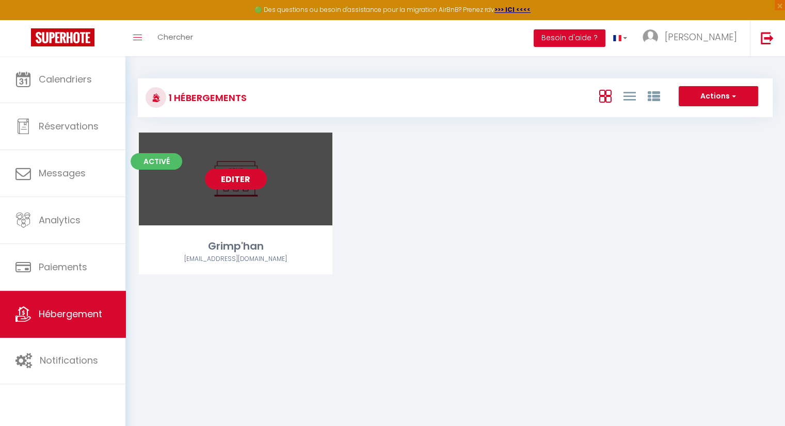
click at [245, 182] on link "Editer" at bounding box center [236, 179] width 62 height 21
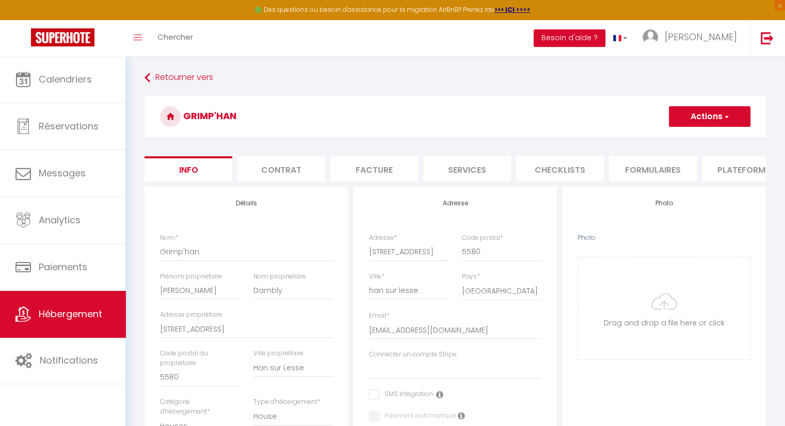
click at [712, 106] on button "Actions" at bounding box center [710, 116] width 82 height 21
click at [664, 139] on input "Enregistrer" at bounding box center [669, 139] width 38 height 10
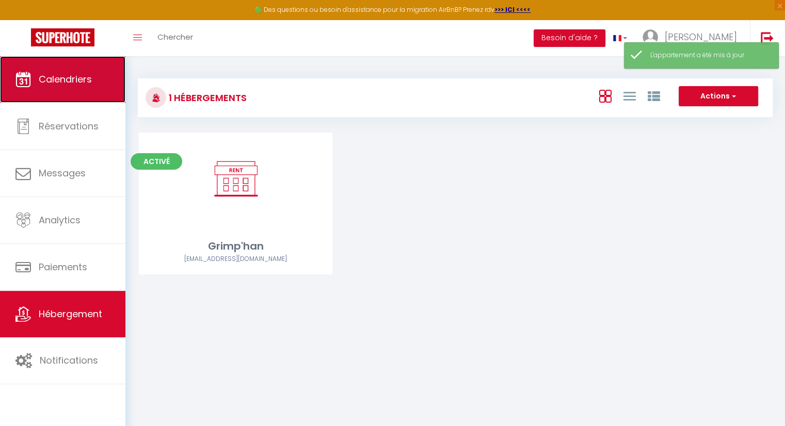
click at [84, 79] on span "Calendriers" at bounding box center [65, 79] width 53 height 13
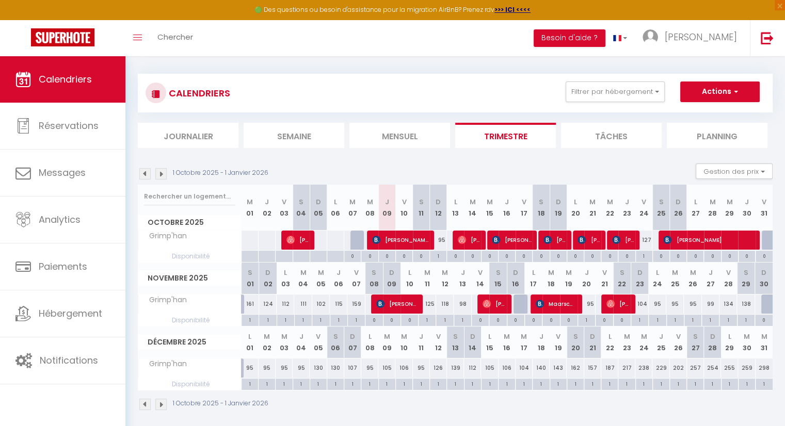
scroll to position [4, 0]
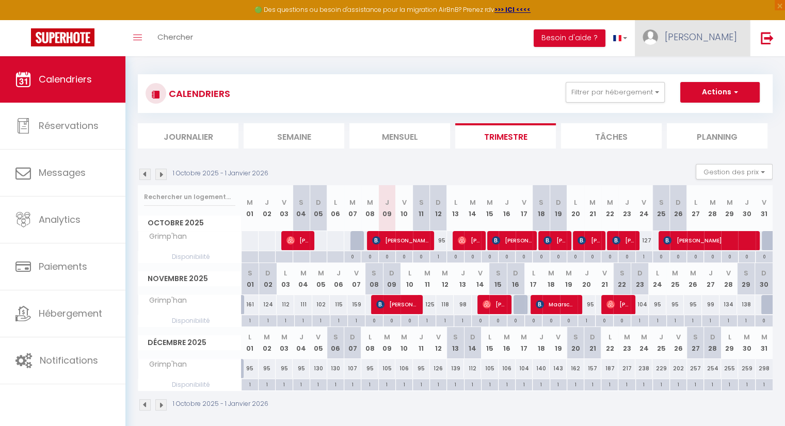
click at [725, 33] on span "[PERSON_NAME]" at bounding box center [701, 36] width 72 height 13
drag, startPoint x: 471, startPoint y: 46, endPoint x: 618, endPoint y: 39, distance: 147.8
click at [471, 46] on div "Toggle menubar Chercher BUTTON Besoin d'aide ? Denis Paramètres Équipe" at bounding box center [426, 38] width 703 height 36
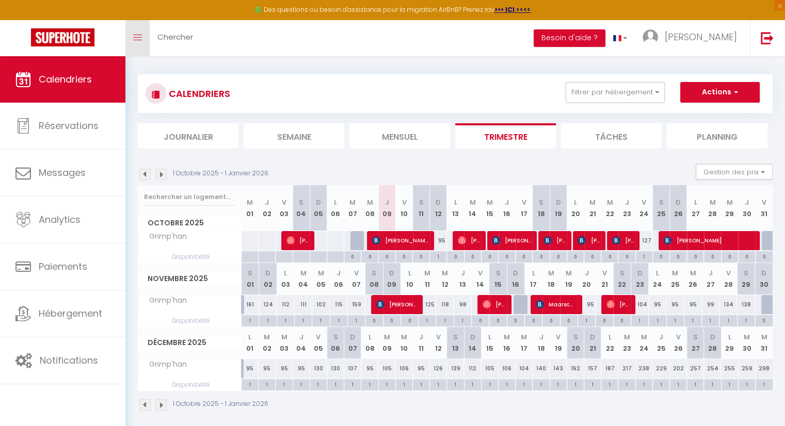
click at [140, 36] on icon "Toggle menubar" at bounding box center [137, 38] width 9 height 6
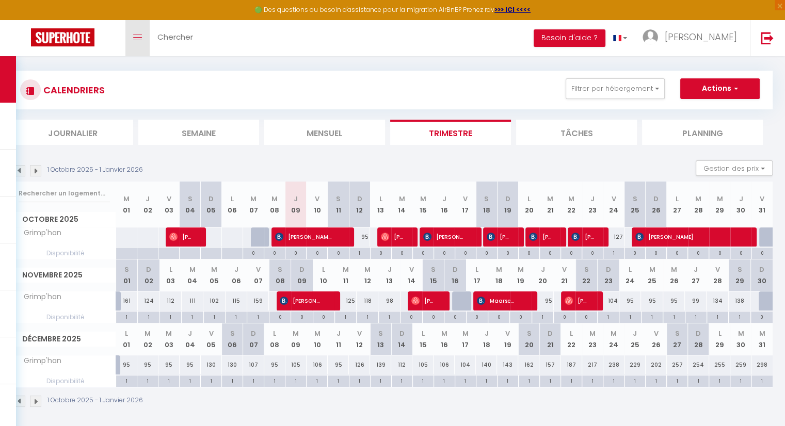
scroll to position [56, 0]
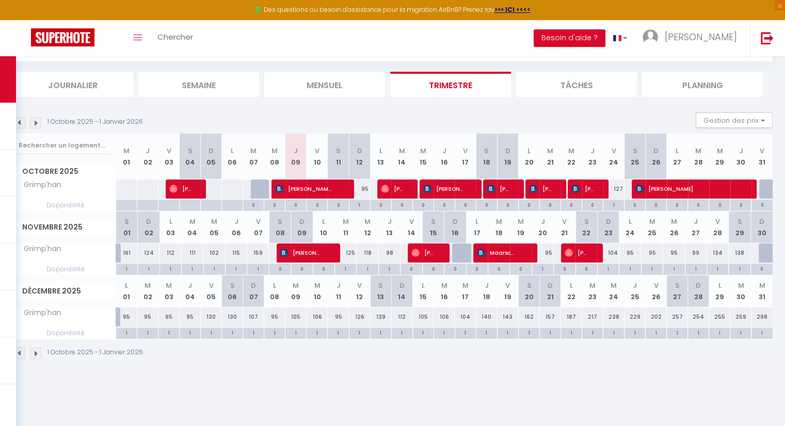
drag, startPoint x: 533, startPoint y: 392, endPoint x: 301, endPoint y: 139, distance: 343.5
click at [533, 391] on body "🟢 Des questions ou besoin d'assistance pour la migration AirBnB? Prenez rdv >>>…" at bounding box center [392, 214] width 785 height 426
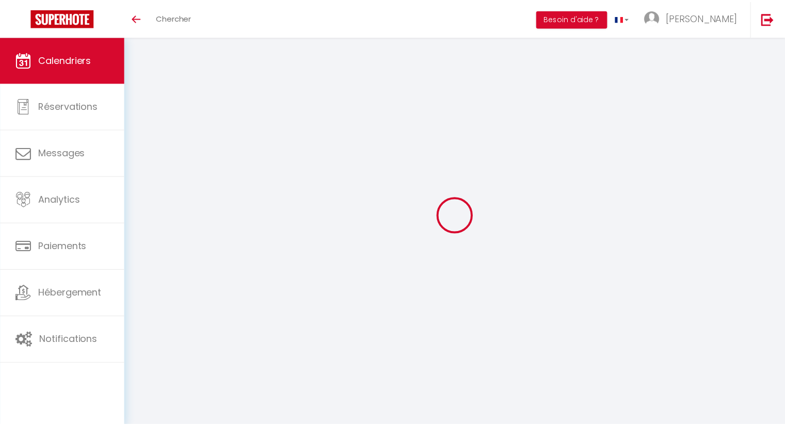
scroll to position [56, 0]
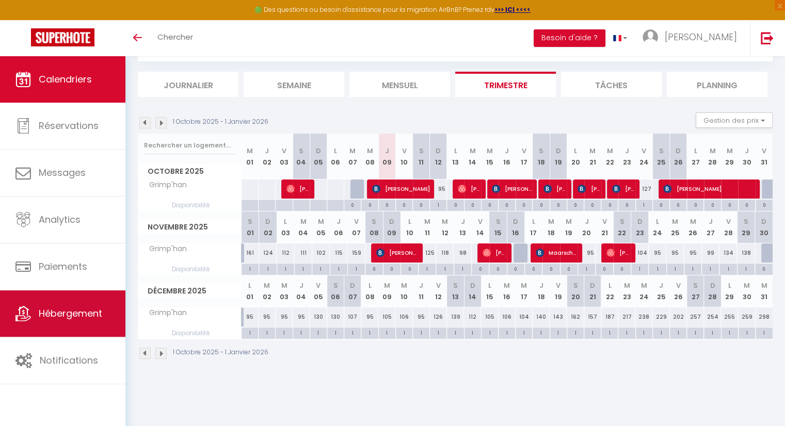
click at [64, 315] on span "Hébergement" at bounding box center [70, 313] width 63 height 13
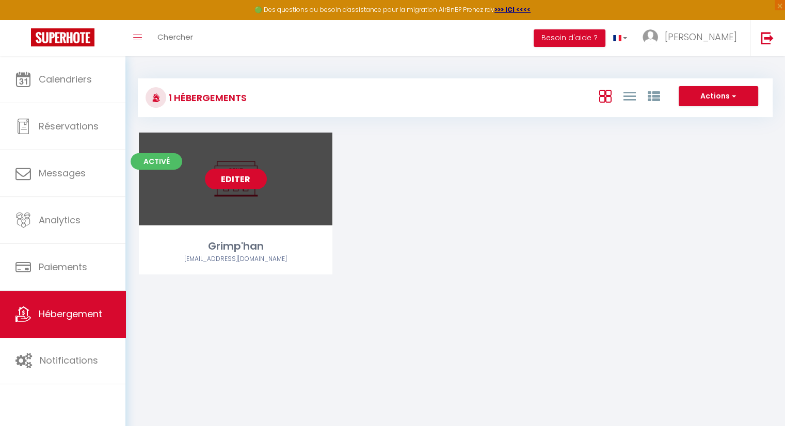
click at [252, 177] on link "Editer" at bounding box center [236, 179] width 62 height 21
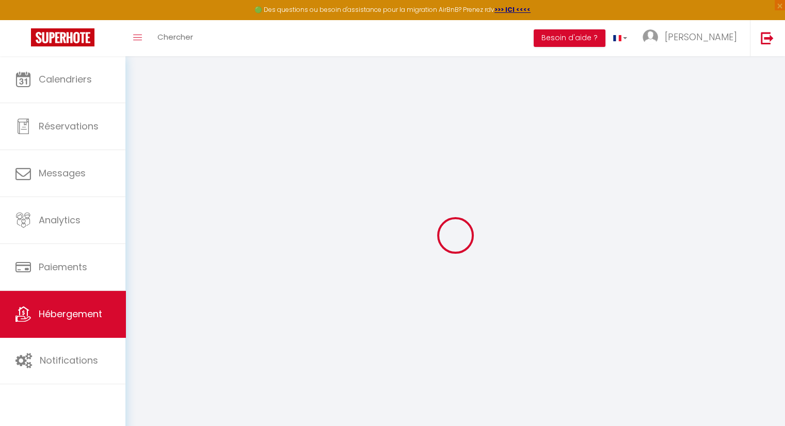
select select
checkbox input "false"
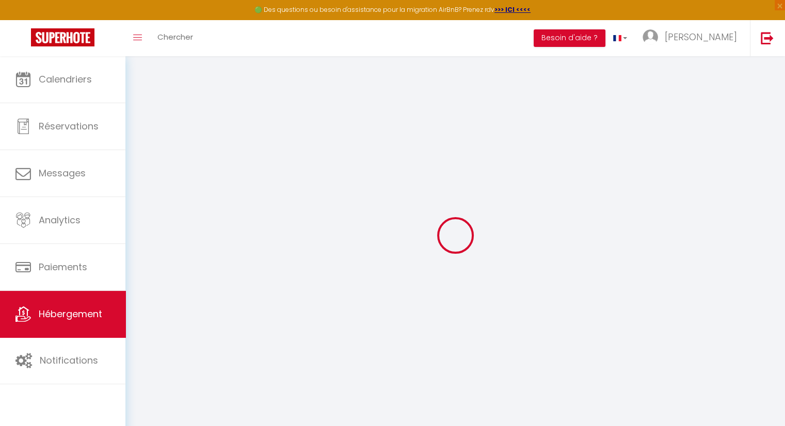
select select
checkbox input "false"
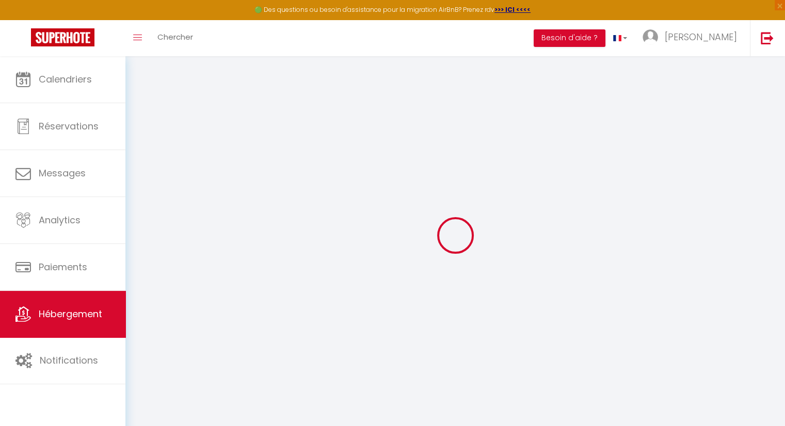
select select "17:00"
select select "17:30"
select select "11:30"
select select "30"
select select "120"
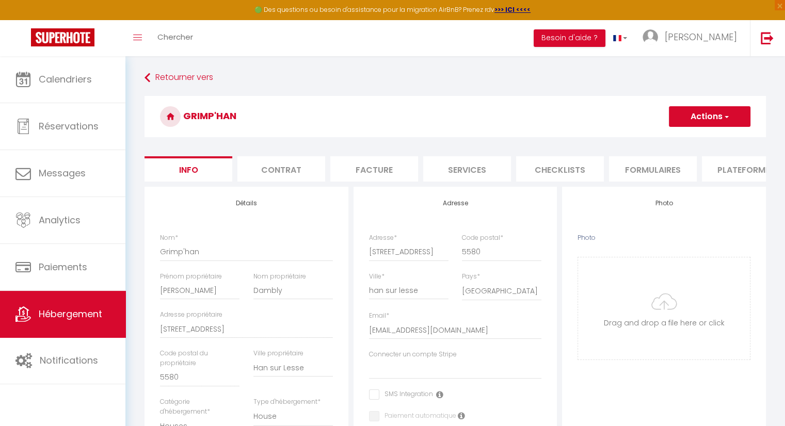
click at [712, 114] on button "Actions" at bounding box center [710, 116] width 82 height 21
click at [679, 136] on input "Enregistrer" at bounding box center [669, 139] width 38 height 10
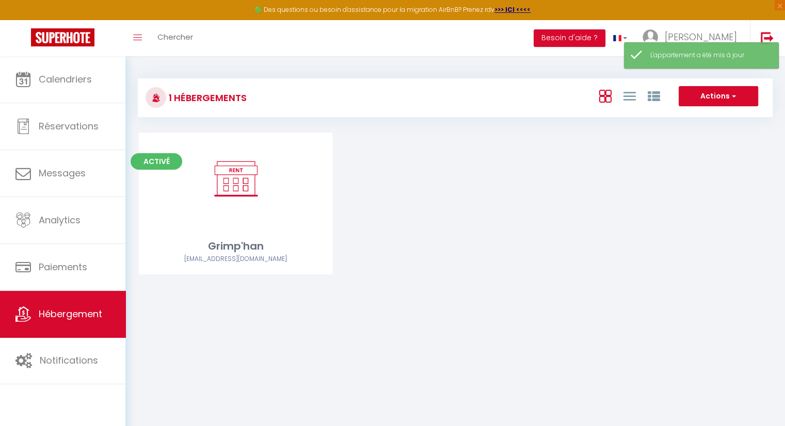
click at [481, 259] on div "Activé Editer Grimp'han [EMAIL_ADDRESS][DOMAIN_NAME]" at bounding box center [455, 217] width 659 height 168
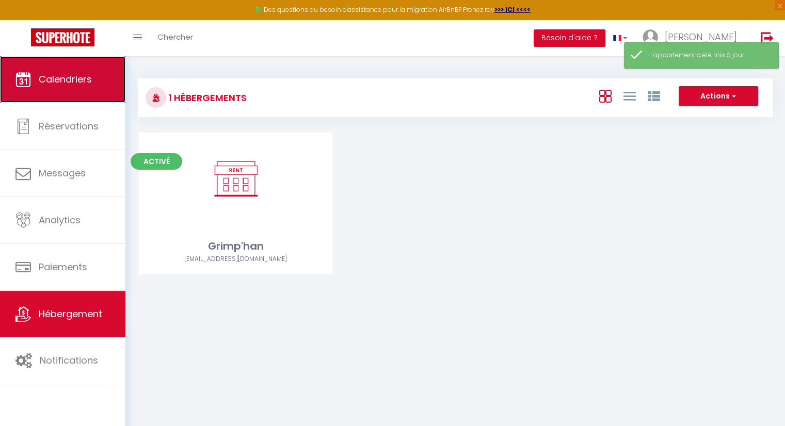
click at [60, 85] on span "Calendriers" at bounding box center [65, 79] width 53 height 13
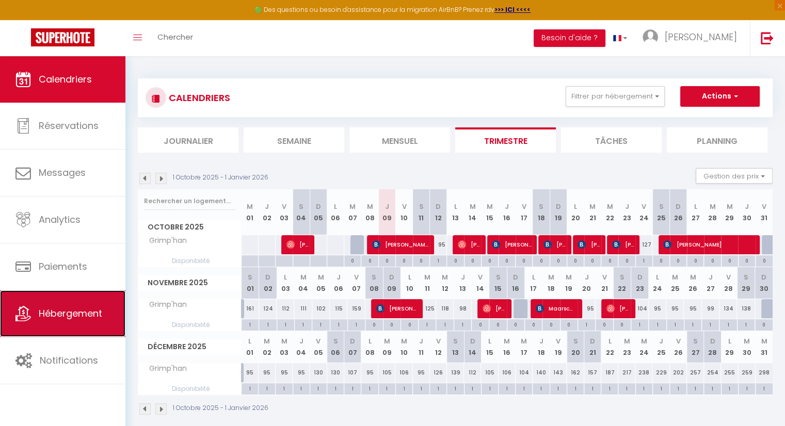
click at [89, 310] on span "Hébergement" at bounding box center [70, 313] width 63 height 13
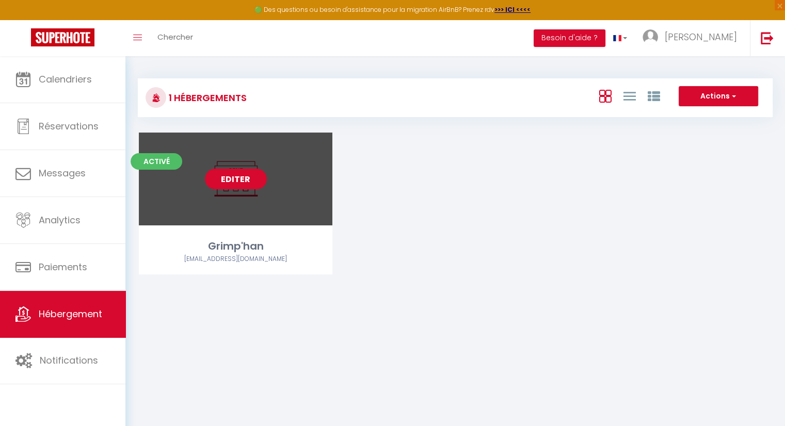
click at [242, 186] on link "Editer" at bounding box center [236, 179] width 62 height 21
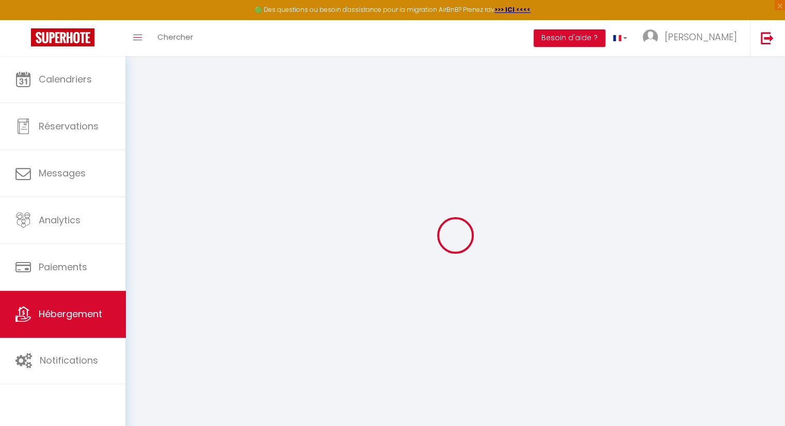
select select
checkbox input "false"
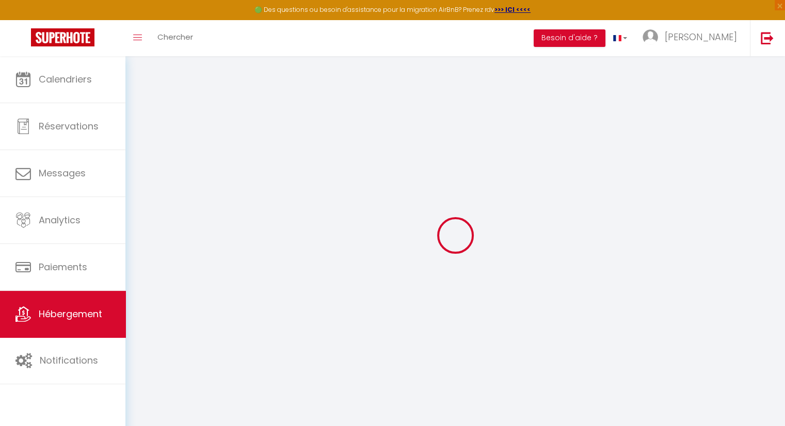
select select "17:00"
select select "17:30"
select select "11:30"
select select "30"
select select "120"
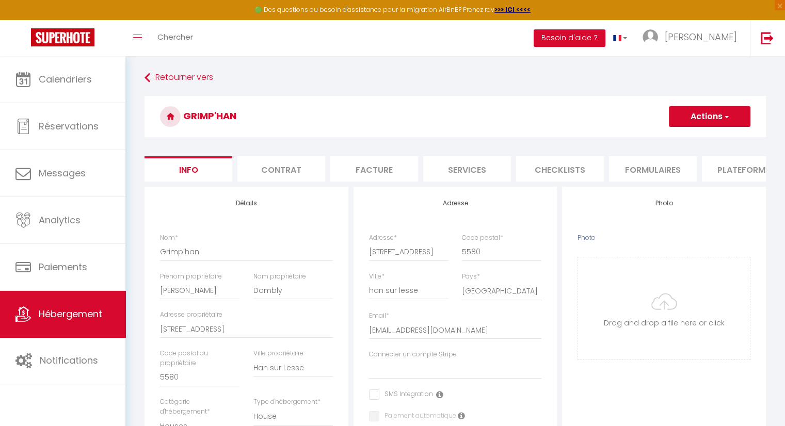
select select
checkbox input "false"
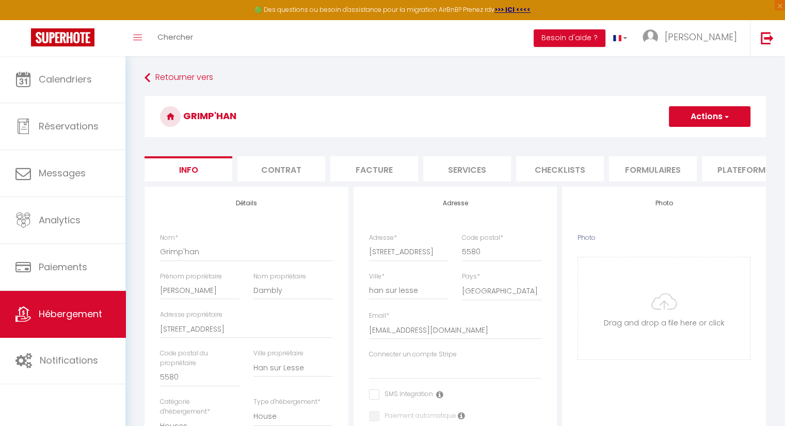
click at [725, 116] on span "button" at bounding box center [726, 117] width 7 height 10
click at [670, 141] on input "Enregistrer" at bounding box center [669, 139] width 38 height 10
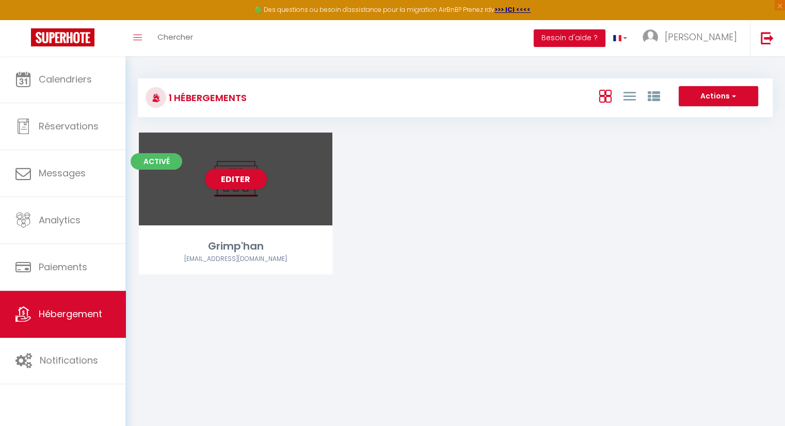
click at [242, 207] on div "Editer" at bounding box center [236, 179] width 194 height 93
select select "3"
select select "2"
select select "1"
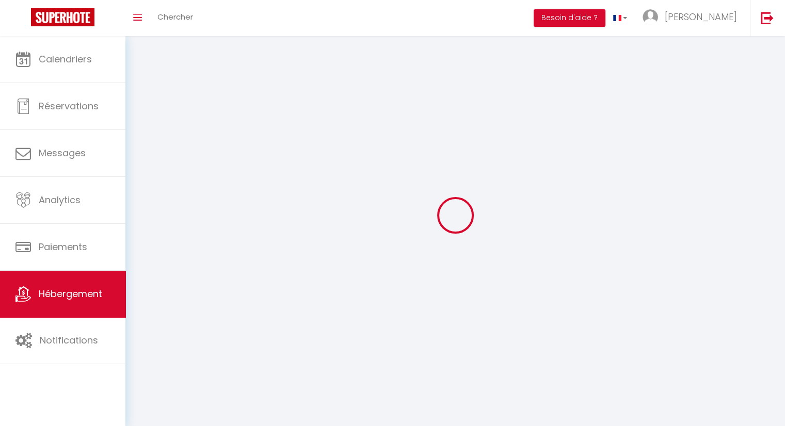
select select
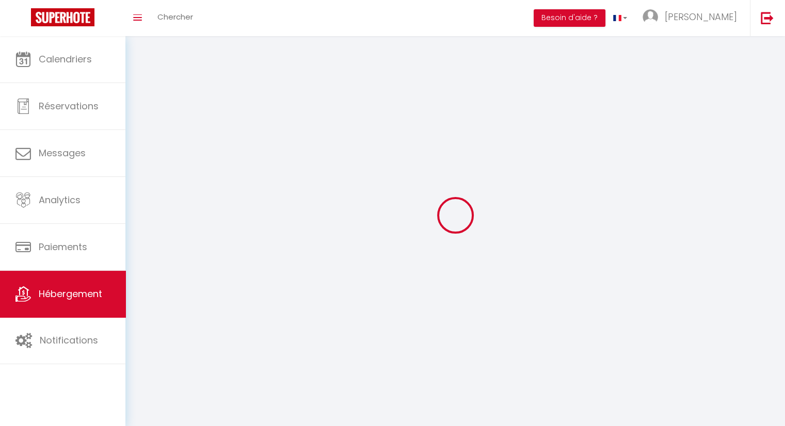
select select
checkbox input "false"
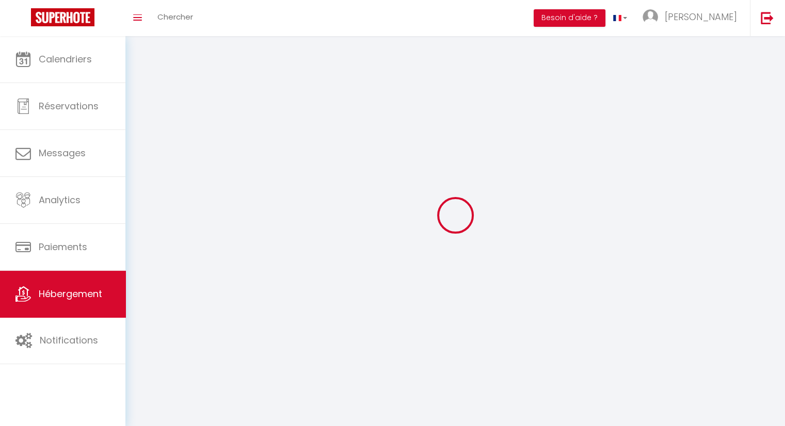
checkbox input "false"
select select
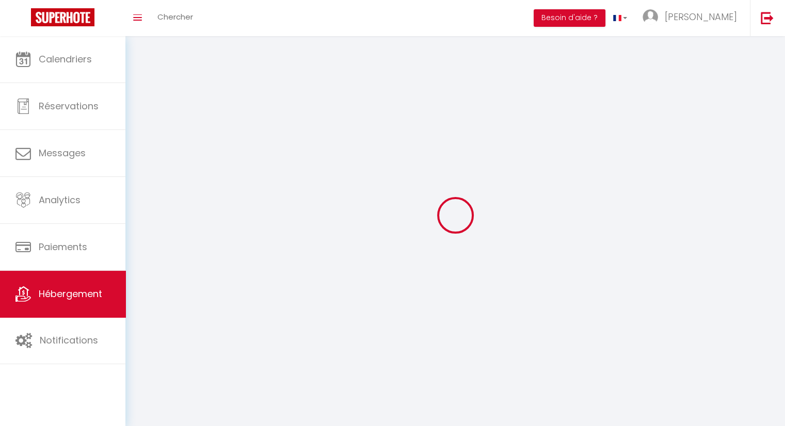
select select
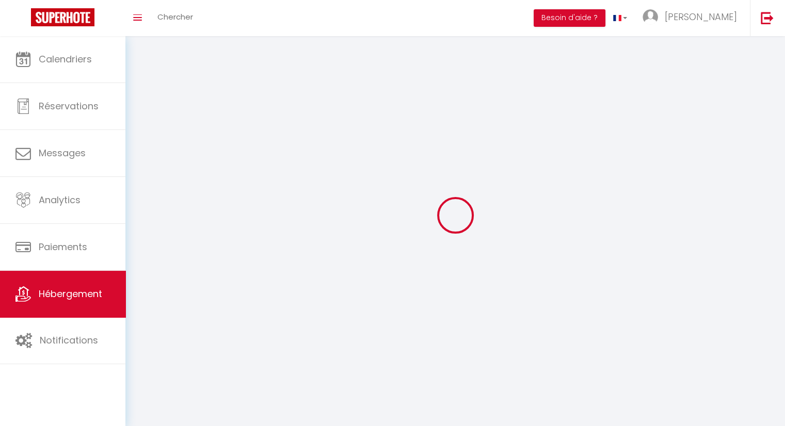
checkbox input "false"
select select
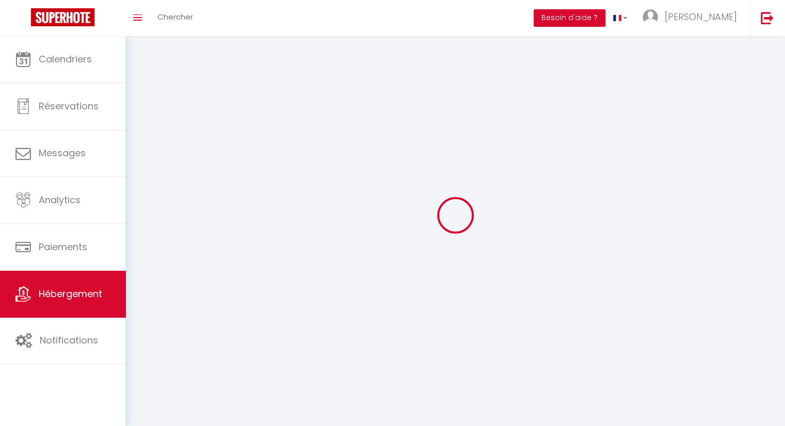
select select
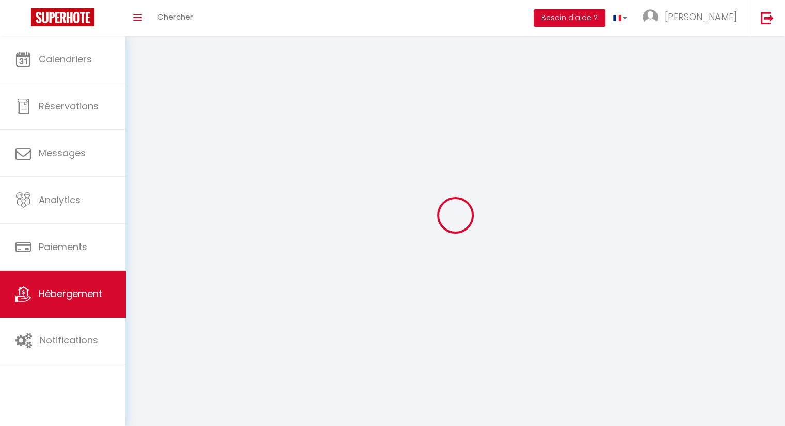
select select
checkbox input "false"
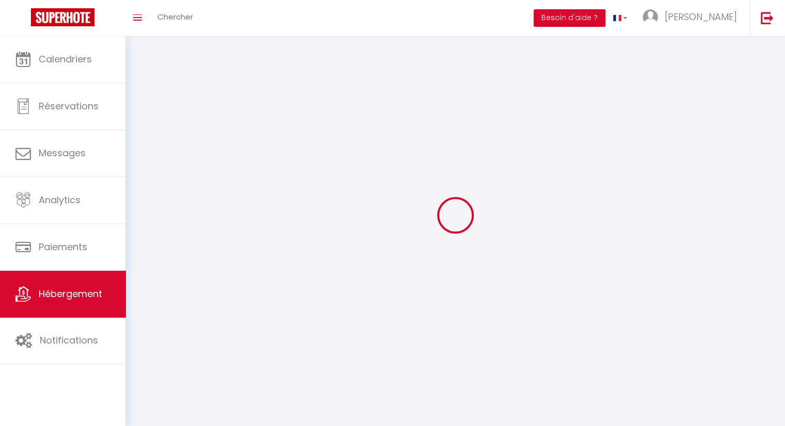
checkbox input "false"
select select
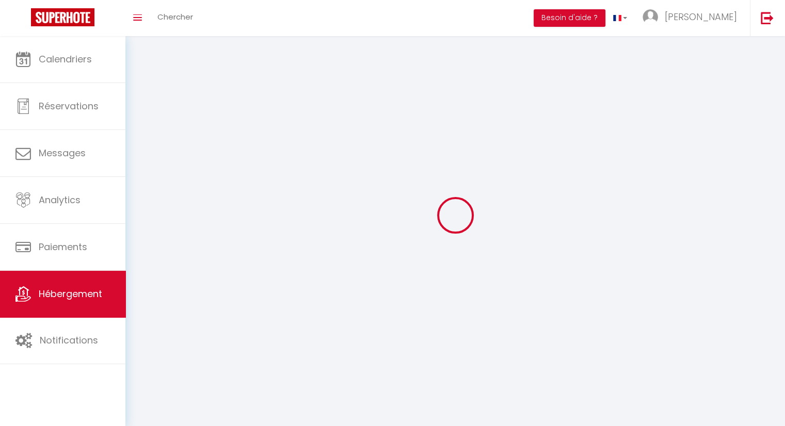
select select
checkbox input "false"
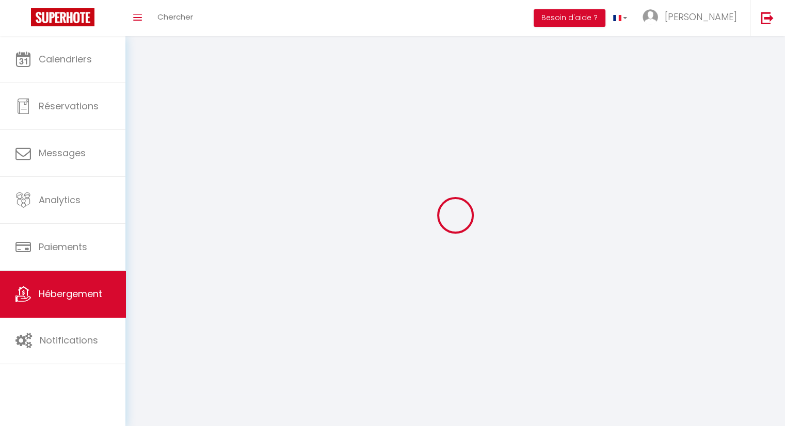
checkbox input "false"
select select
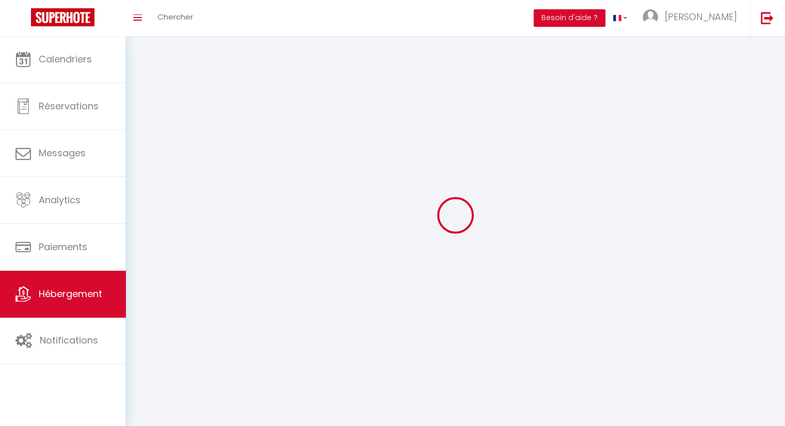
select select
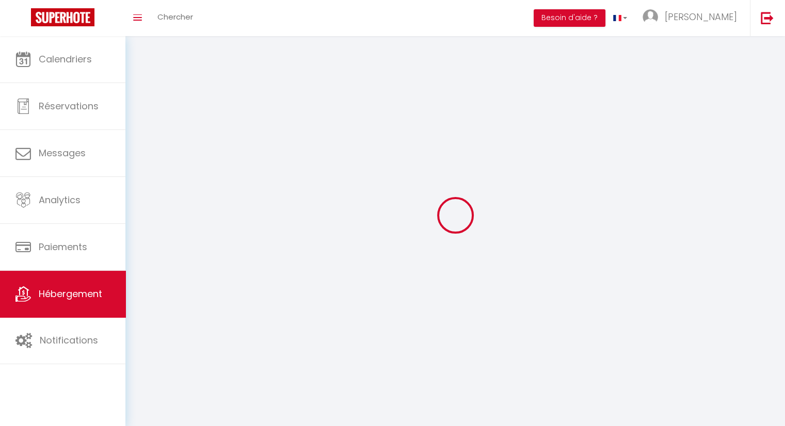
select select
checkbox input "false"
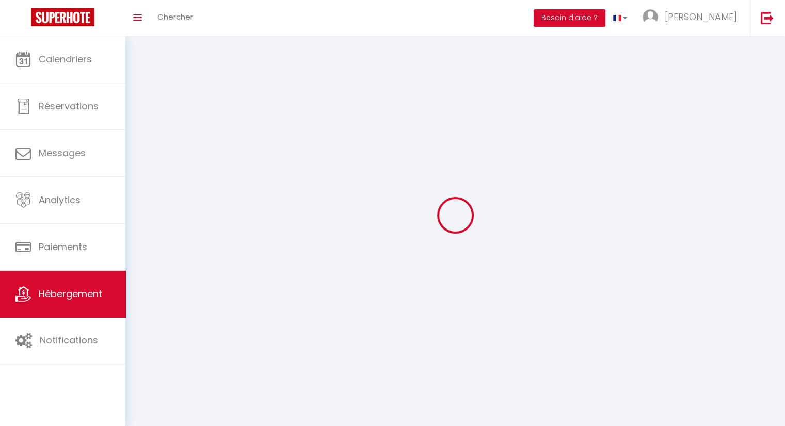
select select
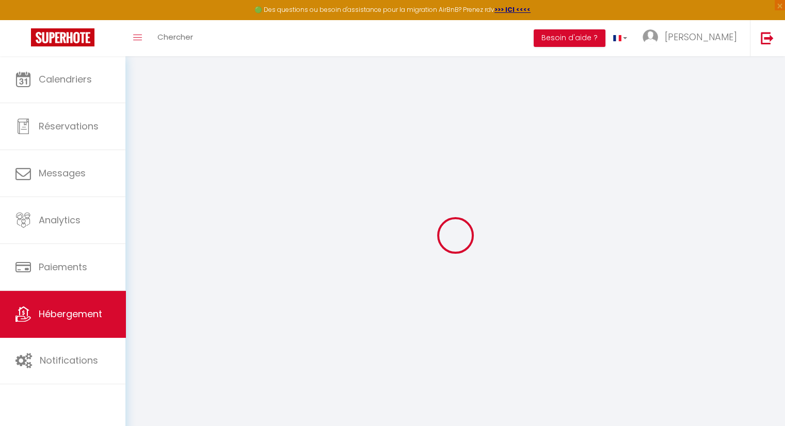
select select
checkbox input "false"
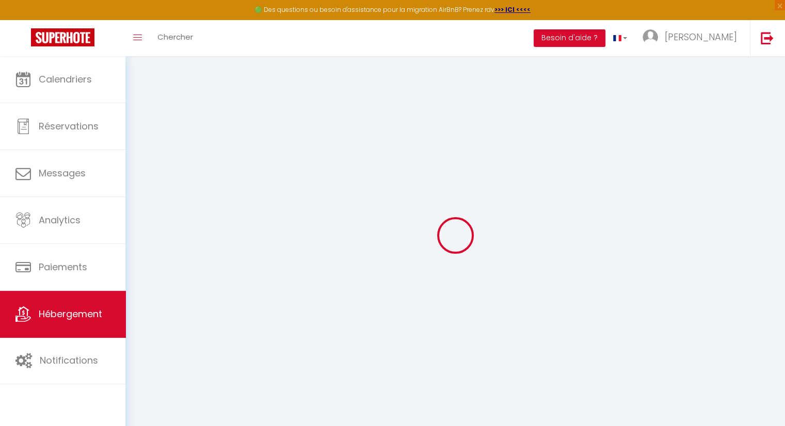
select select "17:00"
select select "17:30"
select select "11:30"
select select "30"
select select "120"
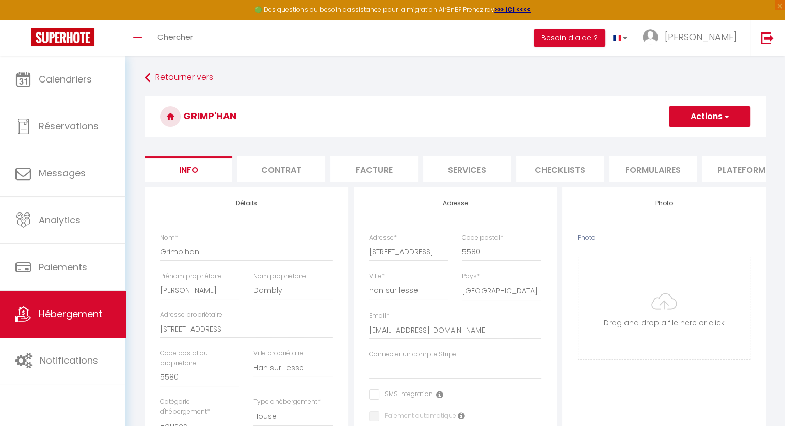
click at [696, 116] on button "Actions" at bounding box center [710, 116] width 82 height 21
click at [661, 139] on input "Enregistrer" at bounding box center [669, 139] width 38 height 10
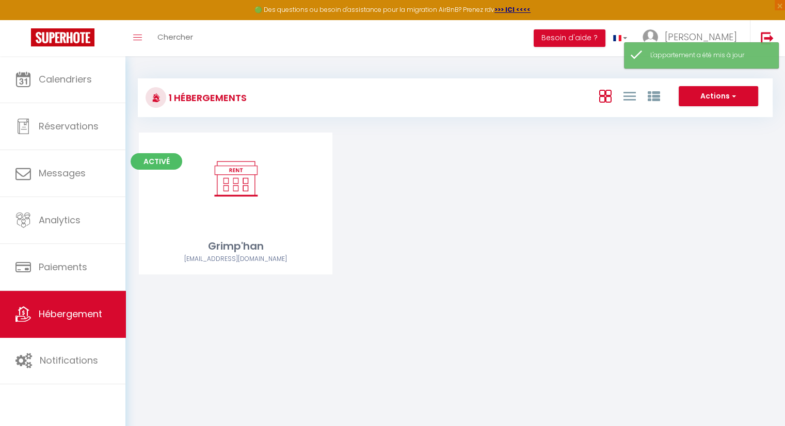
drag, startPoint x: 571, startPoint y: 328, endPoint x: 184, endPoint y: 241, distance: 396.8
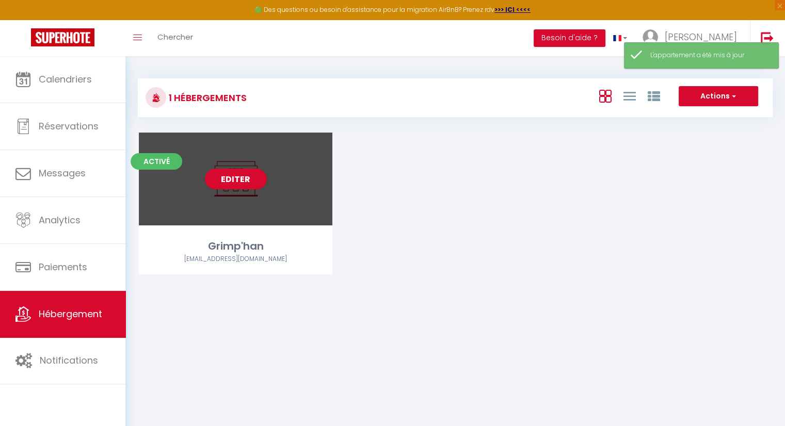
click at [572, 327] on body "🟢 Des questions ou besoin d'assistance pour la migration AirBnB? Prenez rdv >>>…" at bounding box center [392, 269] width 785 height 426
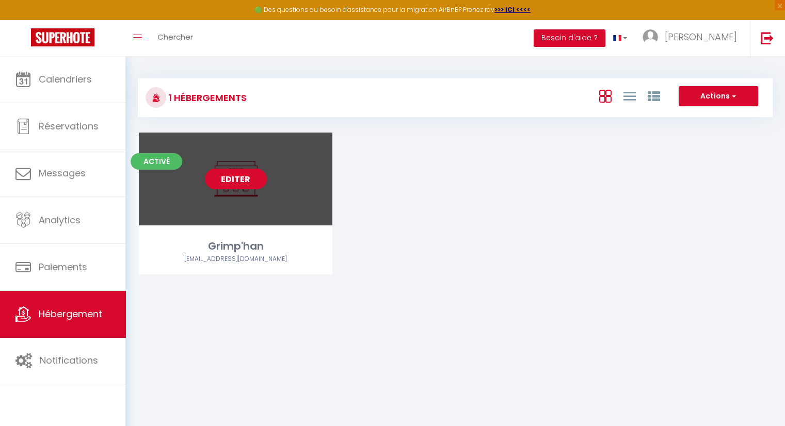
click at [231, 175] on link "Editer" at bounding box center [236, 179] width 62 height 21
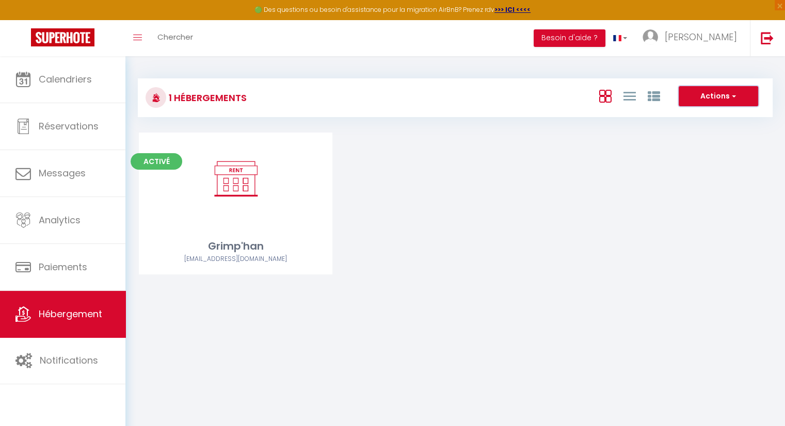
click at [727, 94] on button "Actions" at bounding box center [719, 96] width 80 height 21
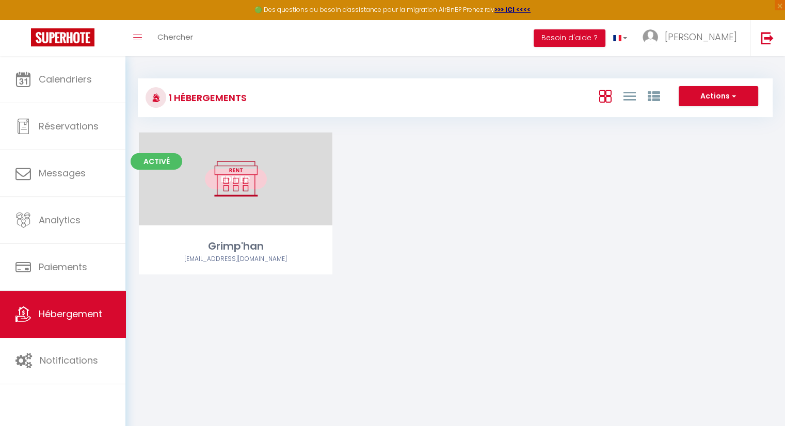
click at [237, 186] on link "Editer" at bounding box center [236, 179] width 62 height 21
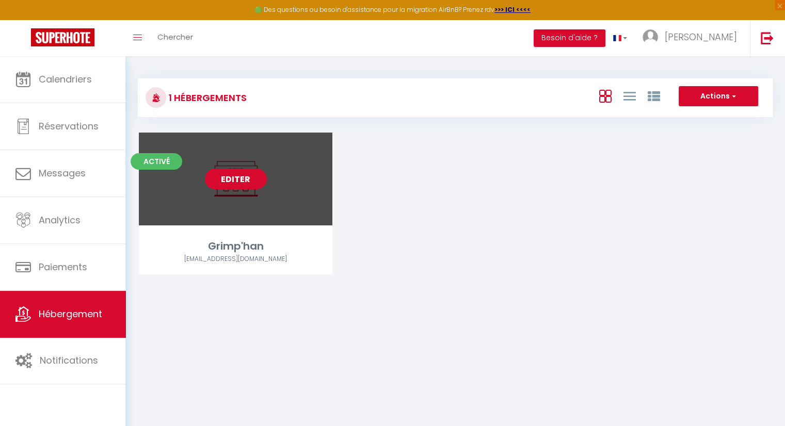
click at [240, 182] on link "Editer" at bounding box center [236, 179] width 62 height 21
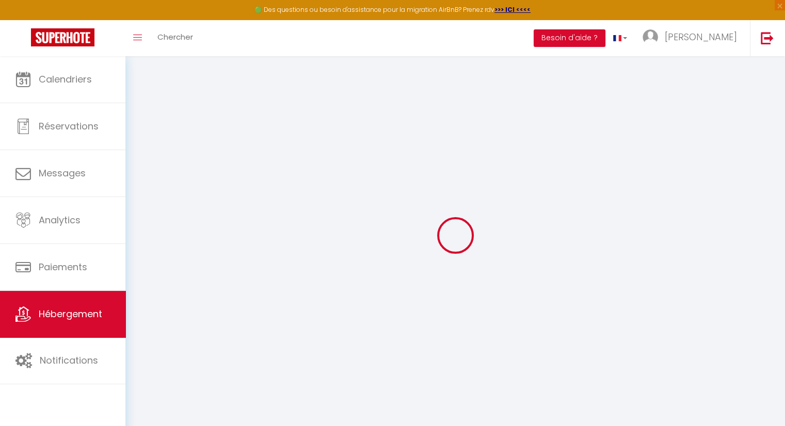
click at [240, 182] on div at bounding box center [455, 236] width 635 height 334
select select
checkbox input "false"
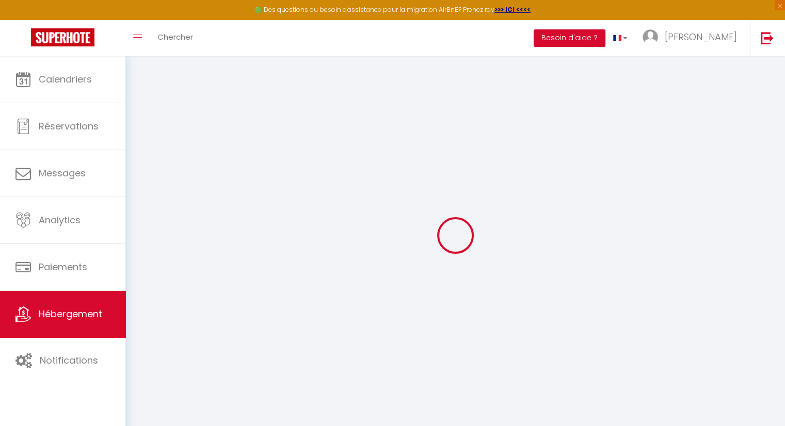
checkbox input "false"
select select
checkbox input "false"
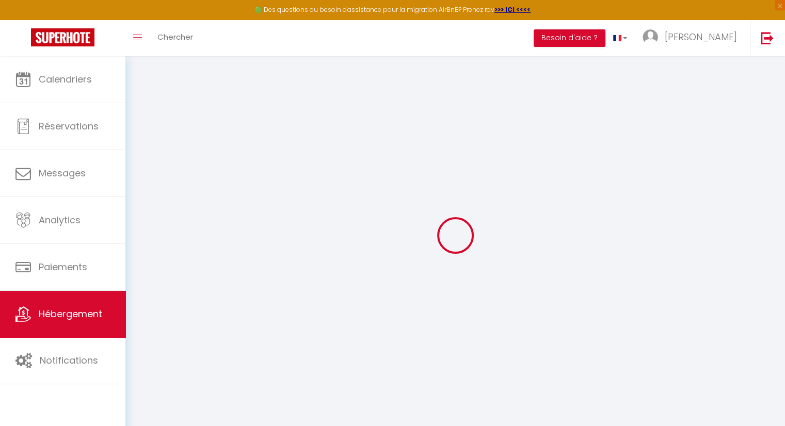
checkbox input "false"
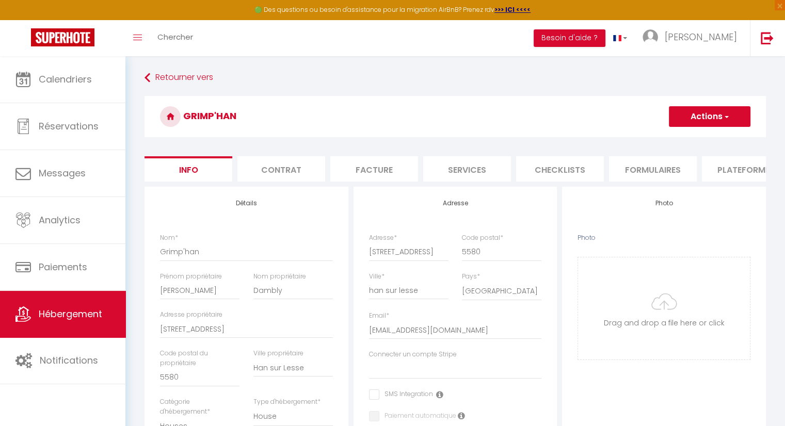
click at [699, 116] on button "Actions" at bounding box center [710, 116] width 82 height 21
click at [673, 139] on input "Enregistrer" at bounding box center [669, 139] width 38 height 10
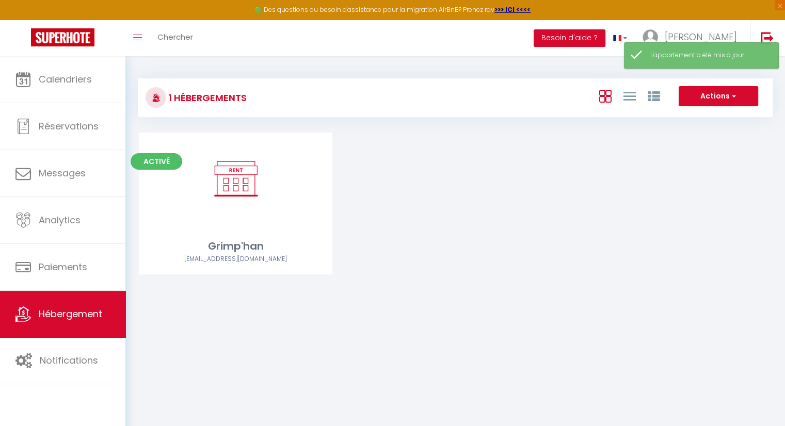
click at [444, 223] on div "Activé Editer Grimp'han [EMAIL_ADDRESS][DOMAIN_NAME]" at bounding box center [455, 217] width 659 height 168
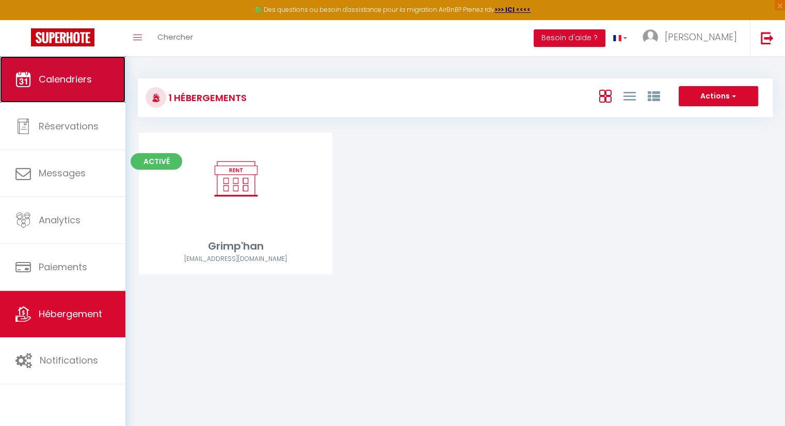
click at [61, 97] on link "Calendriers" at bounding box center [62, 79] width 125 height 46
